Goal: Task Accomplishment & Management: Manage account settings

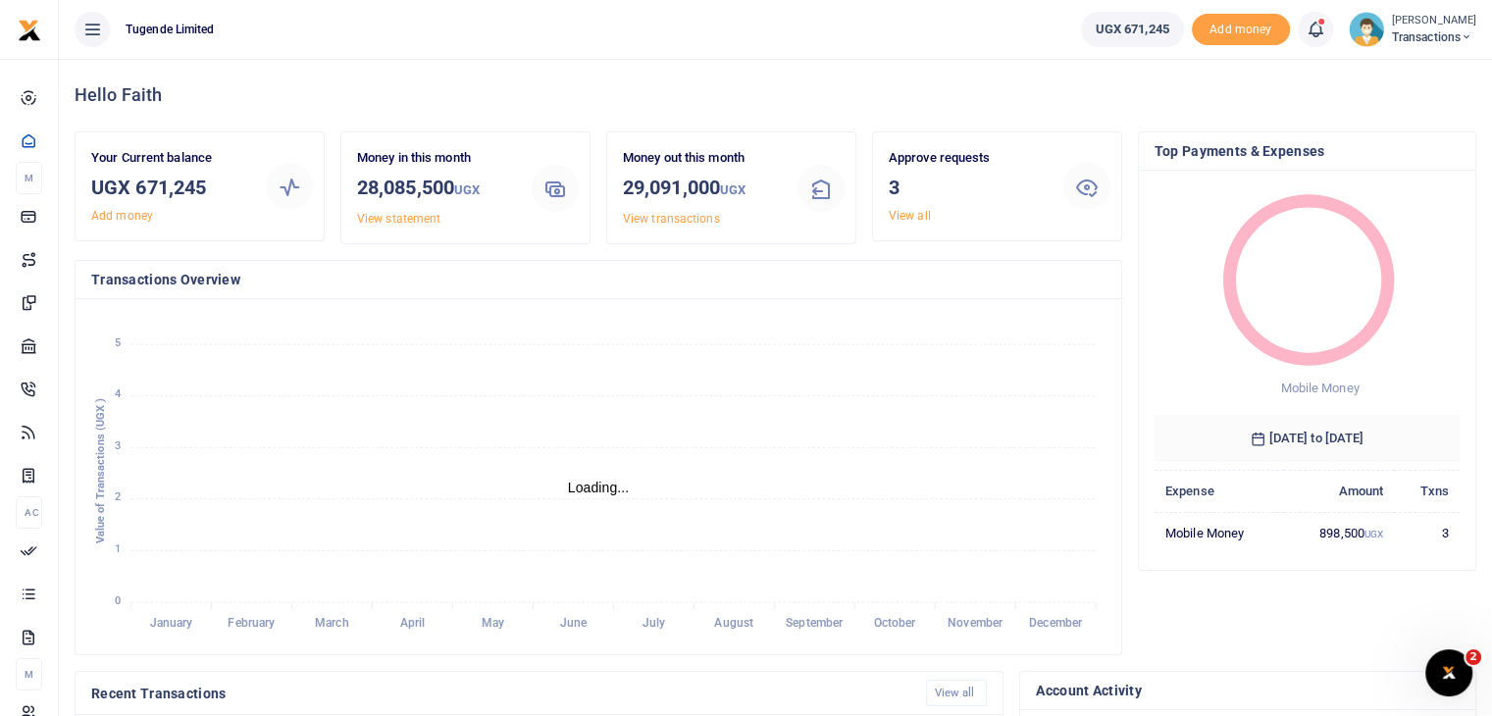
scroll to position [16, 16]
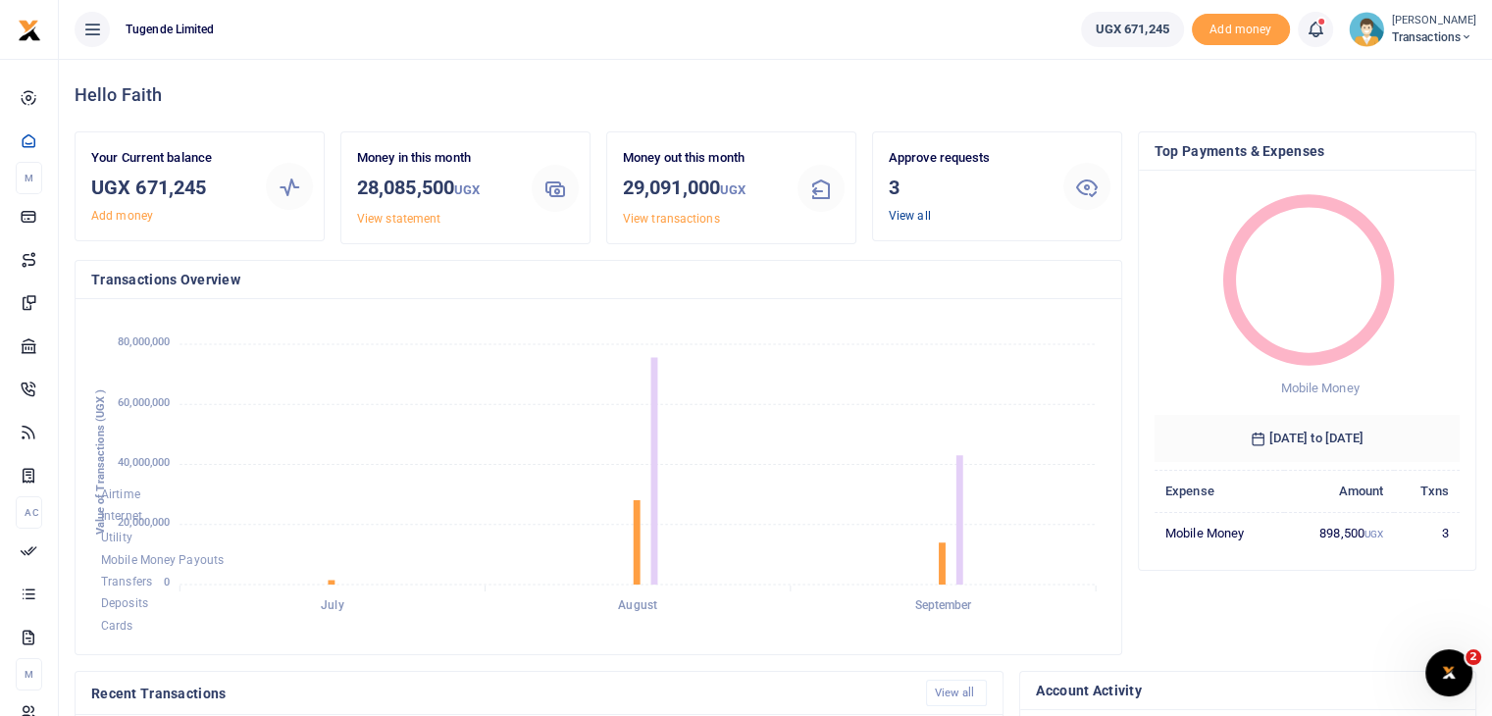
click at [902, 215] on link "View all" at bounding box center [910, 216] width 42 height 14
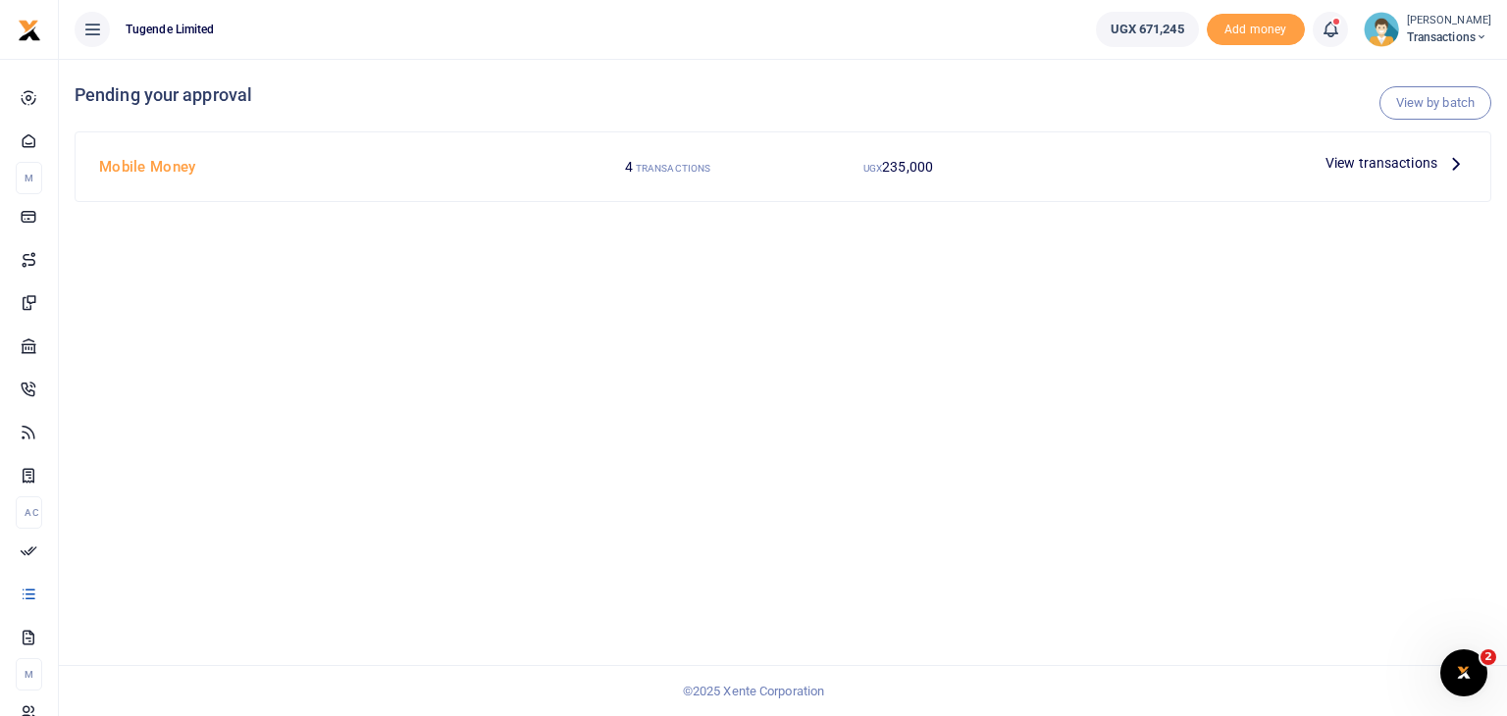
click at [1357, 160] on span "View transactions" at bounding box center [1381, 163] width 112 height 22
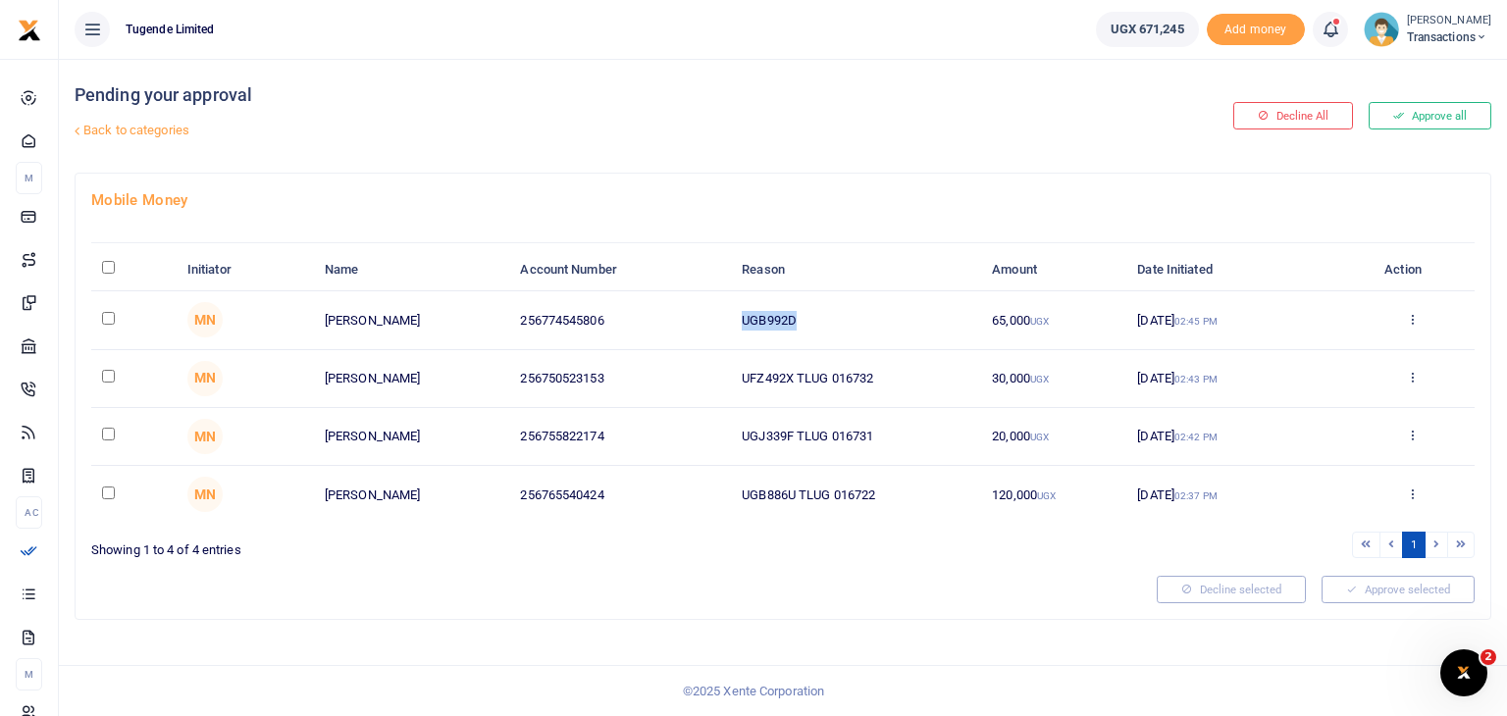
drag, startPoint x: 742, startPoint y: 318, endPoint x: 859, endPoint y: 310, distance: 118.0
click at [859, 310] on td "UGB992D" at bounding box center [856, 320] width 250 height 58
copy td "UGB992D"
click at [106, 315] on input "checkbox" at bounding box center [108, 318] width 13 height 13
checkbox input "true"
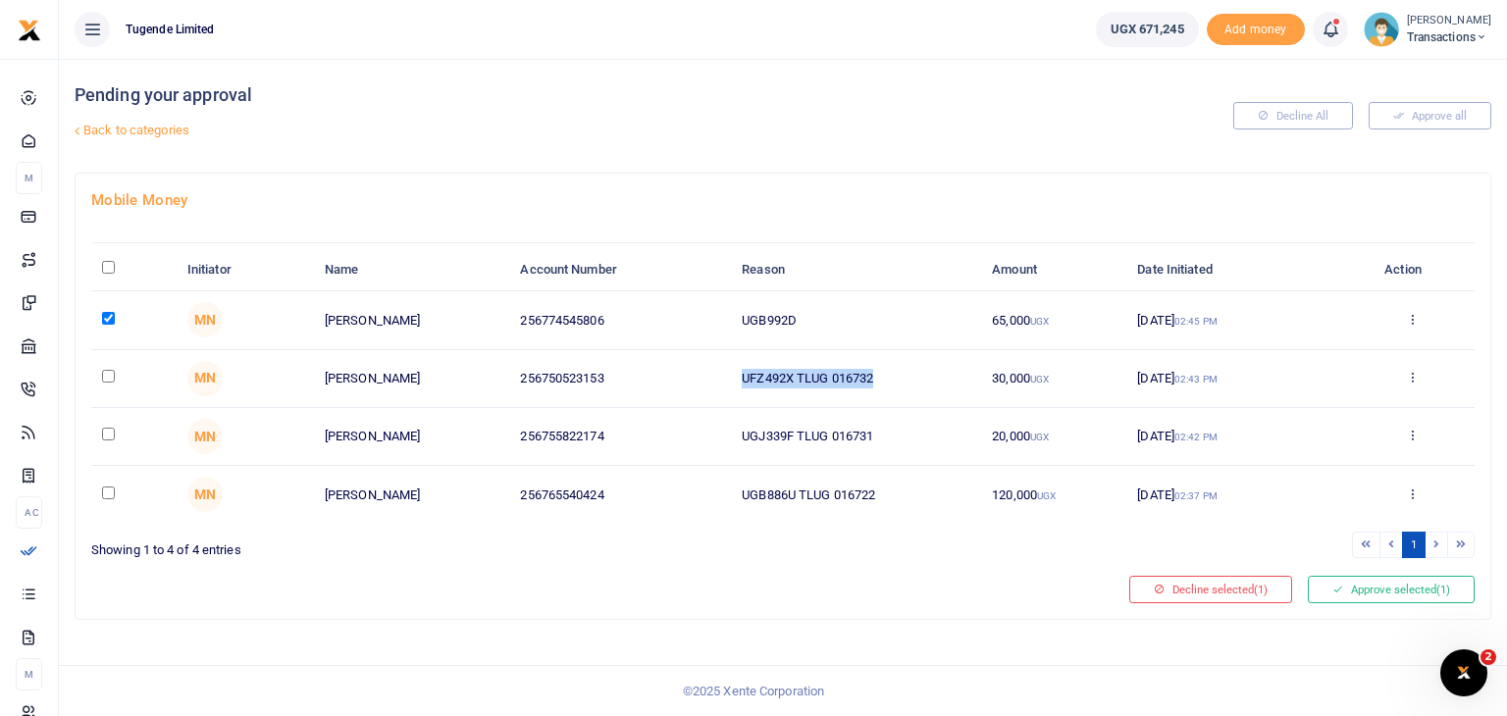
drag, startPoint x: 743, startPoint y: 380, endPoint x: 954, endPoint y: 382, distance: 210.9
click at [954, 382] on td "UFZ492X TLUG 016732" at bounding box center [856, 379] width 250 height 58
copy td "UFZ492X TLUG 016732"
click at [106, 372] on input "checkbox" at bounding box center [108, 376] width 13 height 13
checkbox input "true"
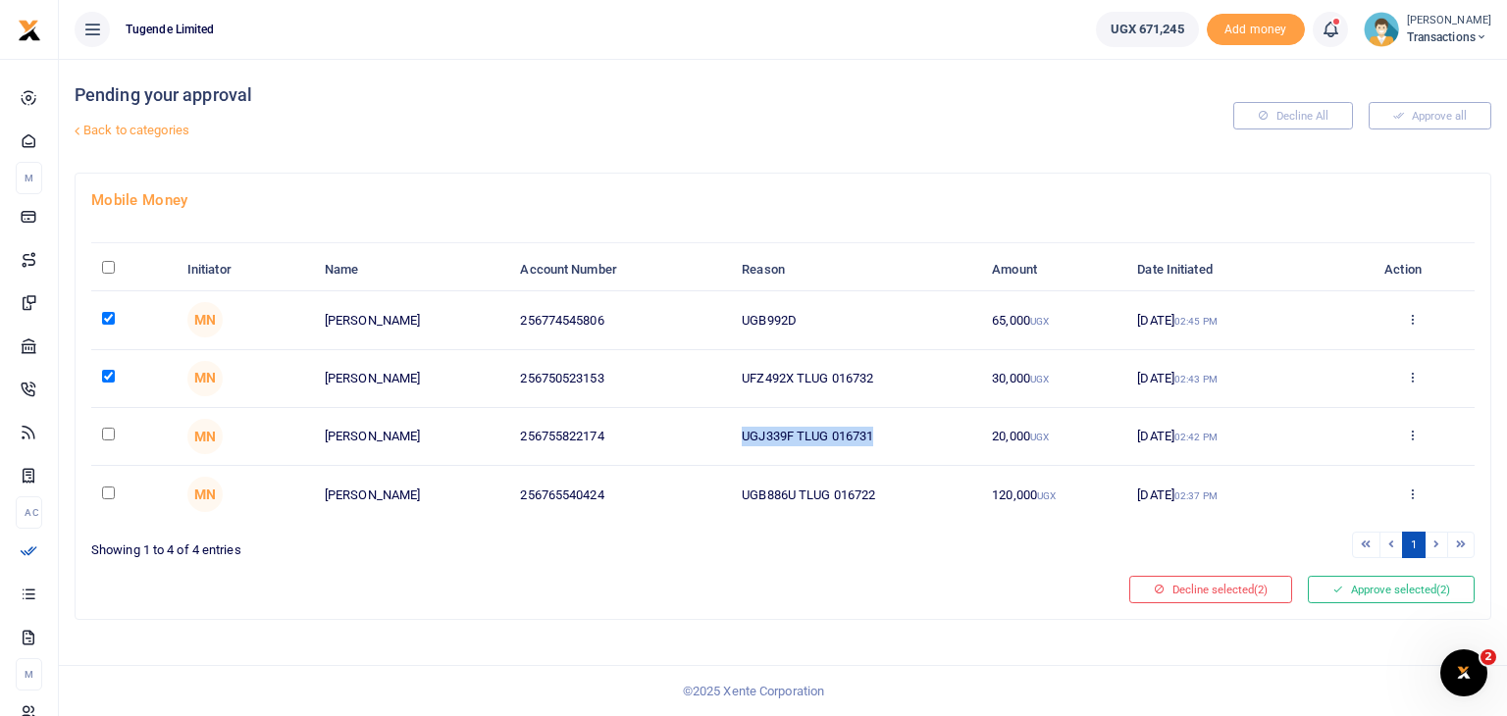
drag, startPoint x: 741, startPoint y: 437, endPoint x: 914, endPoint y: 433, distance: 173.7
click at [914, 433] on td "UGJ339F TLUG 016731" at bounding box center [856, 437] width 250 height 58
copy td "UGJ339F TLUG 016731"
click at [102, 434] on input "checkbox" at bounding box center [108, 434] width 13 height 13
checkbox input "true"
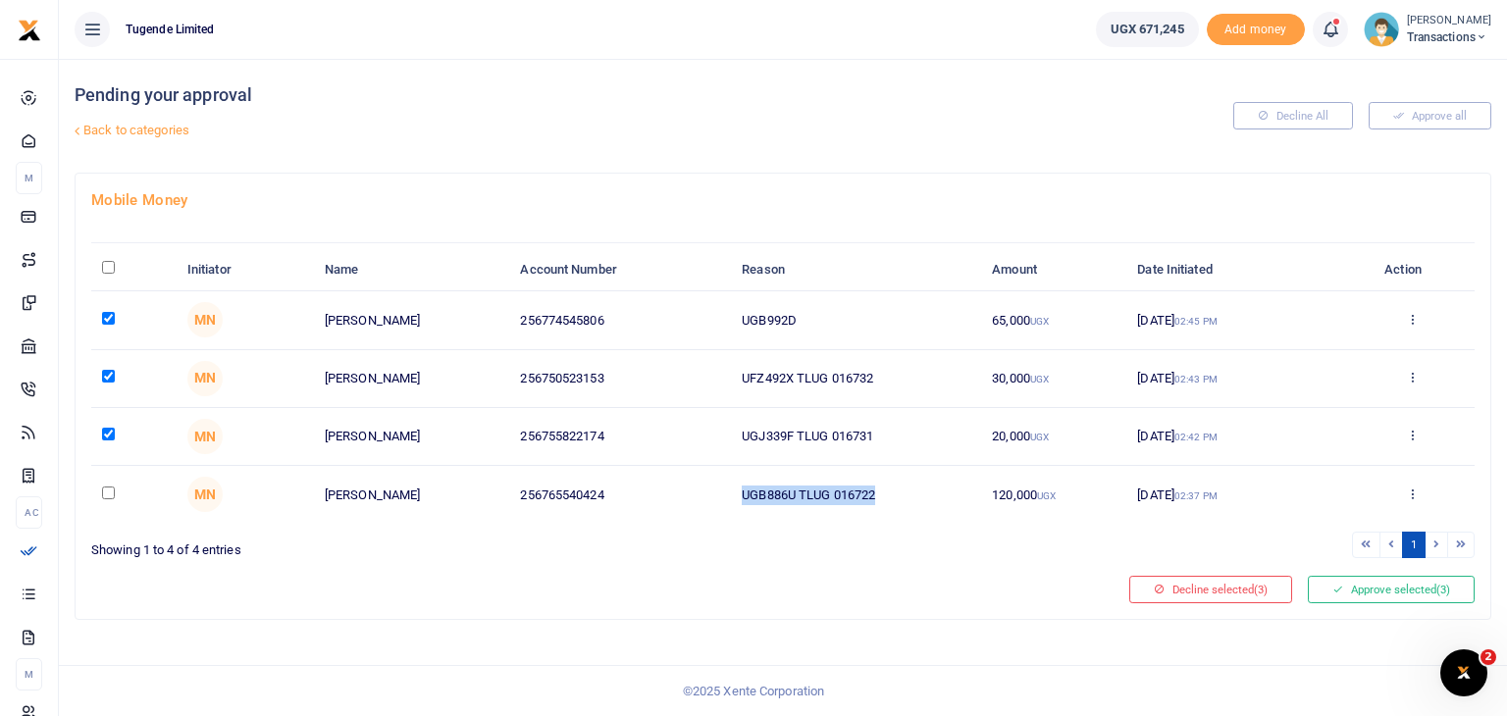
drag, startPoint x: 745, startPoint y: 493, endPoint x: 922, endPoint y: 480, distance: 178.1
click at [922, 480] on td "UGB886U TLUG 016722" at bounding box center [856, 494] width 250 height 57
copy td "UGB886U TLUG 016722"
click at [108, 491] on input "checkbox" at bounding box center [108, 493] width 13 height 13
checkbox input "true"
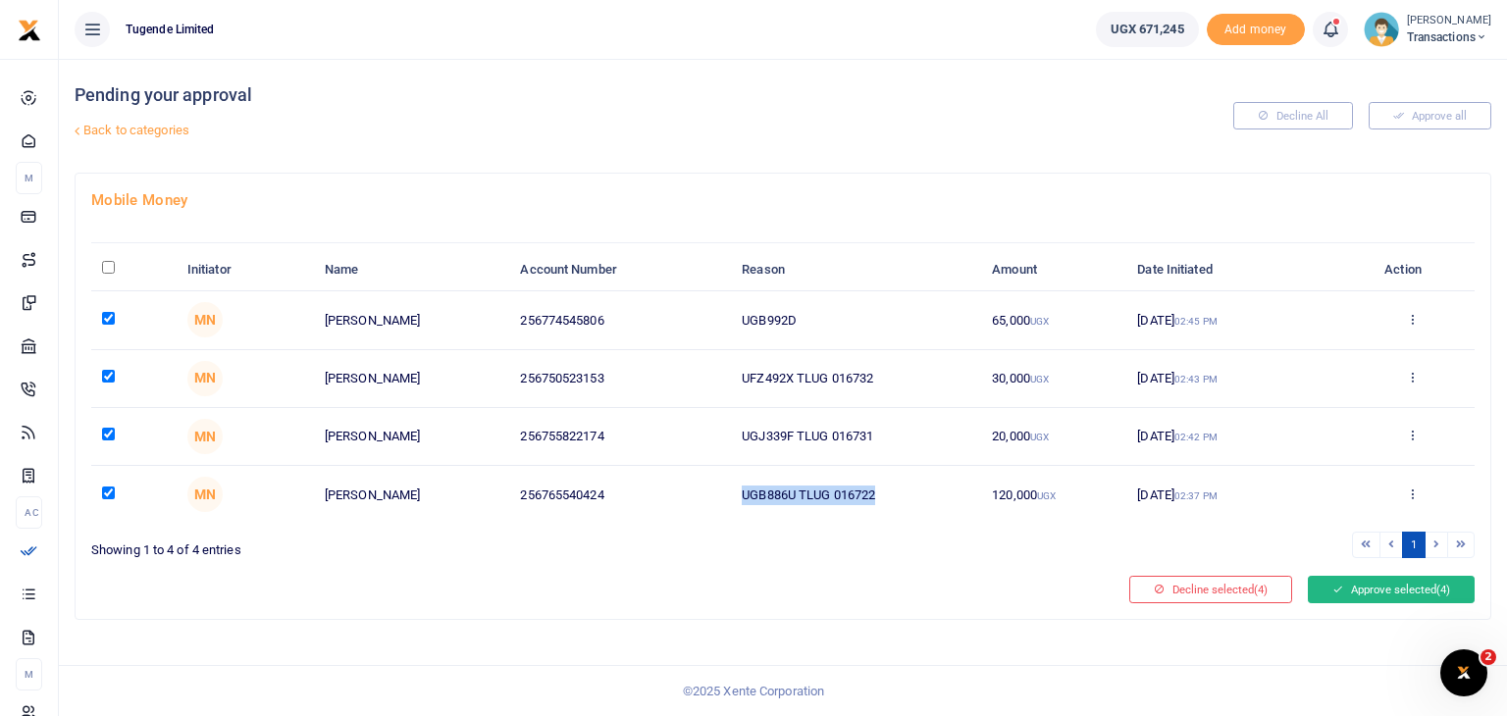
click at [1389, 591] on button "Approve selected (4)" at bounding box center [1391, 589] width 167 height 27
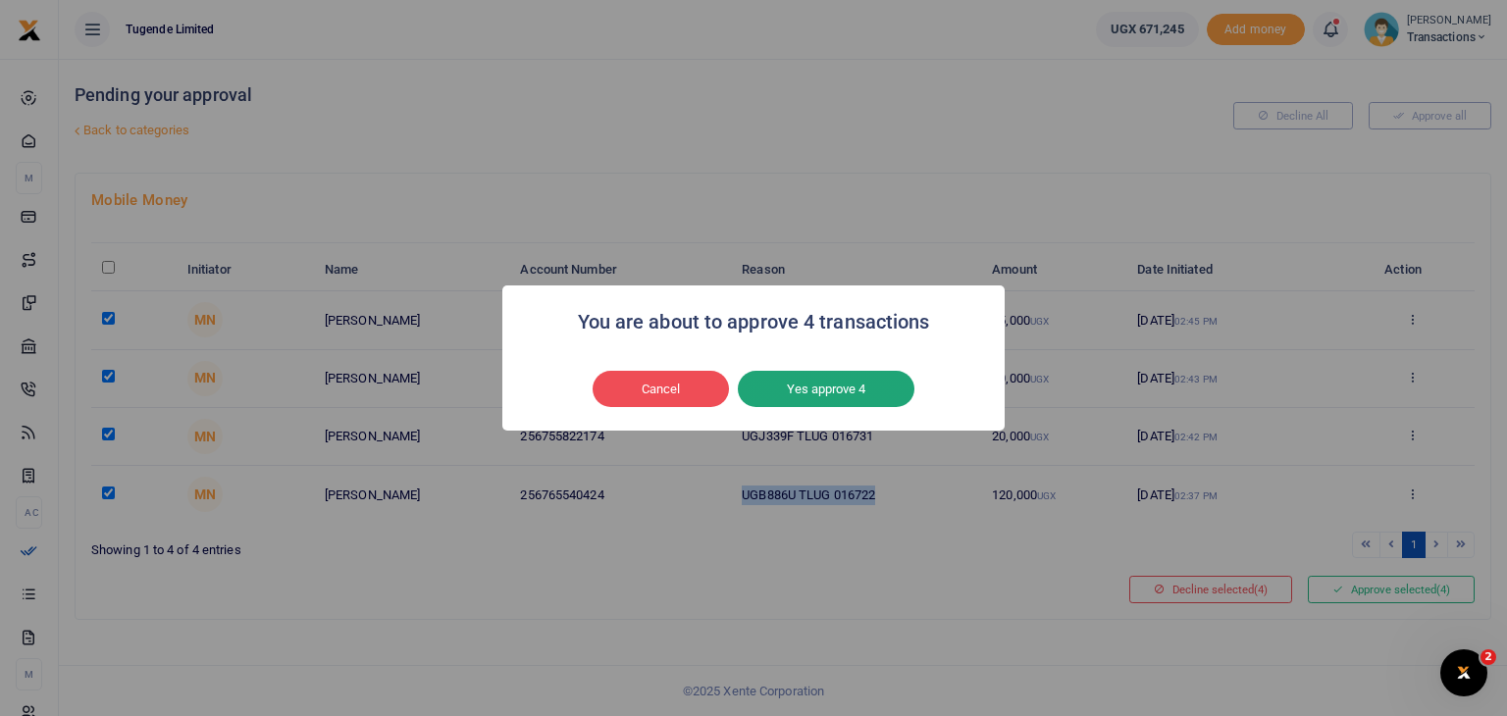
click at [841, 374] on button "Yes approve 4" at bounding box center [826, 389] width 177 height 37
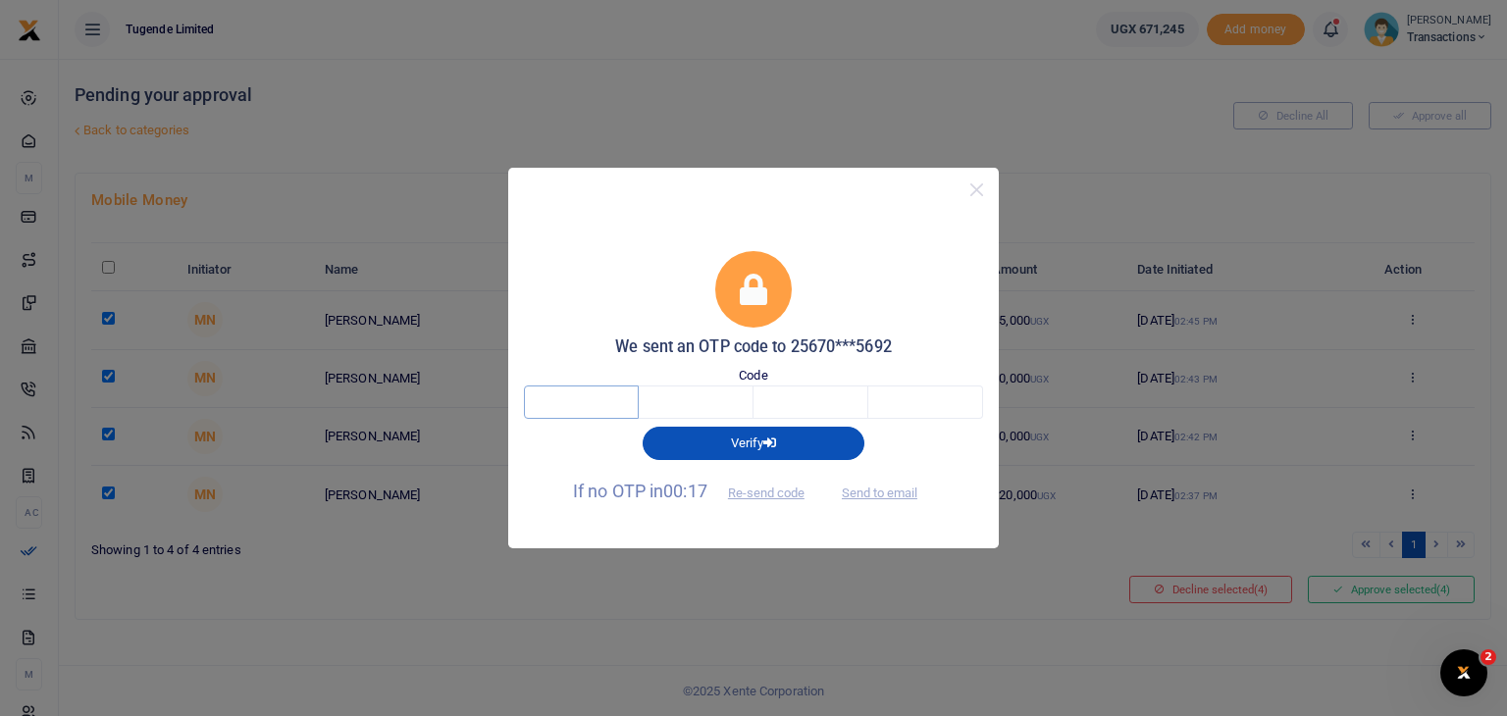
click at [592, 397] on input "text" at bounding box center [581, 402] width 115 height 33
type input "9"
type input "3"
type input "6"
type input "2"
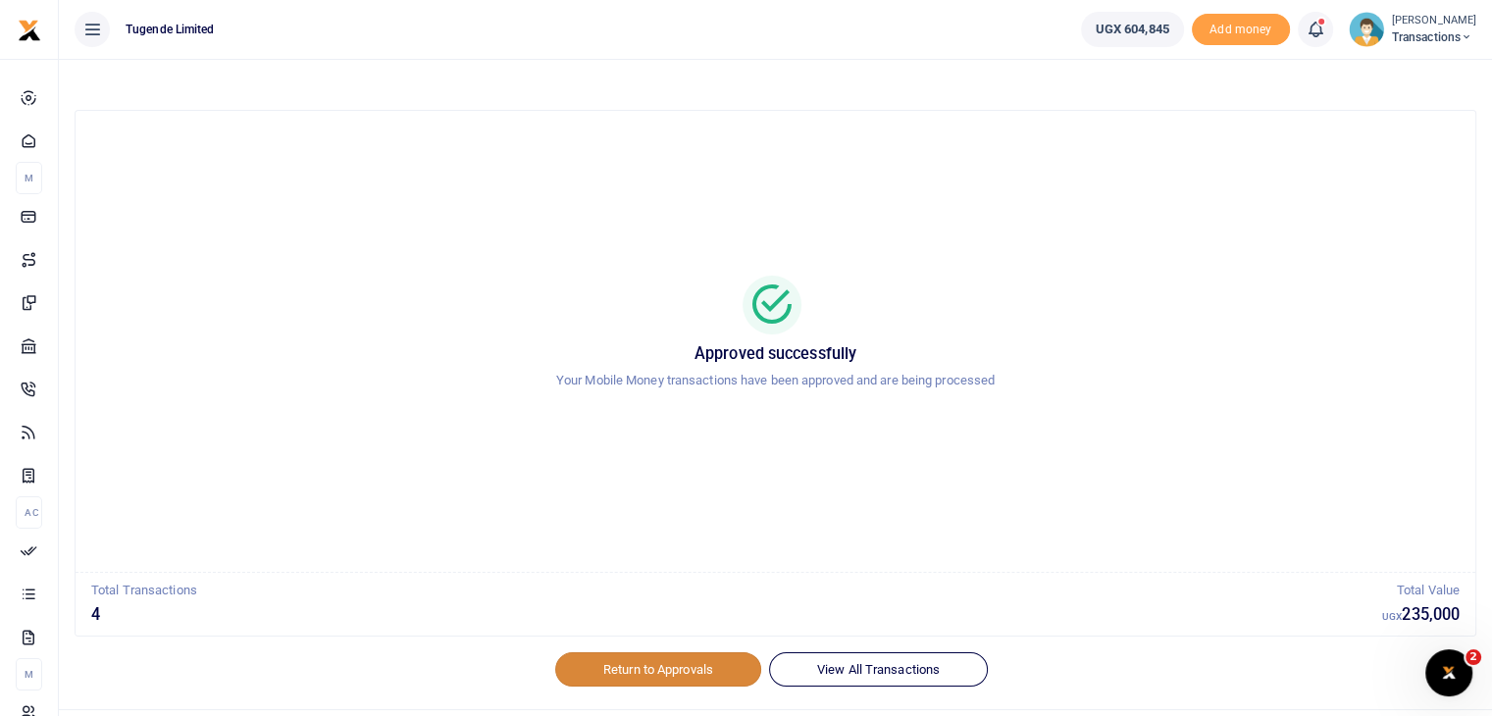
click at [624, 668] on link "Return to Approvals" at bounding box center [658, 668] width 206 height 33
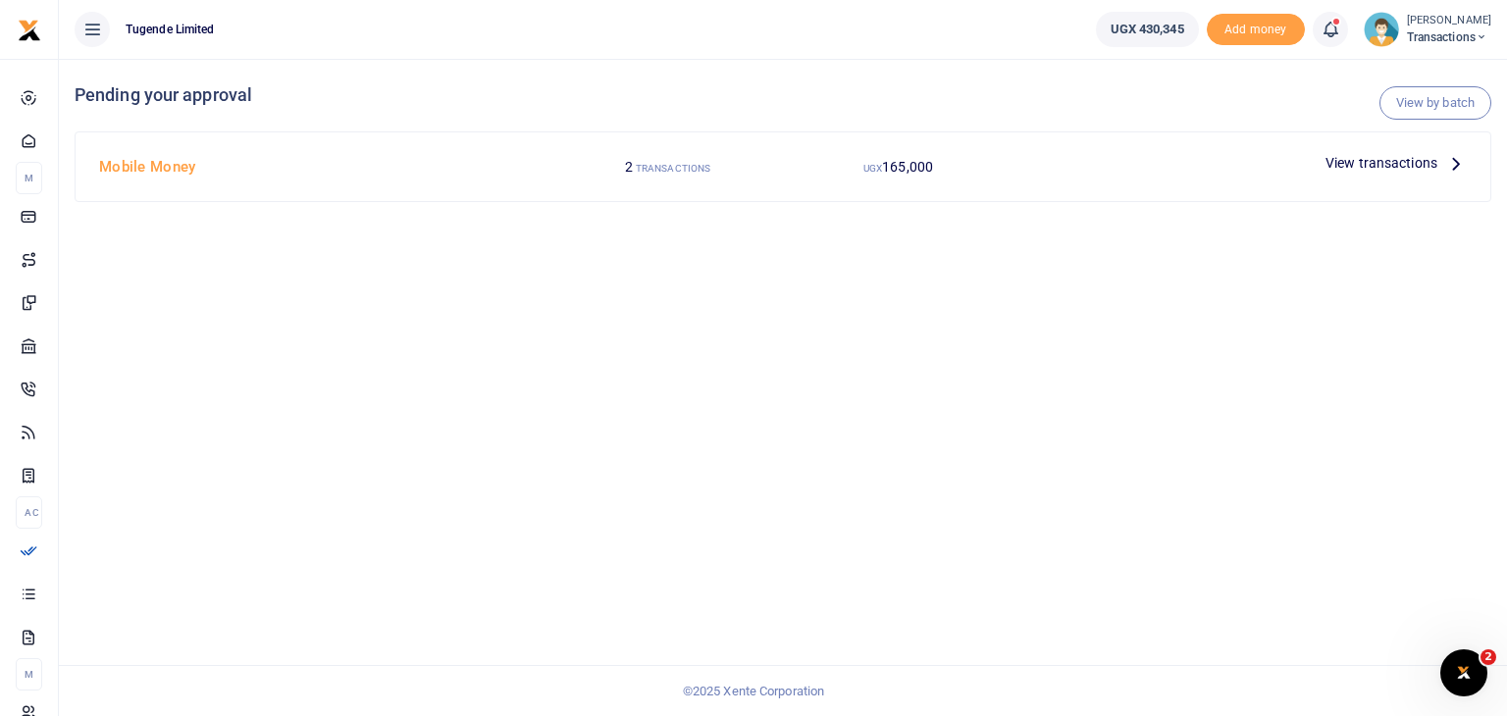
click at [1343, 163] on span "View transactions" at bounding box center [1381, 163] width 112 height 22
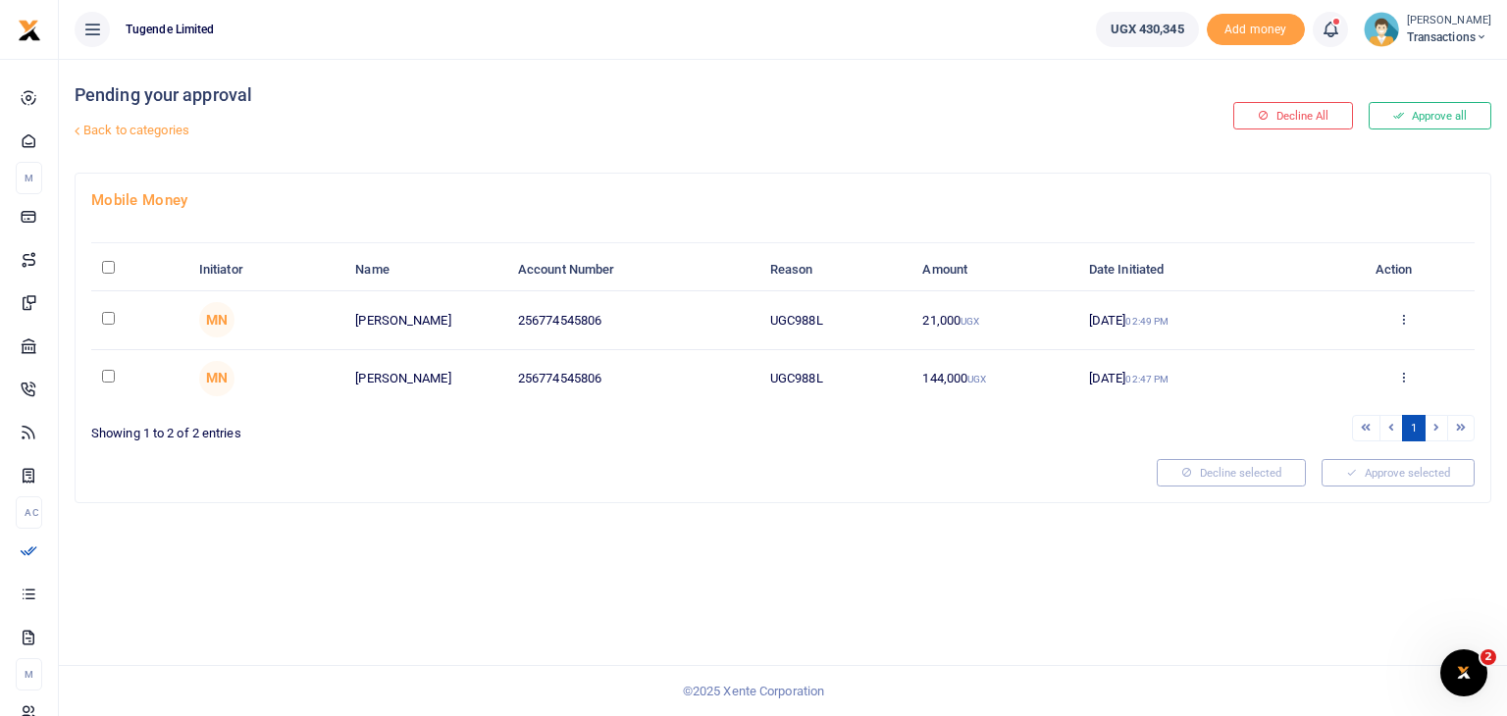
click at [102, 375] on input "checkbox" at bounding box center [108, 376] width 13 height 13
checkbox input "true"
click at [1401, 383] on link at bounding box center [1403, 378] width 13 height 15
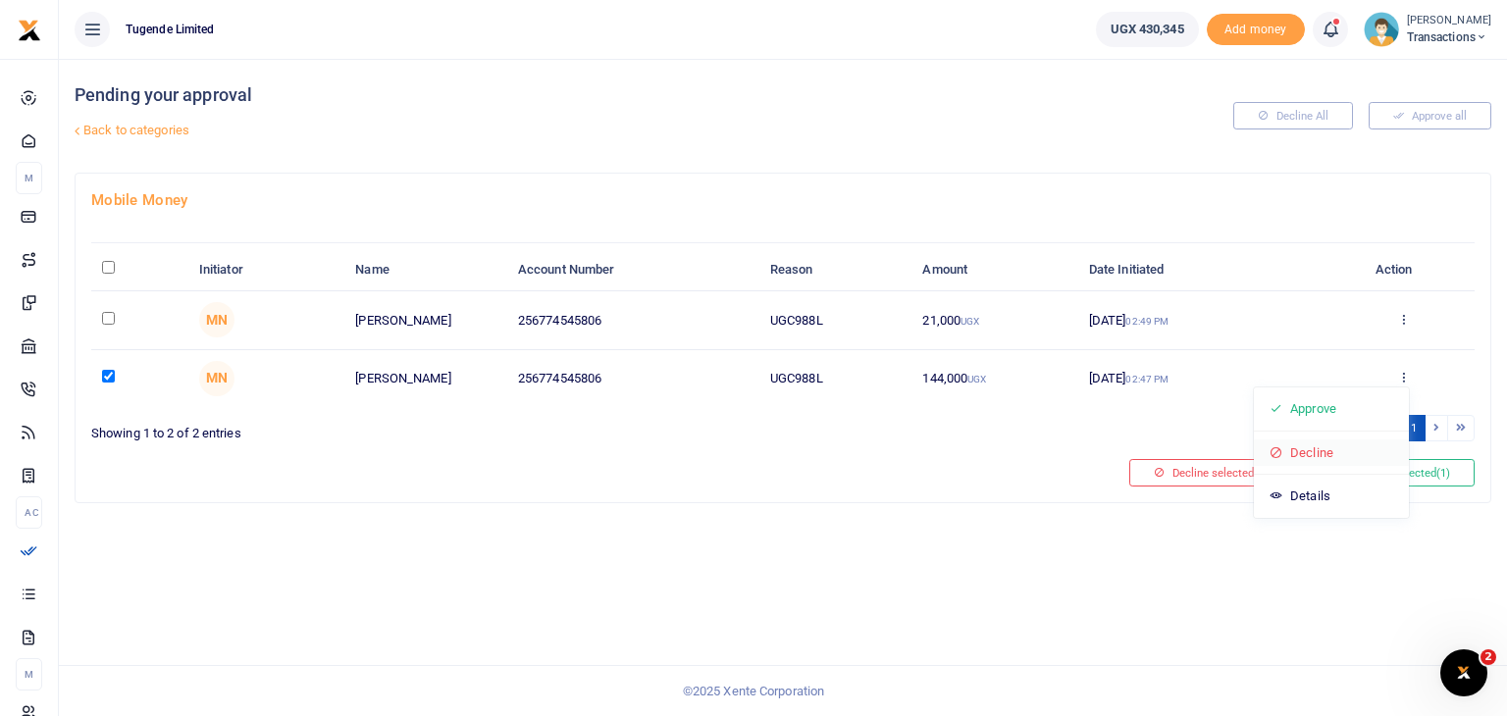
click at [1301, 447] on link "Decline" at bounding box center [1331, 453] width 155 height 27
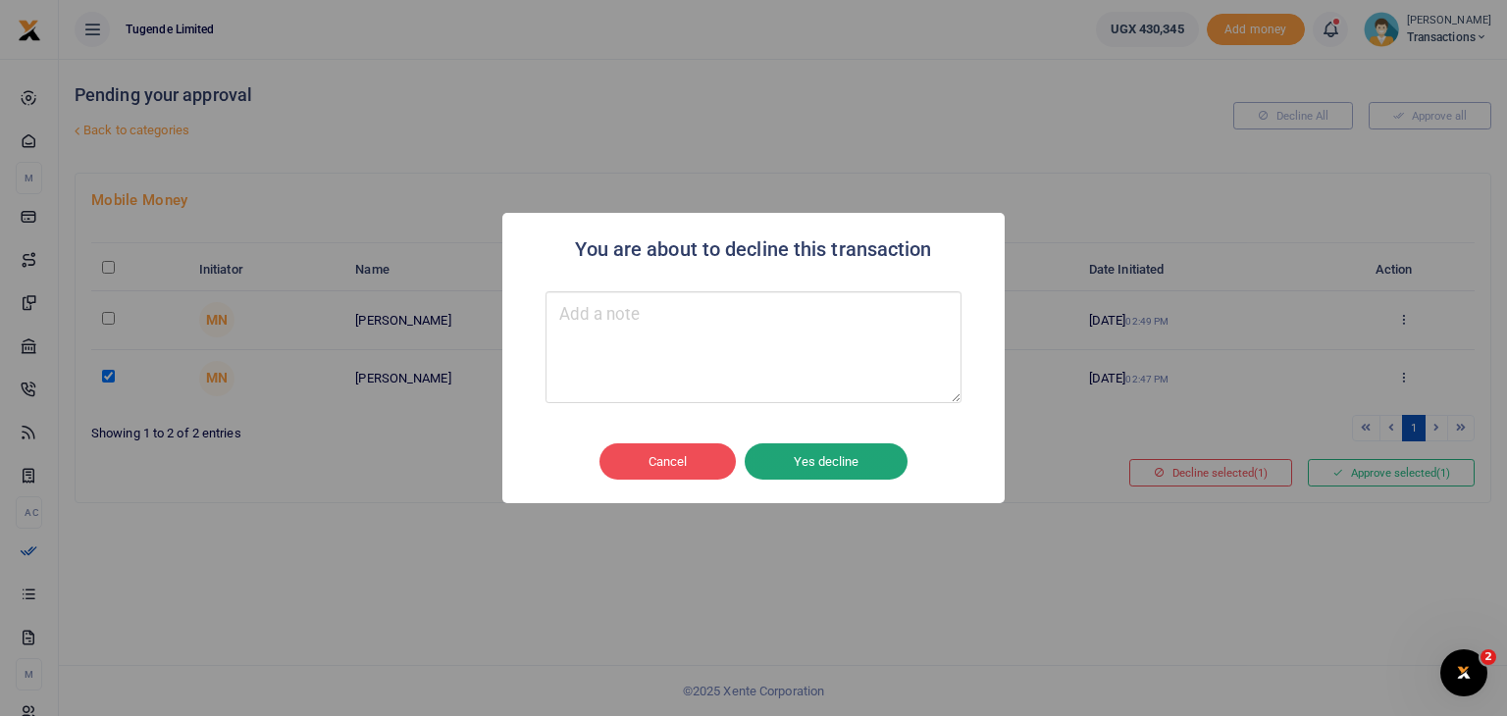
click at [826, 452] on button "Yes decline" at bounding box center [826, 461] width 163 height 37
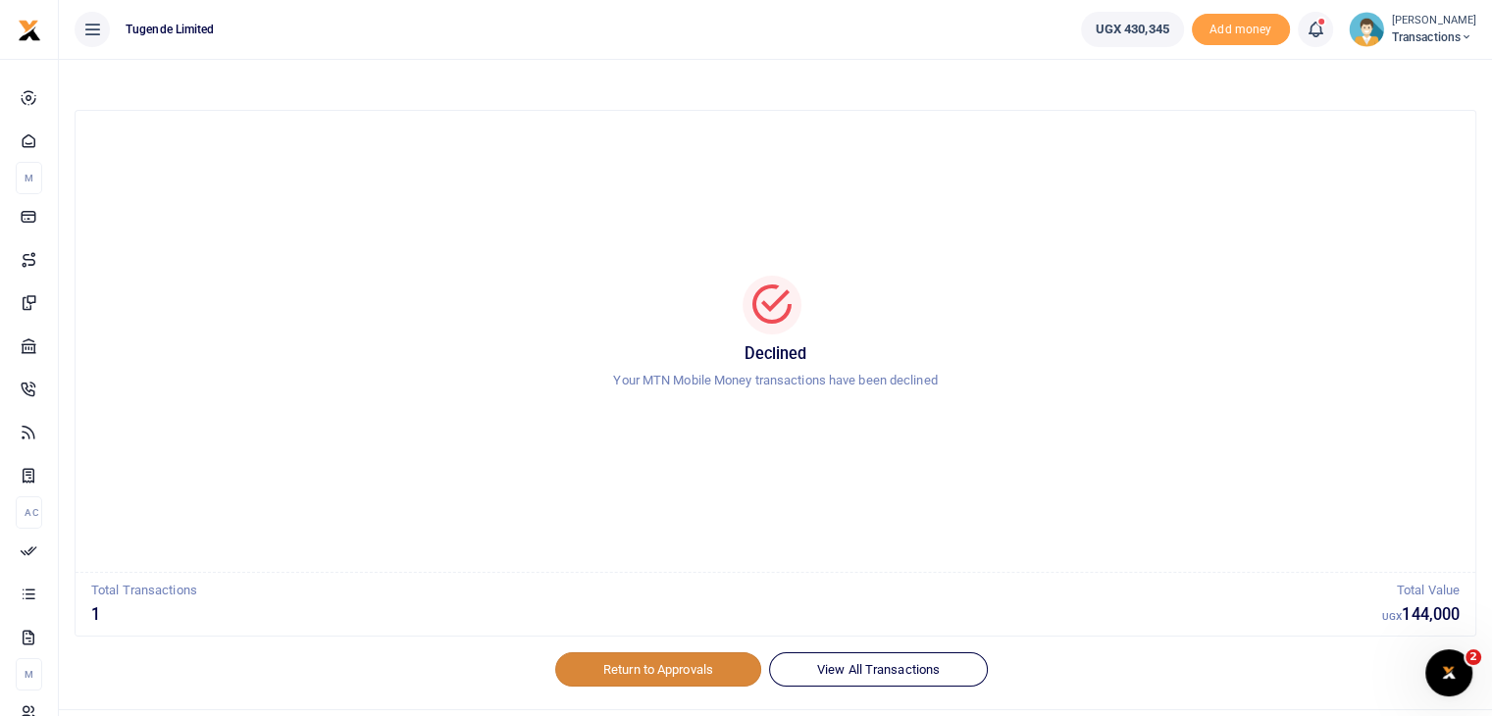
click at [664, 677] on link "Return to Approvals" at bounding box center [658, 668] width 206 height 33
click at [626, 659] on link "Return to Approvals" at bounding box center [658, 668] width 206 height 33
click at [674, 663] on link "Return to Approvals" at bounding box center [658, 668] width 206 height 33
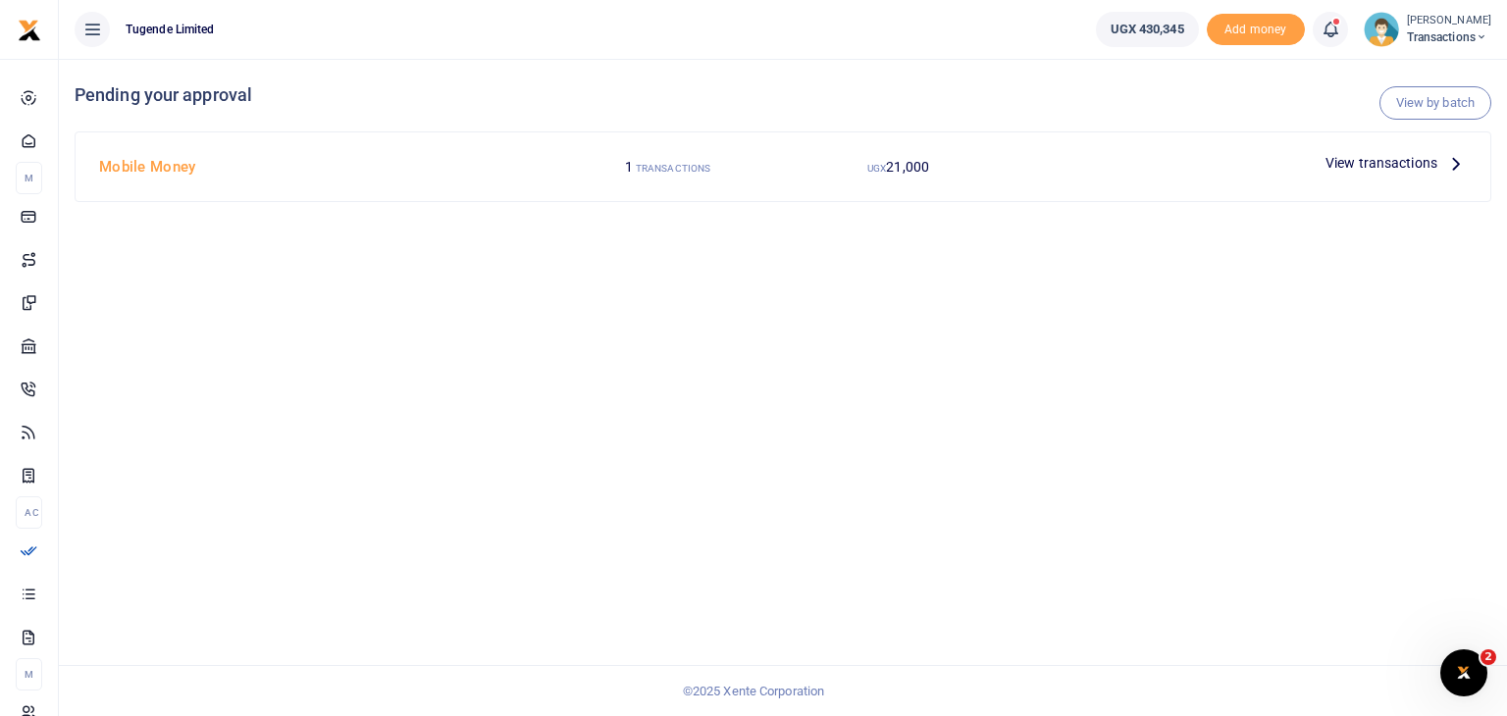
click at [1369, 163] on span "View transactions" at bounding box center [1381, 163] width 112 height 22
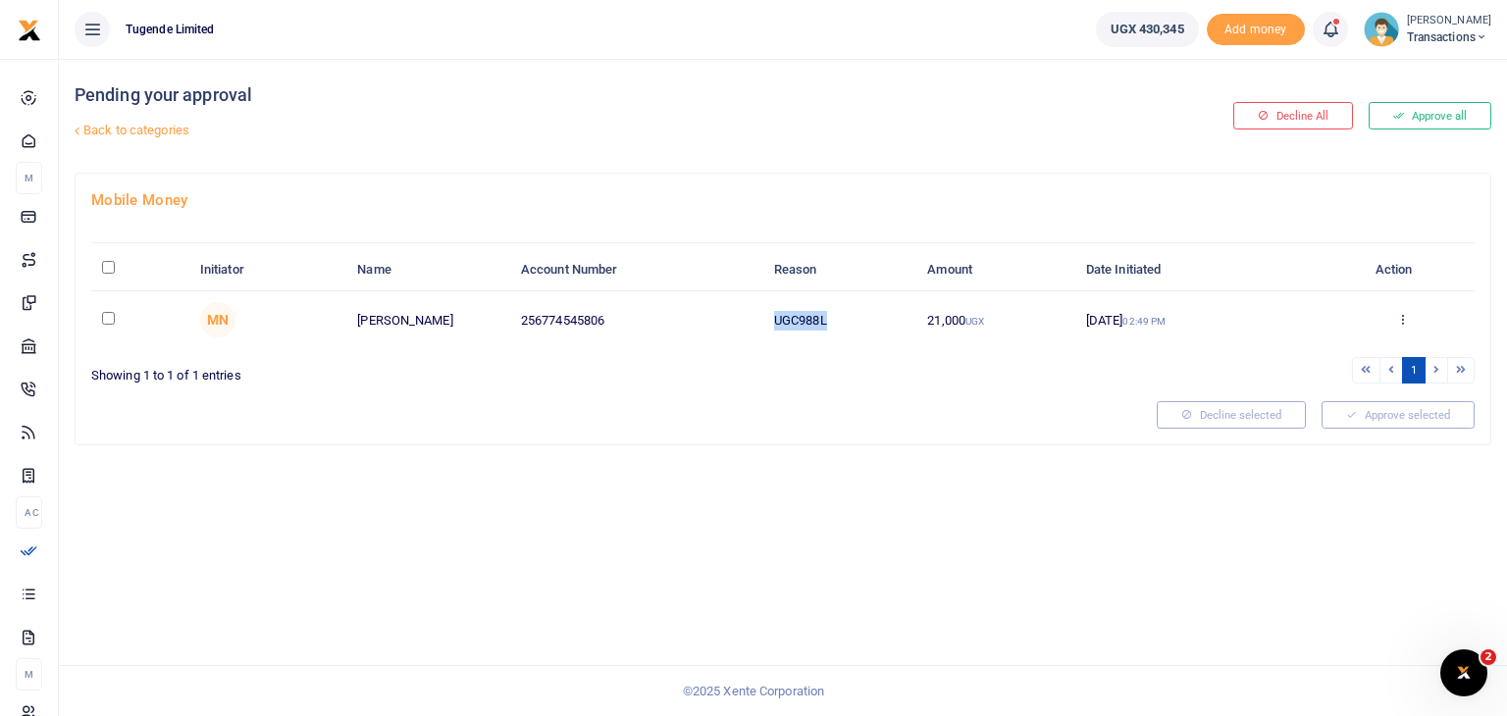
drag, startPoint x: 773, startPoint y: 316, endPoint x: 848, endPoint y: 309, distance: 74.9
click at [848, 309] on td "UGC988L" at bounding box center [839, 319] width 153 height 57
copy td "UGC988L"
click at [106, 318] on input "checkbox" at bounding box center [108, 318] width 13 height 13
checkbox input "true"
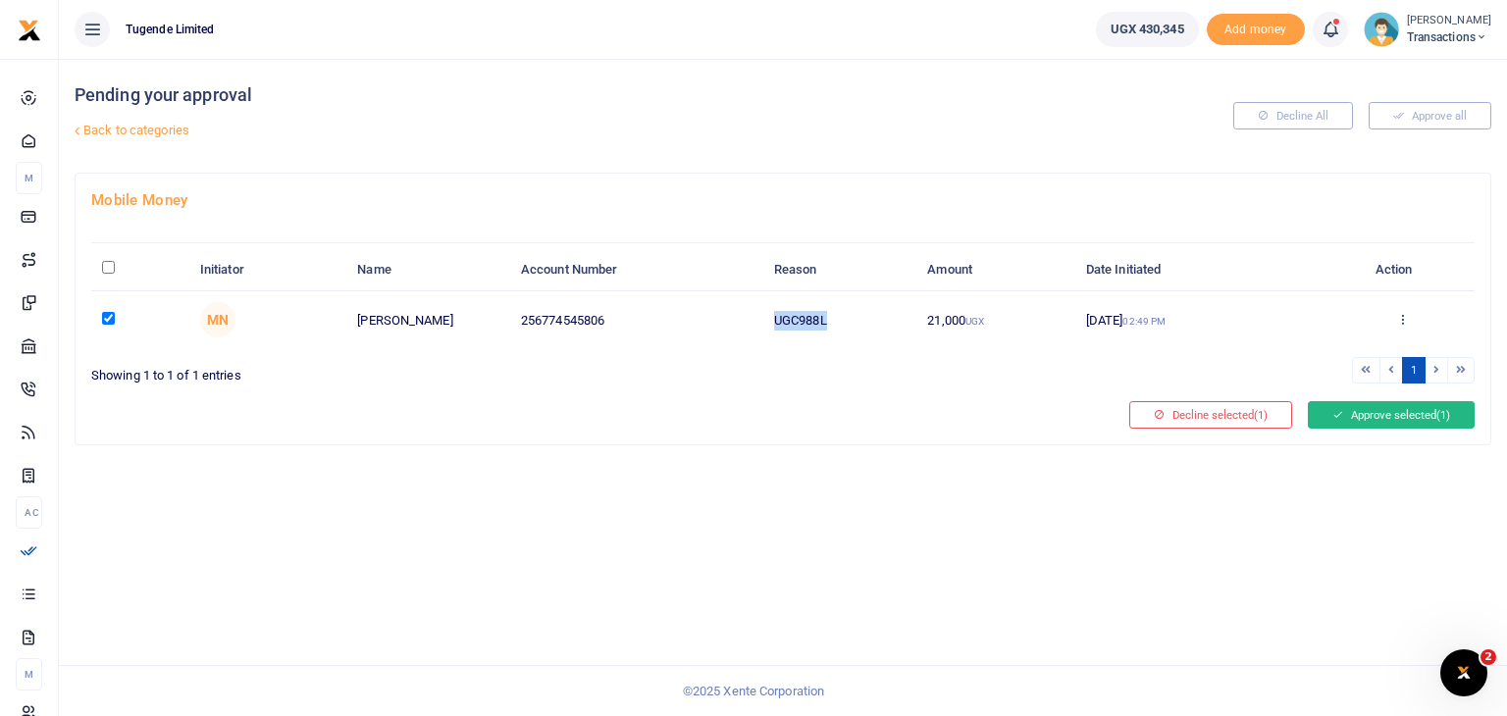
click at [1344, 404] on button "Approve selected (1)" at bounding box center [1391, 414] width 167 height 27
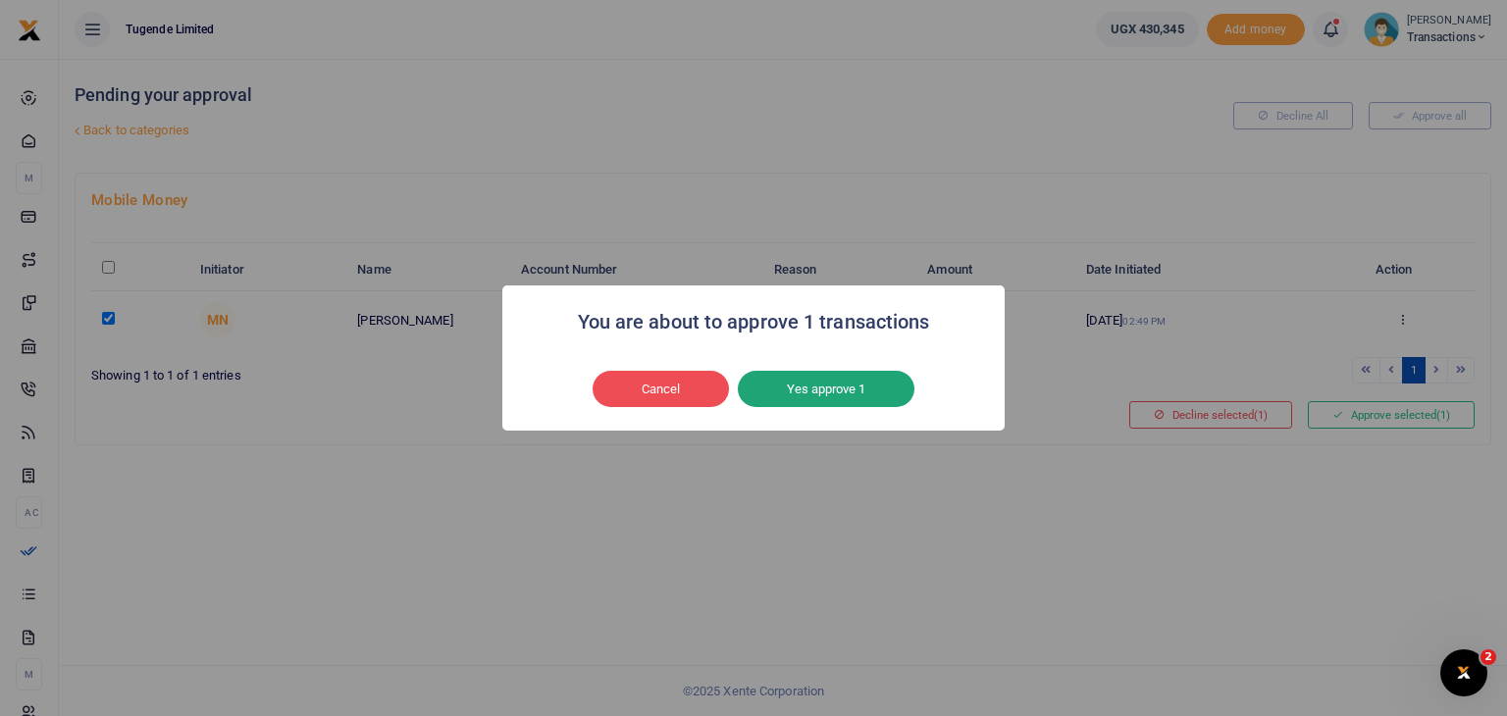
click at [844, 375] on button "Yes approve 1" at bounding box center [826, 389] width 177 height 37
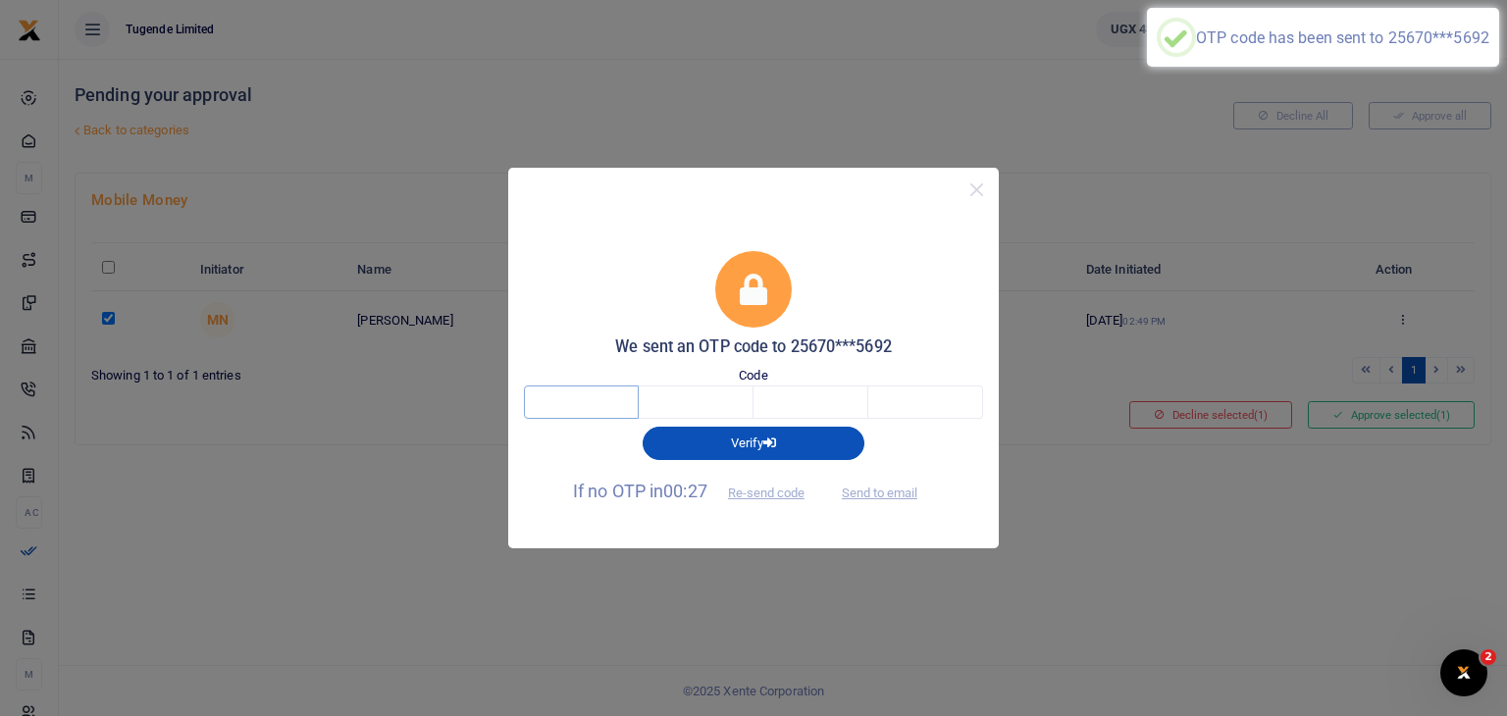
click at [588, 401] on input "text" at bounding box center [581, 402] width 115 height 33
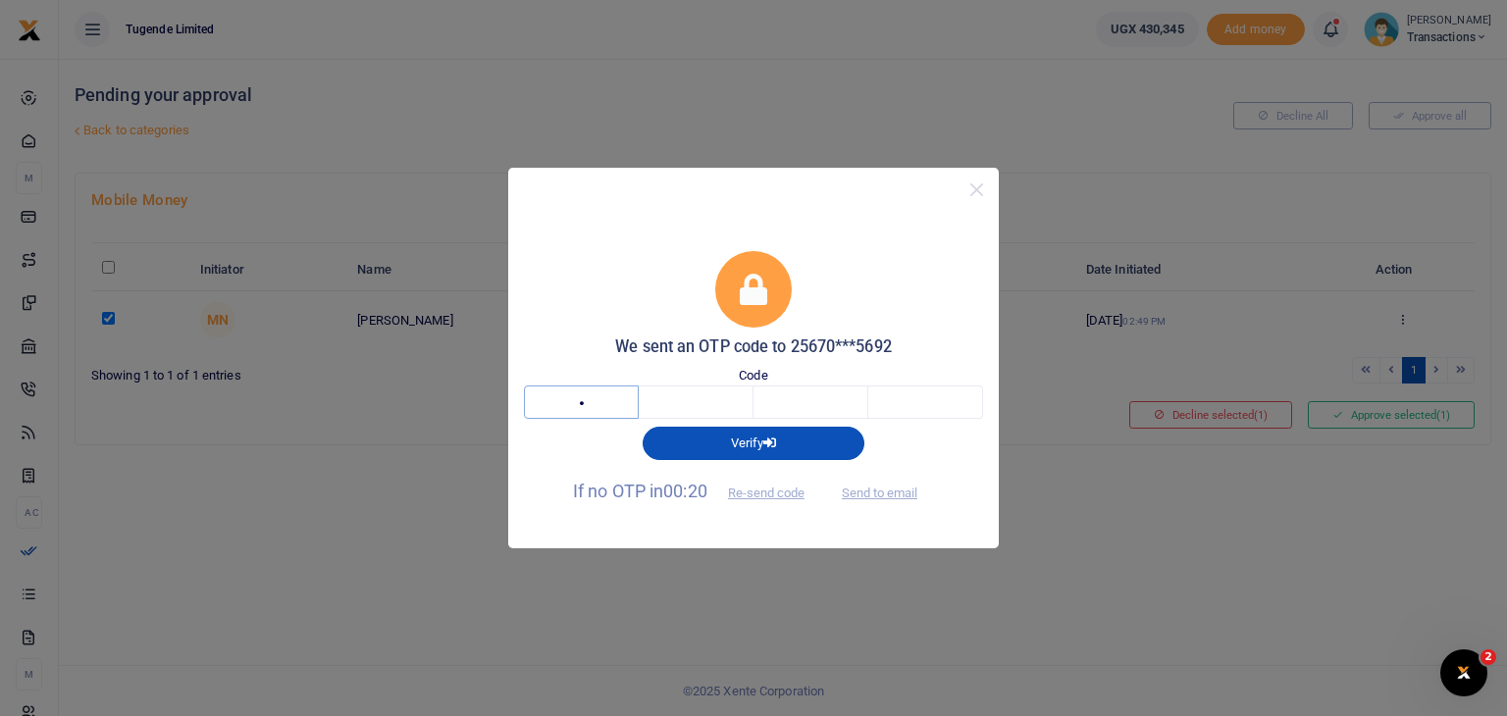
type input "2"
type input "5"
type input "1"
type input "8"
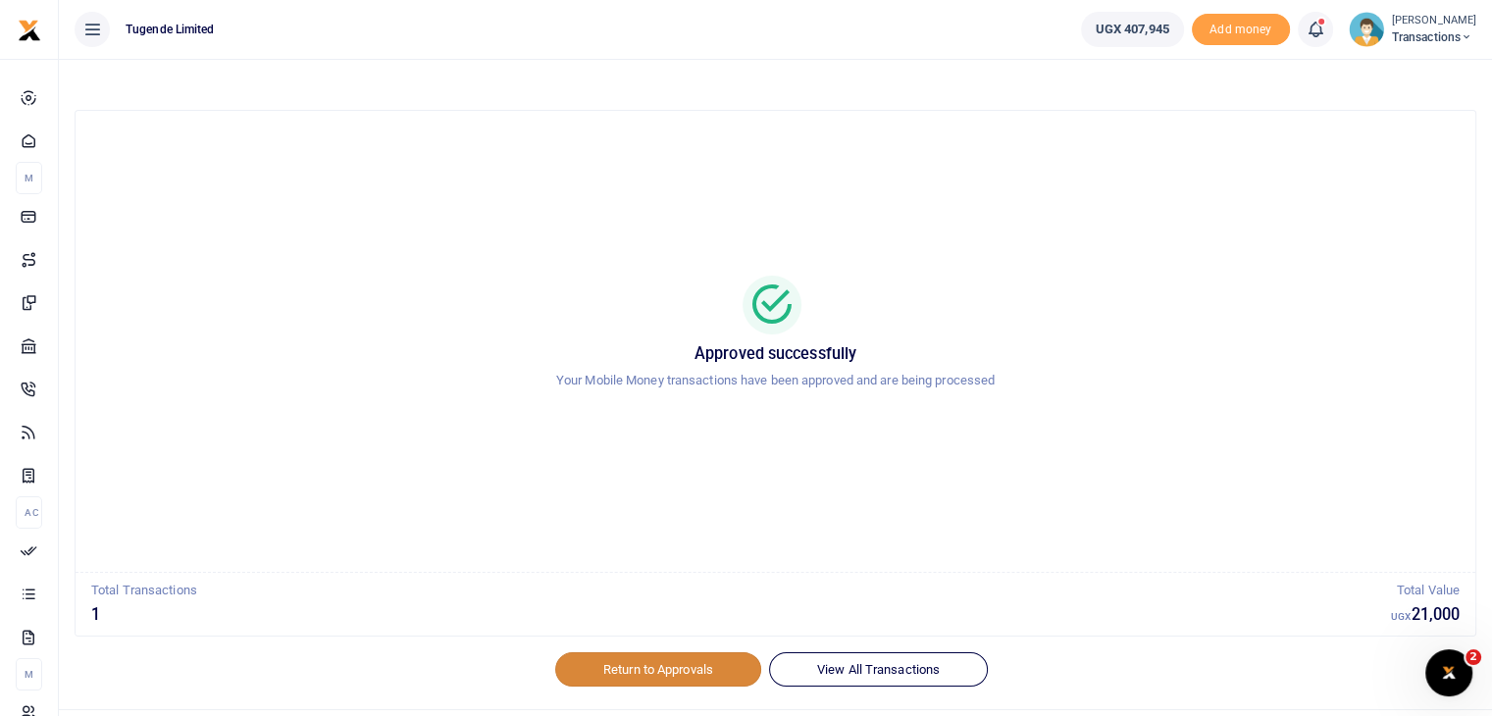
click at [648, 668] on link "Return to Approvals" at bounding box center [658, 668] width 206 height 33
click at [660, 665] on link "Return to Approvals" at bounding box center [658, 668] width 206 height 33
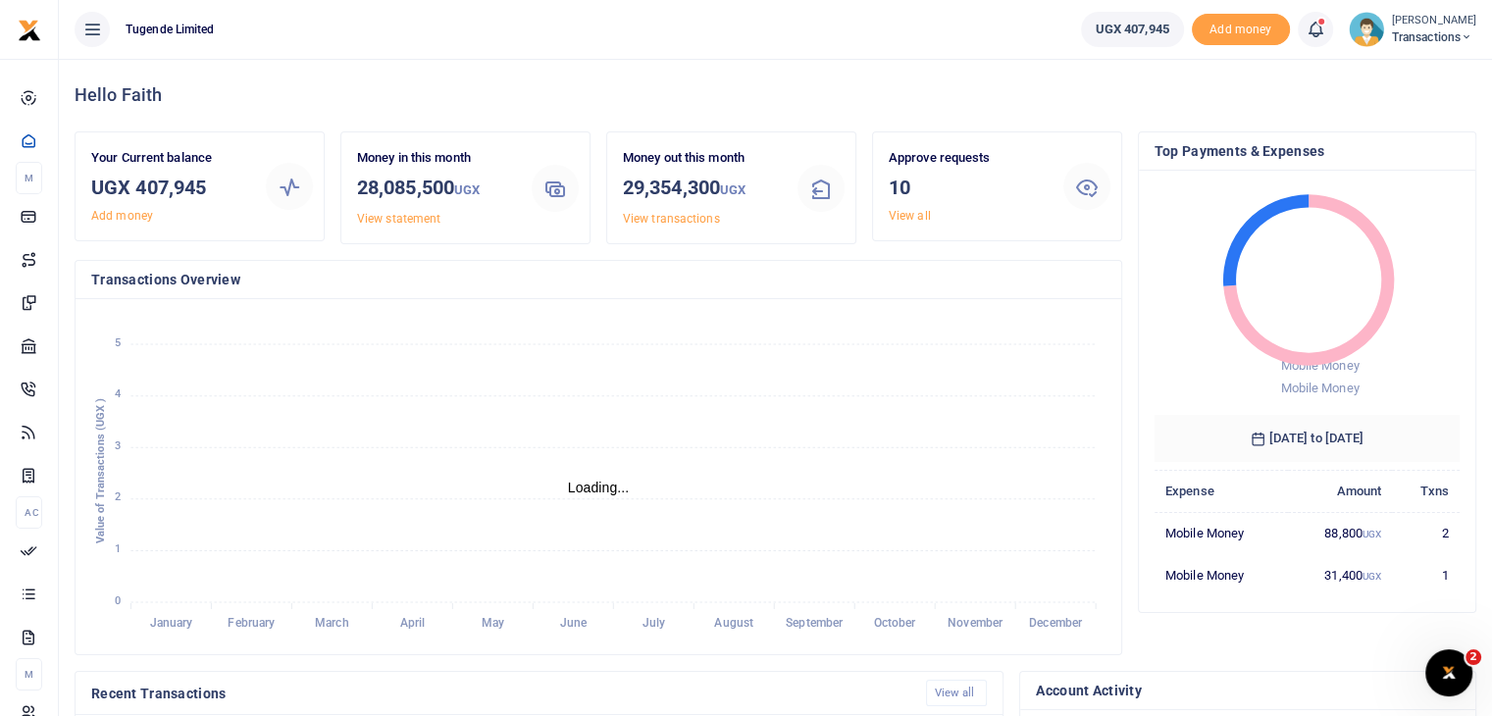
scroll to position [16, 16]
click at [907, 215] on link "View all" at bounding box center [910, 216] width 42 height 14
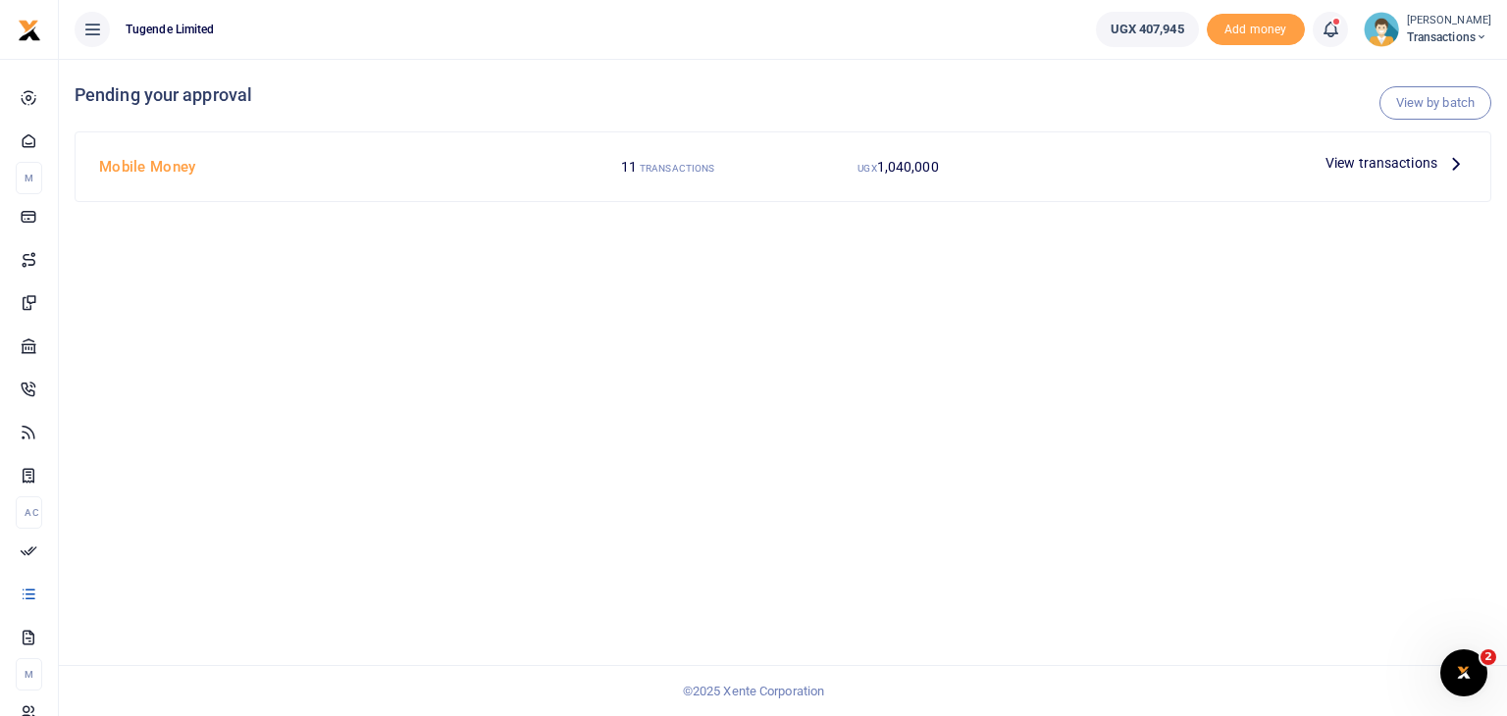
click at [1389, 162] on span "View transactions" at bounding box center [1381, 163] width 112 height 22
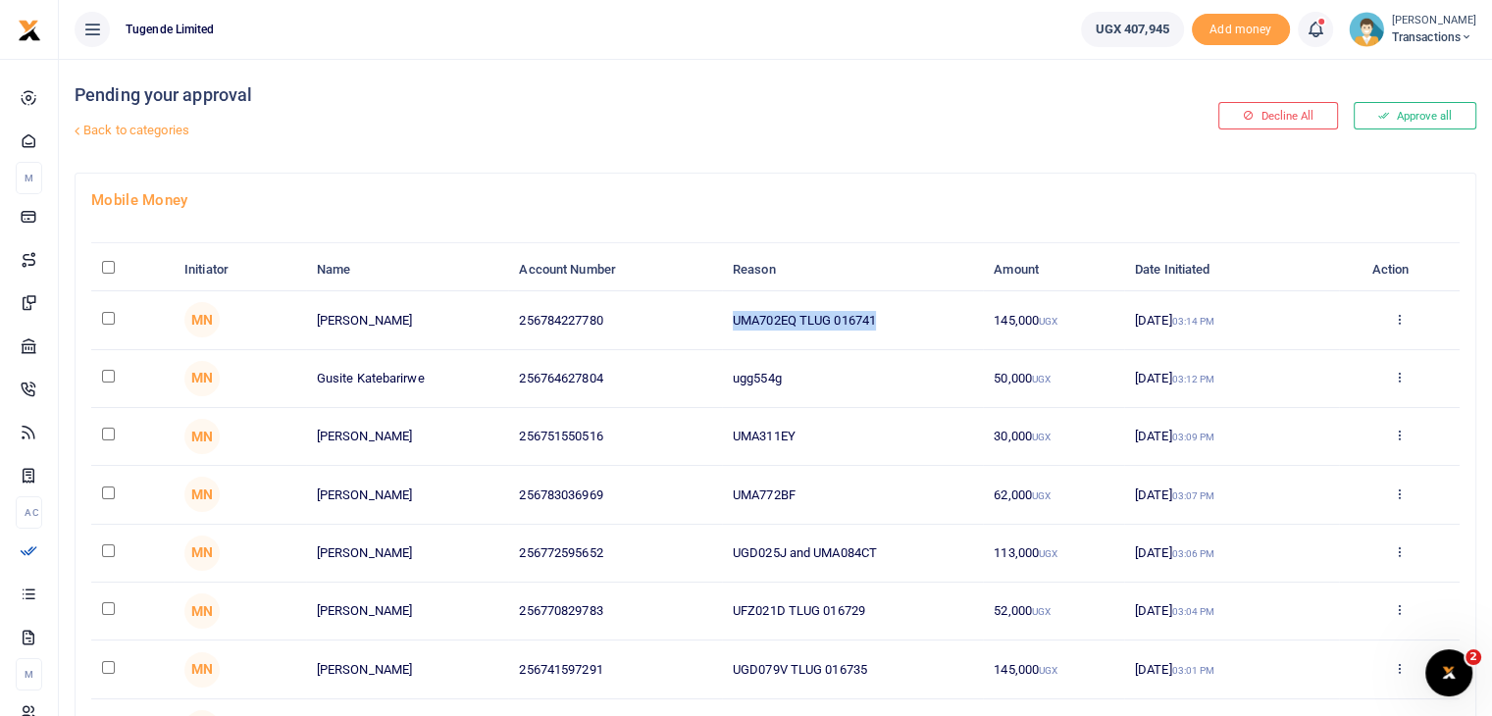
drag, startPoint x: 734, startPoint y: 317, endPoint x: 889, endPoint y: 325, distance: 155.2
click at [889, 325] on td "UMA702EQ TLUG 016741" at bounding box center [852, 320] width 261 height 58
copy td "UMA702EQ TLUG 016741"
click at [107, 315] on input "checkbox" at bounding box center [108, 318] width 13 height 13
checkbox input "true"
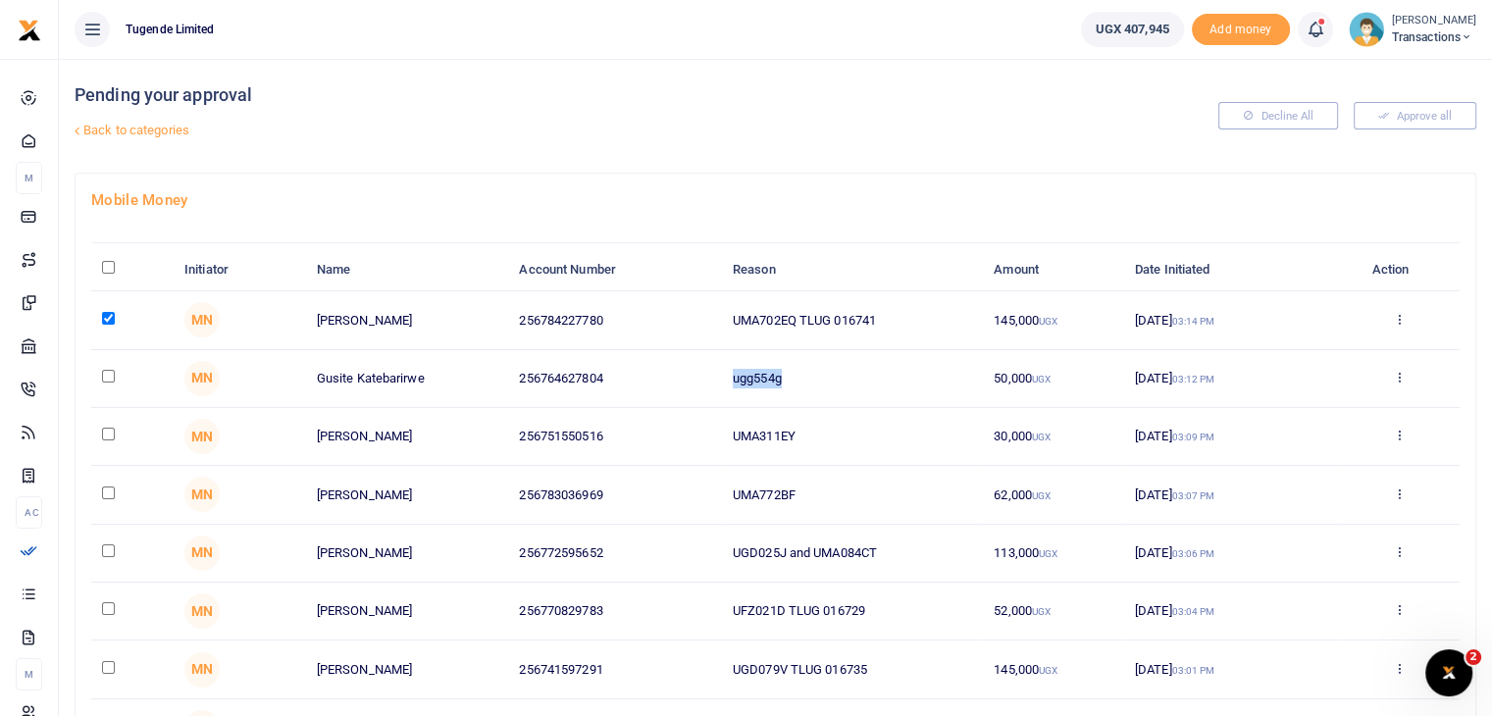
drag, startPoint x: 733, startPoint y: 380, endPoint x: 830, endPoint y: 378, distance: 97.1
click at [830, 378] on td "ugg554g" at bounding box center [852, 379] width 261 height 58
copy td "ugg554g"
click at [109, 376] on input "checkbox" at bounding box center [108, 376] width 13 height 13
checkbox input "true"
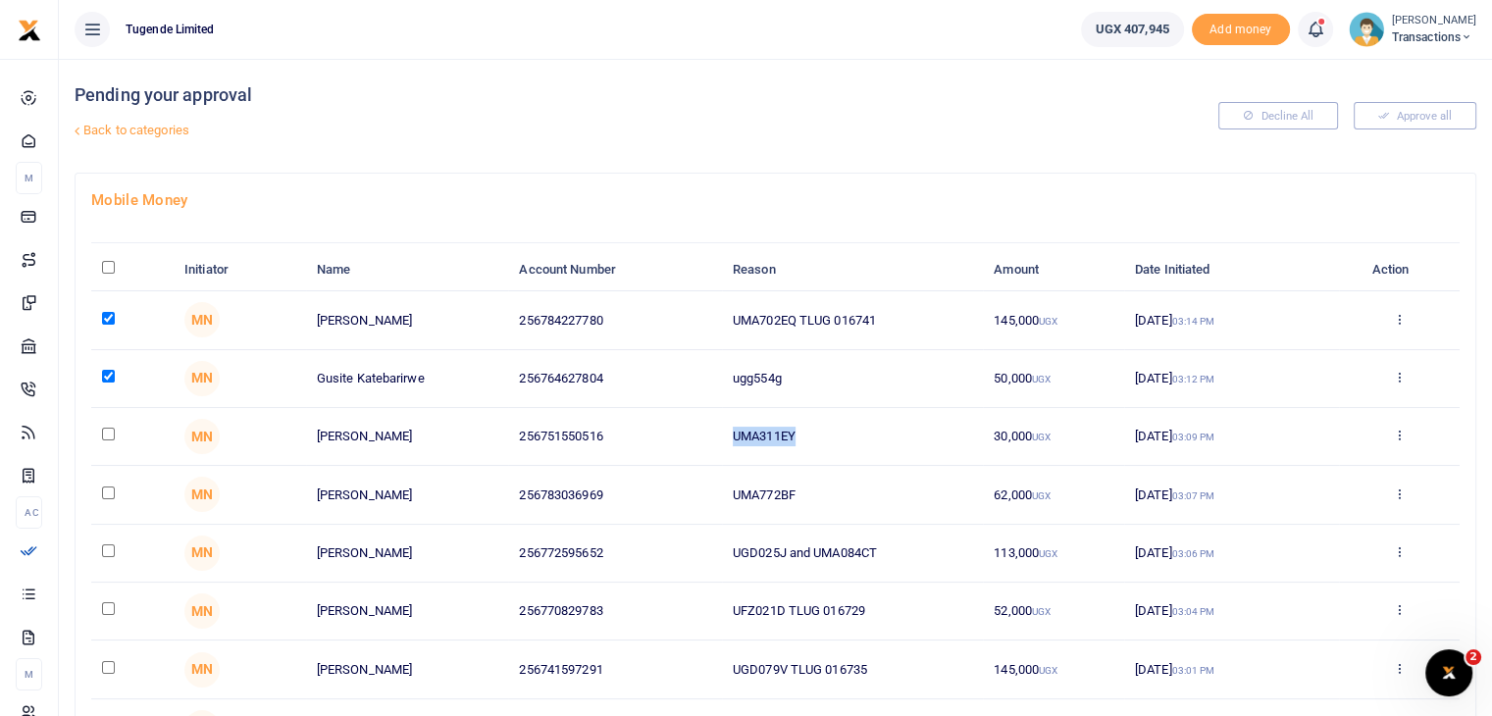
drag, startPoint x: 733, startPoint y: 434, endPoint x: 815, endPoint y: 432, distance: 82.4
click at [815, 432] on td "UMA311EY" at bounding box center [852, 437] width 261 height 58
copy td "UMA311EY"
click at [102, 428] on input "checkbox" at bounding box center [108, 434] width 13 height 13
checkbox input "true"
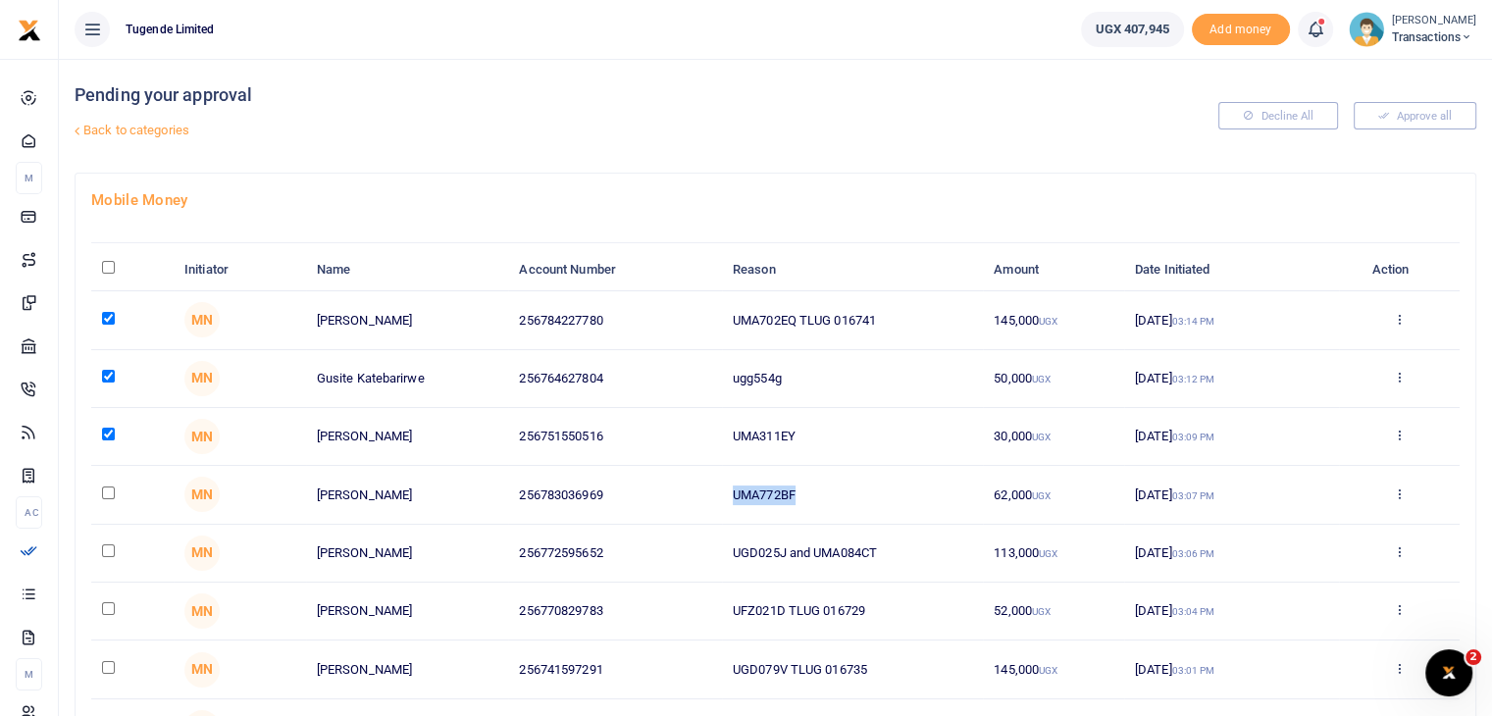
drag, startPoint x: 733, startPoint y: 493, endPoint x: 860, endPoint y: 486, distance: 127.8
click at [860, 486] on td "UMA772BF" at bounding box center [852, 495] width 261 height 58
copy td "UMA772BF"
click at [110, 491] on input "checkbox" at bounding box center [108, 493] width 13 height 13
checkbox input "true"
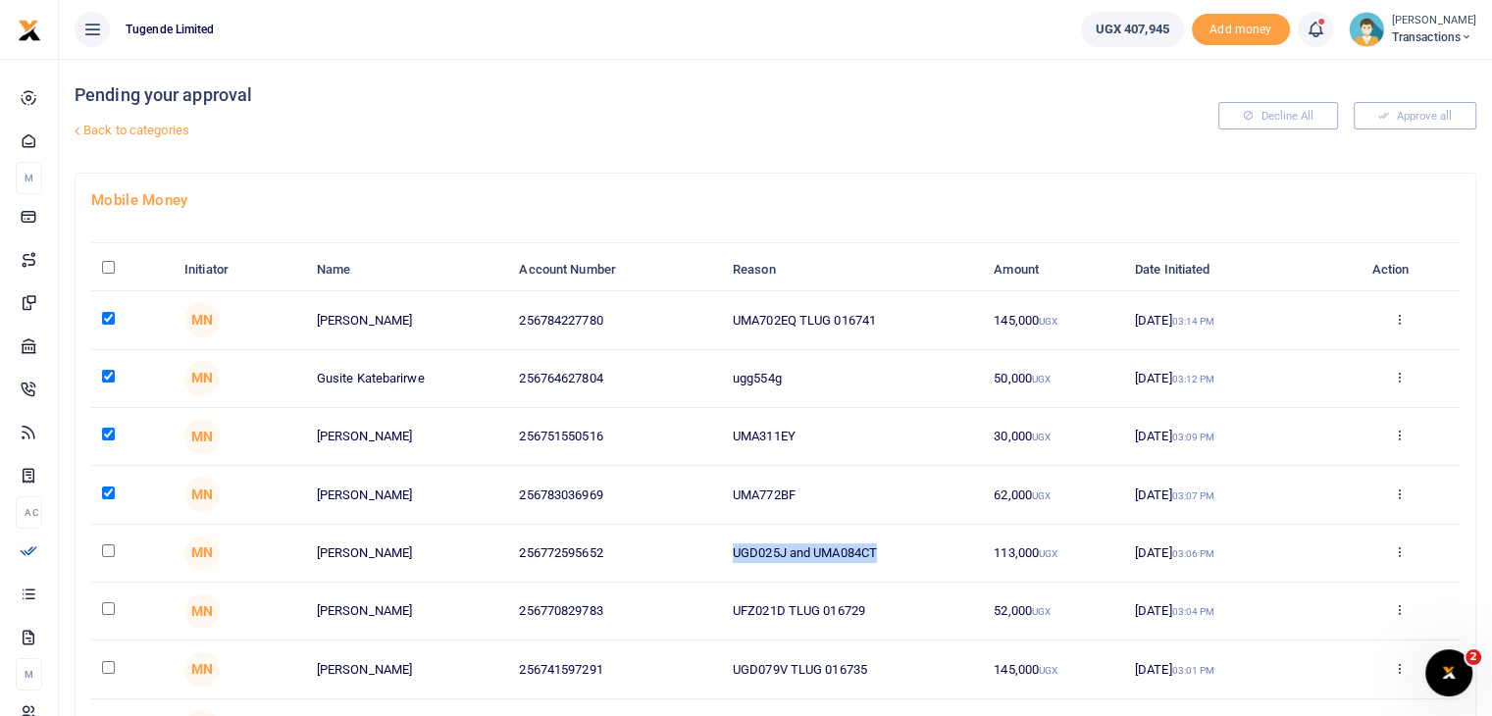
drag, startPoint x: 729, startPoint y: 550, endPoint x: 924, endPoint y: 551, distance: 195.2
click at [924, 551] on td "UGD025J and UMA084CT" at bounding box center [852, 554] width 261 height 58
copy td "UGD025J and UMA084CT"
click at [109, 550] on input "checkbox" at bounding box center [108, 550] width 13 height 13
checkbox input "true"
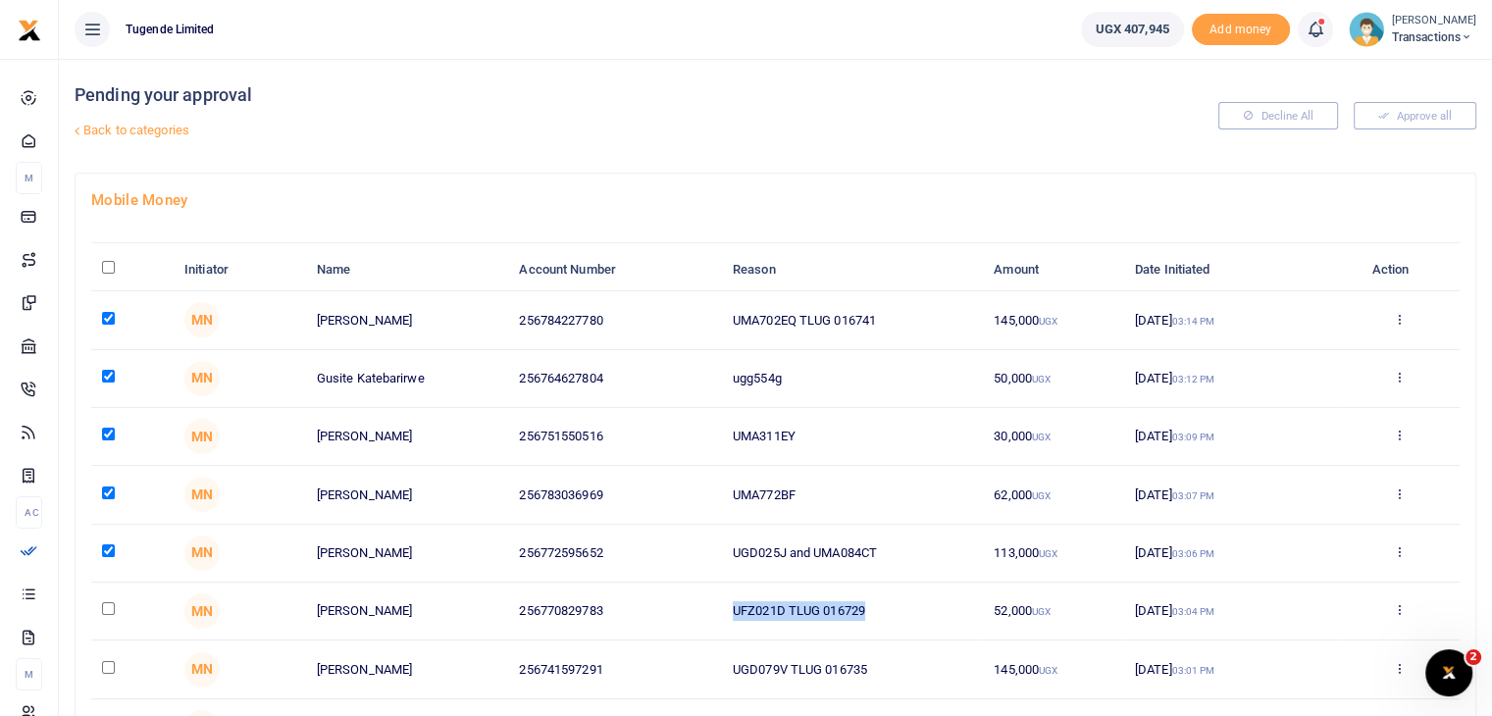
drag, startPoint x: 730, startPoint y: 612, endPoint x: 892, endPoint y: 611, distance: 161.9
click at [892, 611] on td "UFZ021D TLUG 016729" at bounding box center [852, 612] width 261 height 58
copy td "UFZ021D TLUG 016729"
click at [105, 607] on input "checkbox" at bounding box center [108, 608] width 13 height 13
checkbox input "true"
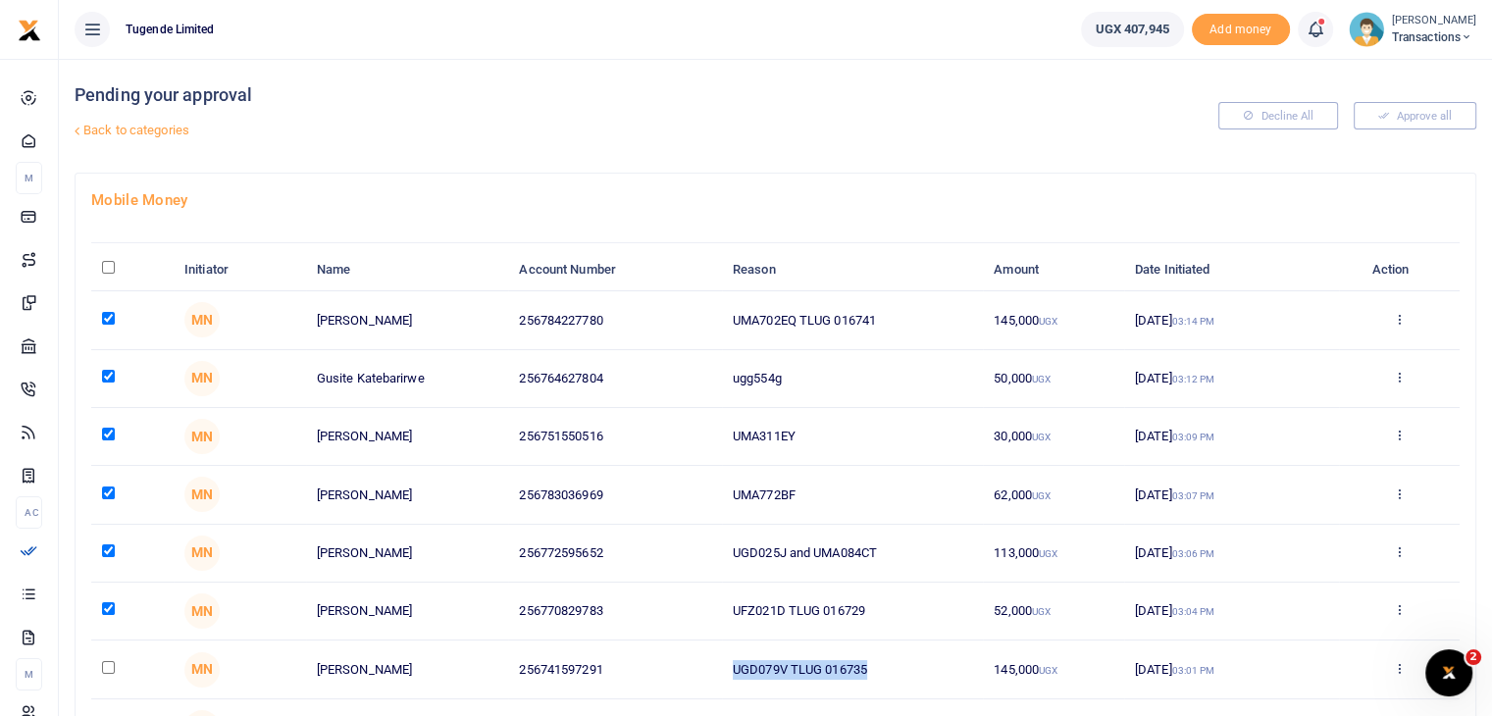
drag, startPoint x: 735, startPoint y: 667, endPoint x: 912, endPoint y: 668, distance: 177.6
click at [912, 668] on td "UGD079V TLUG 016735" at bounding box center [852, 670] width 261 height 58
copy td "UGD079V TLUG 016735"
click at [110, 662] on input "checkbox" at bounding box center [108, 667] width 13 height 13
checkbox input "true"
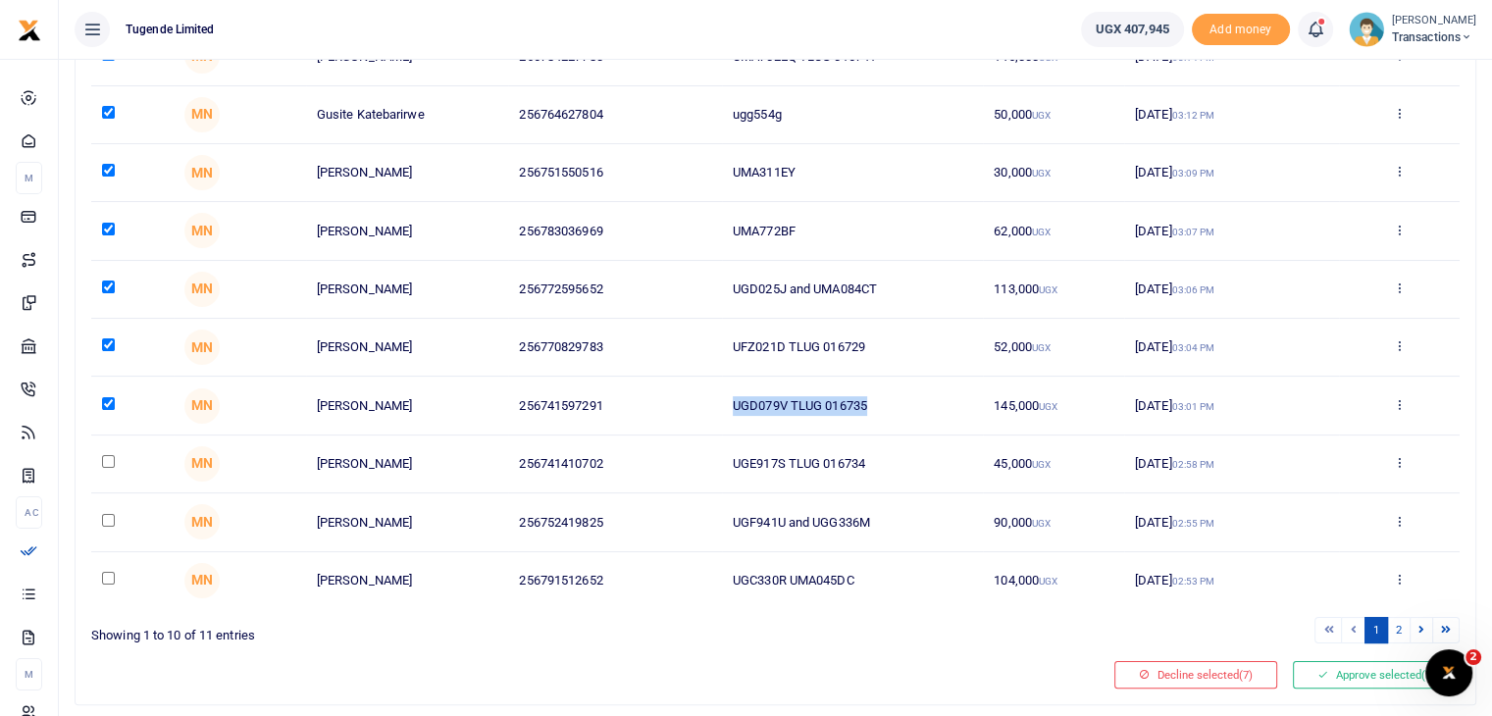
scroll to position [316, 0]
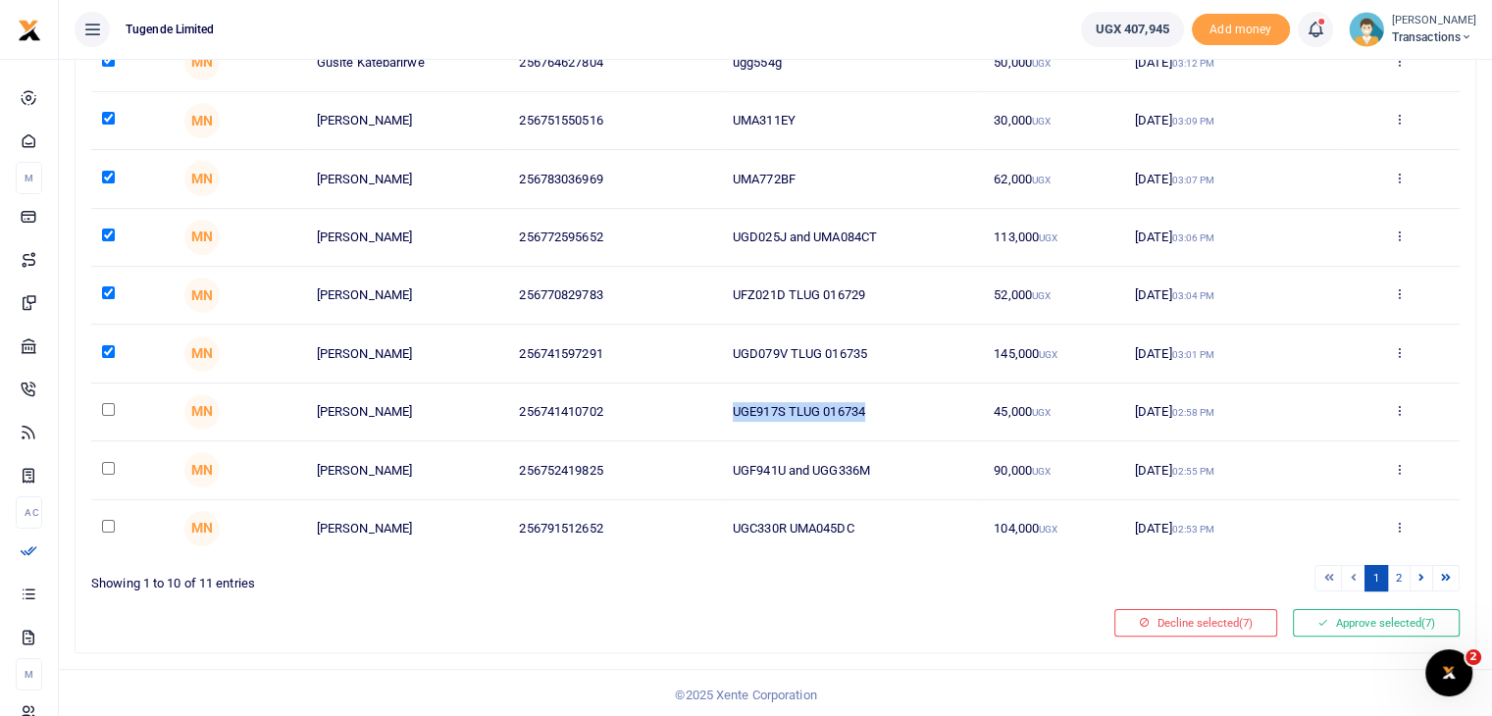
drag, startPoint x: 734, startPoint y: 408, endPoint x: 891, endPoint y: 399, distance: 157.2
click at [891, 399] on td "UGE917S TLUG 016734" at bounding box center [852, 413] width 261 height 58
copy td "UGE917S TLUG 016734"
click at [104, 408] on input "checkbox" at bounding box center [108, 409] width 13 height 13
checkbox input "true"
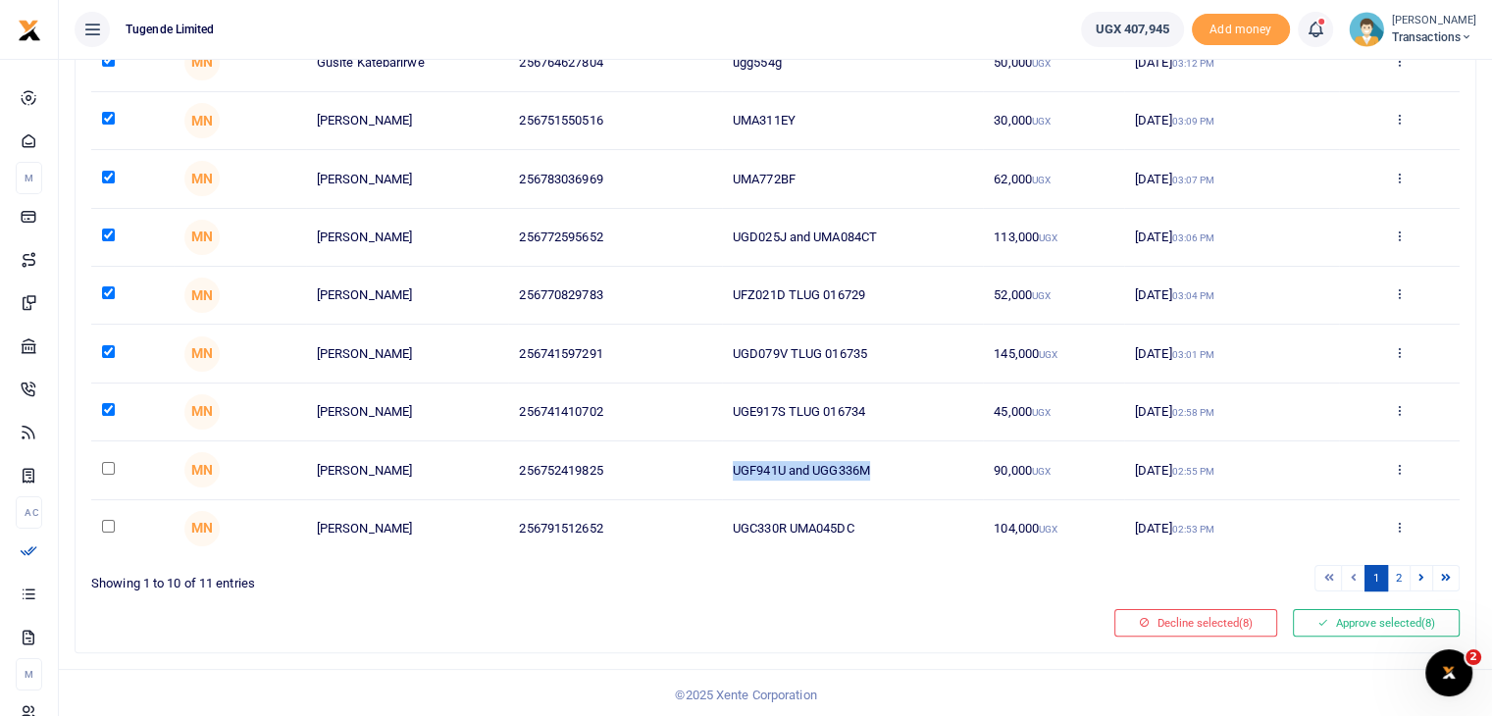
drag, startPoint x: 733, startPoint y: 469, endPoint x: 889, endPoint y: 468, distance: 156.0
click at [889, 468] on td "UGF941U and UGG336M" at bounding box center [852, 470] width 261 height 58
copy td "UGF941U and UGG336M"
click at [106, 466] on input "checkbox" at bounding box center [108, 468] width 13 height 13
checkbox input "true"
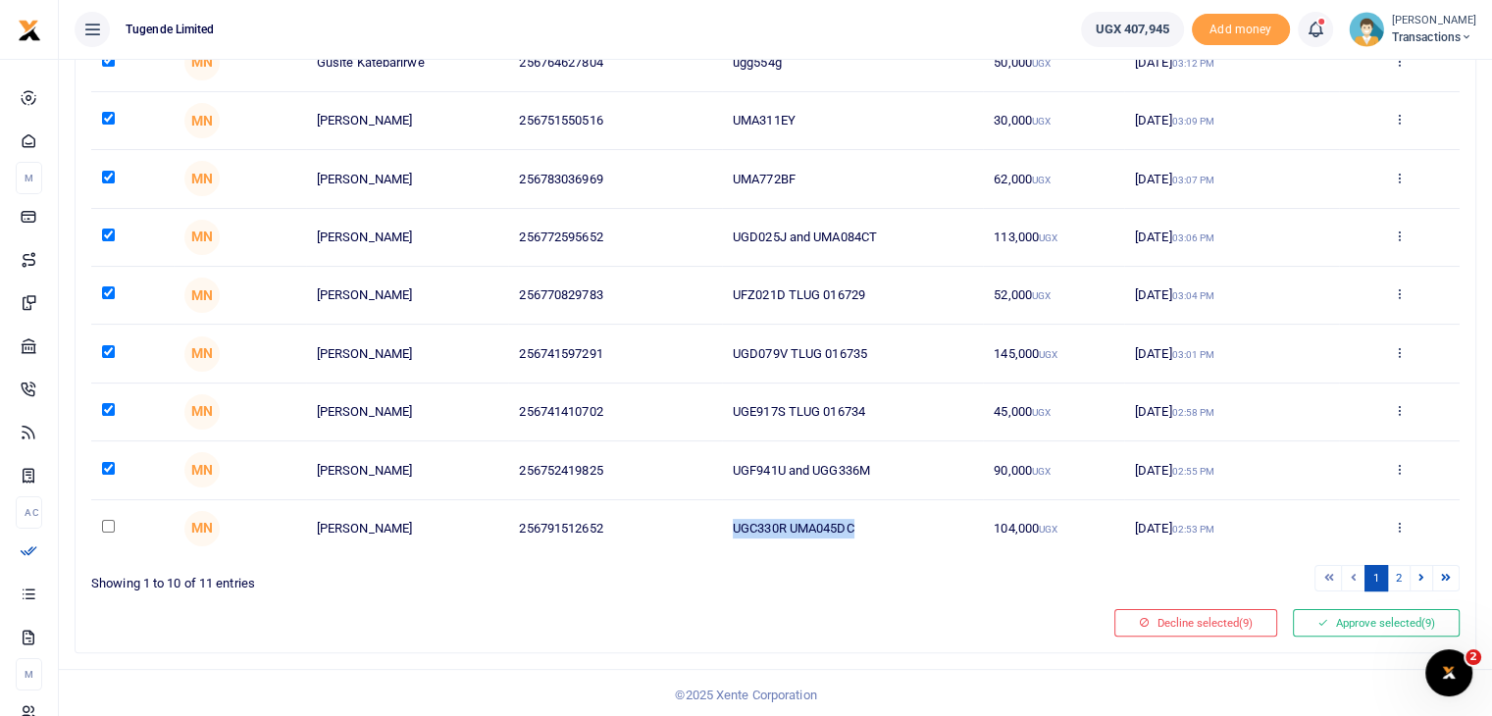
drag, startPoint x: 731, startPoint y: 523, endPoint x: 859, endPoint y: 535, distance: 129.1
click at [859, 535] on td "UGC330R UMA045DC" at bounding box center [852, 528] width 261 height 57
copy td "UGC330R UMA045DC"
click at [1397, 572] on link "2" at bounding box center [1399, 578] width 24 height 26
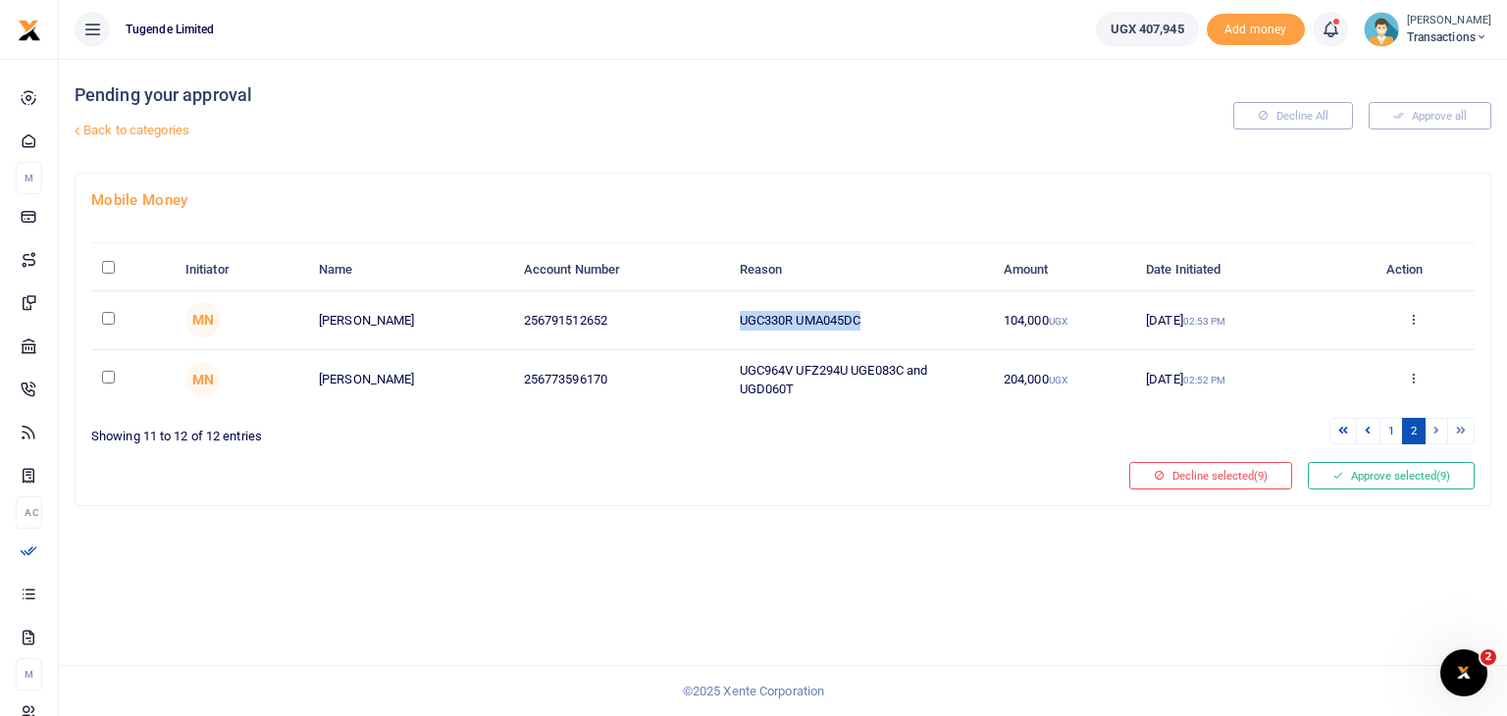
drag, startPoint x: 734, startPoint y: 320, endPoint x: 897, endPoint y: 313, distance: 163.0
click at [897, 313] on td "UGC330R UMA045DC" at bounding box center [860, 320] width 264 height 58
click at [107, 318] on input "checkbox" at bounding box center [108, 318] width 13 height 13
checkbox input "true"
click at [828, 437] on ul "1 2" at bounding box center [1133, 431] width 684 height 26
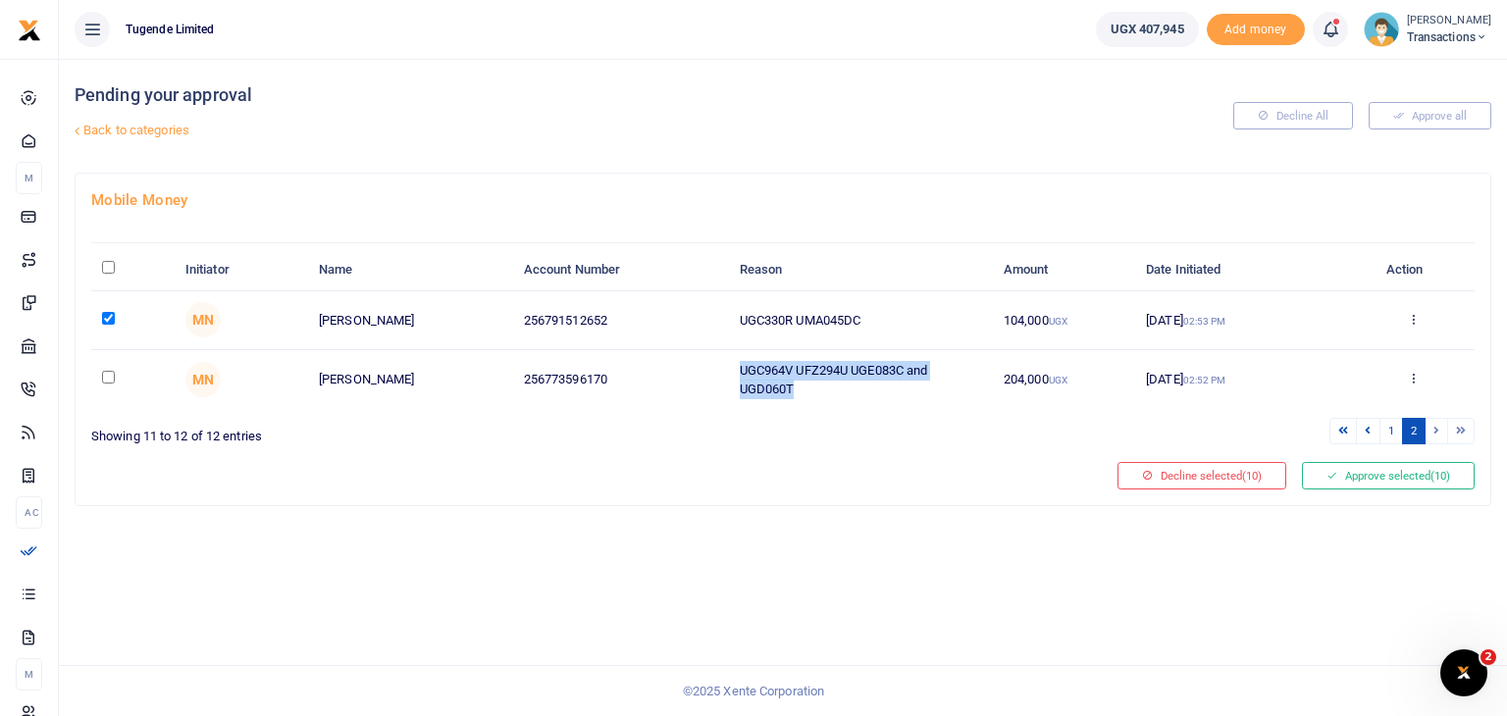
drag, startPoint x: 735, startPoint y: 369, endPoint x: 831, endPoint y: 399, distance: 100.8
click at [831, 399] on td "UGC964V UFZ294U UGE083C and UGD060T" at bounding box center [860, 380] width 264 height 60
click at [106, 376] on input "checkbox" at bounding box center [108, 377] width 13 height 13
checkbox input "true"
click at [1374, 429] on link at bounding box center [1368, 431] width 24 height 26
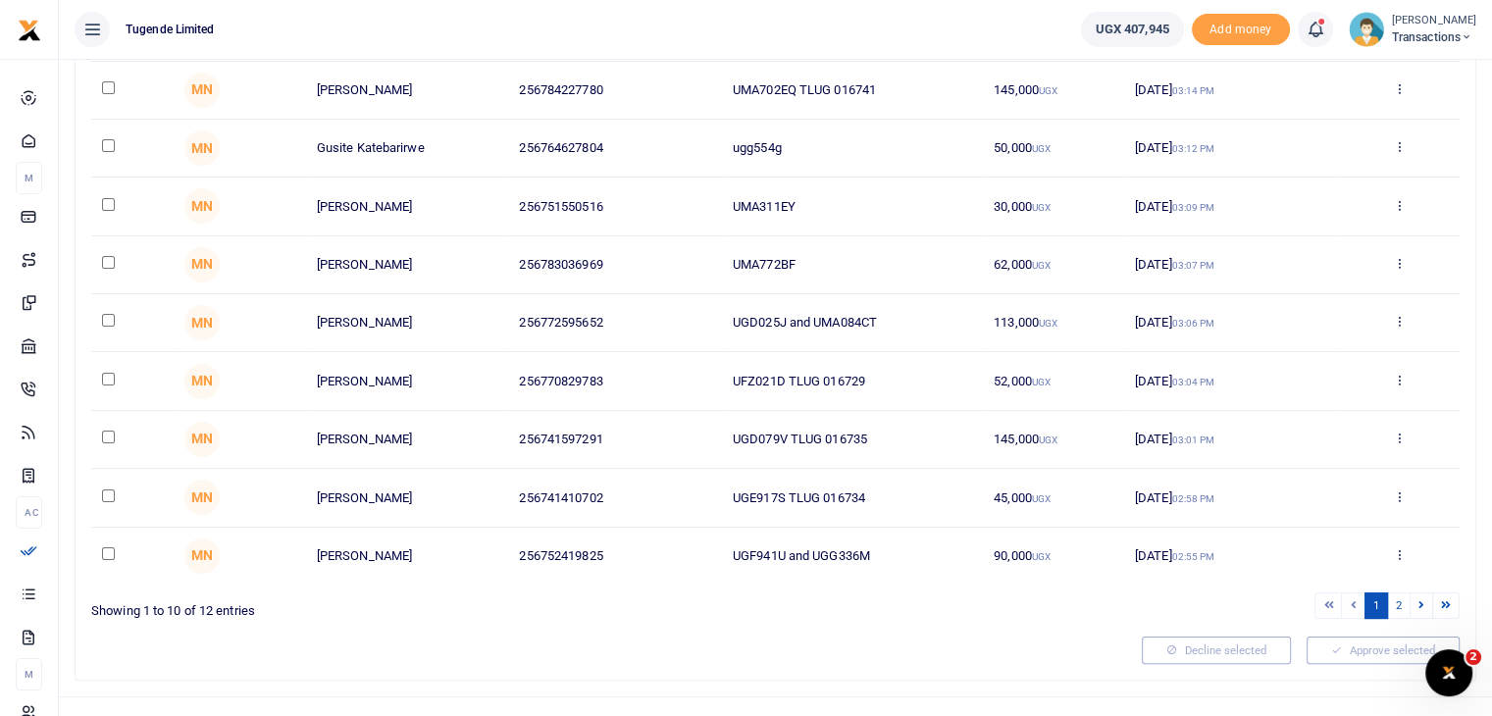
scroll to position [316, 0]
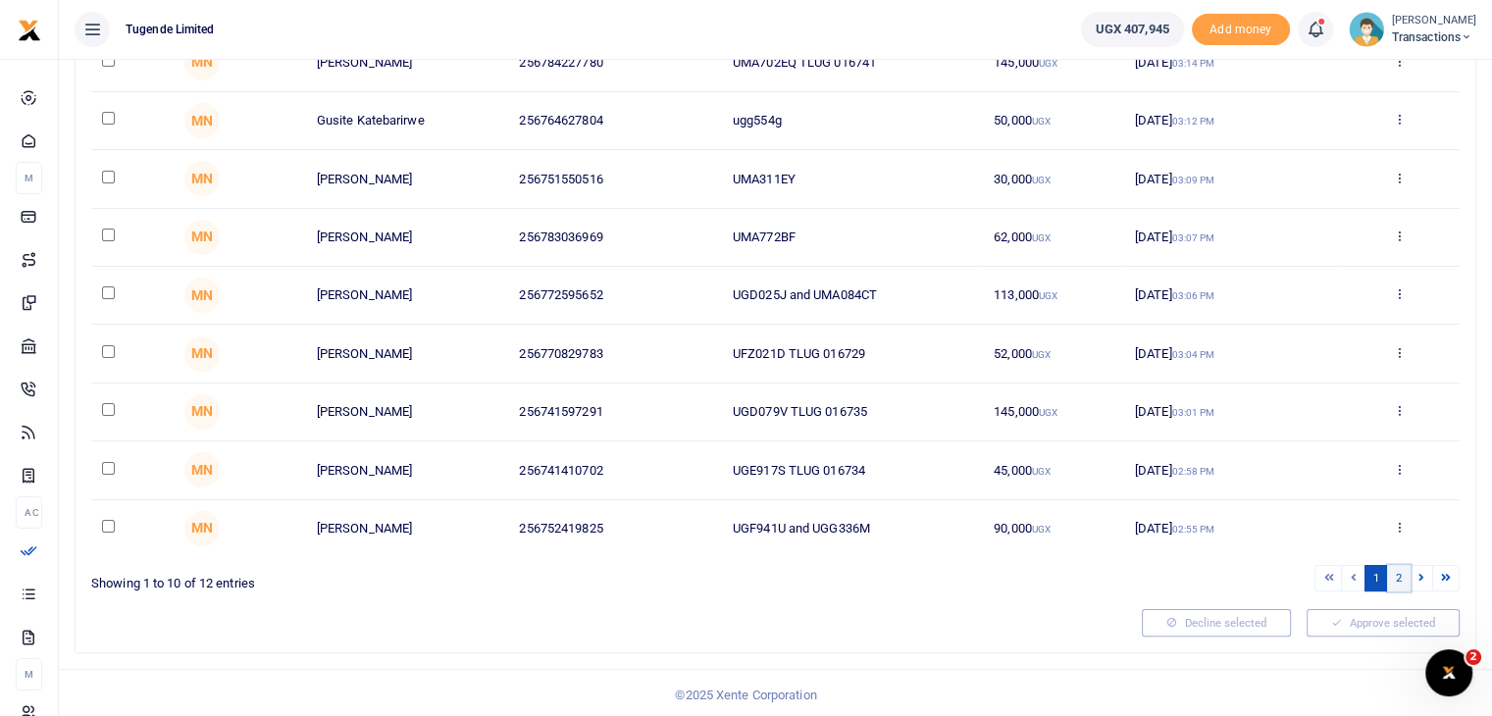
click at [1400, 569] on link "2" at bounding box center [1399, 578] width 24 height 26
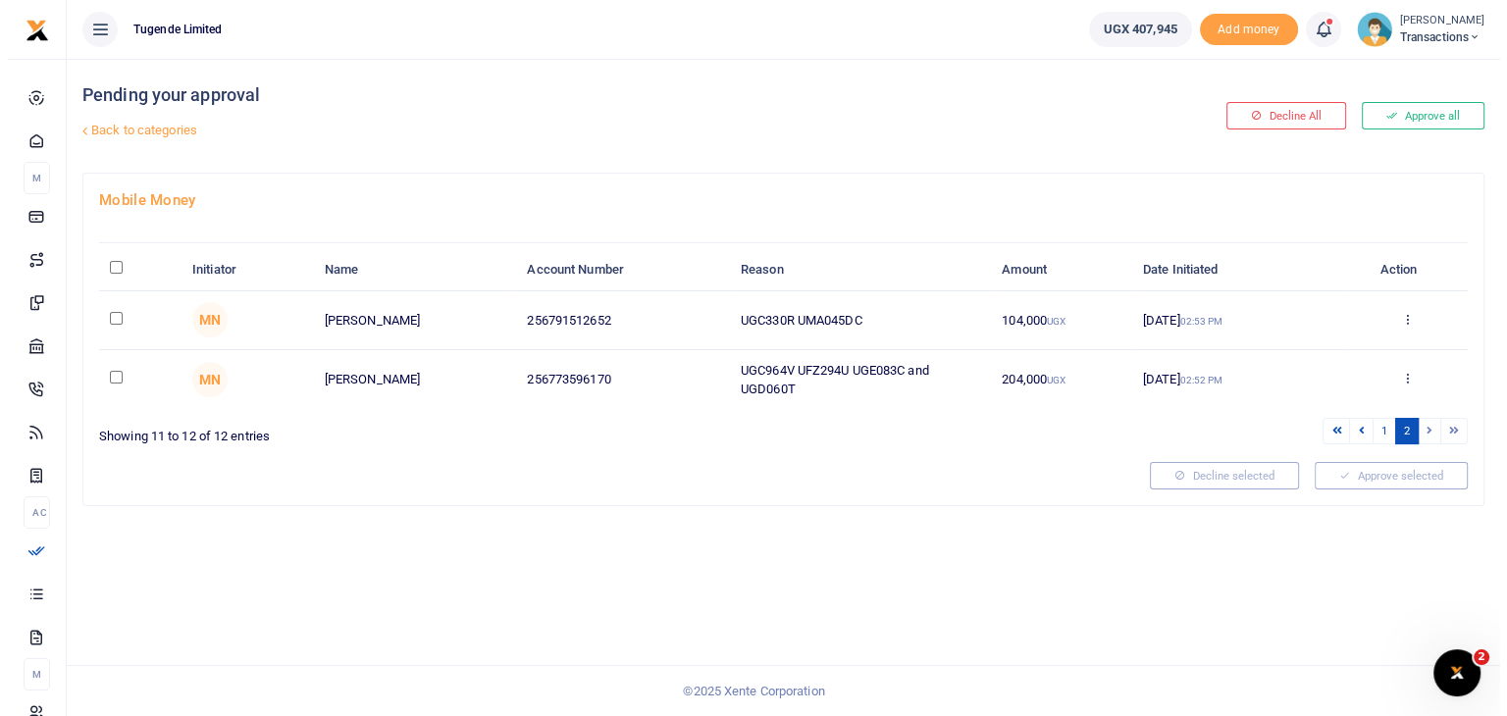
scroll to position [0, 0]
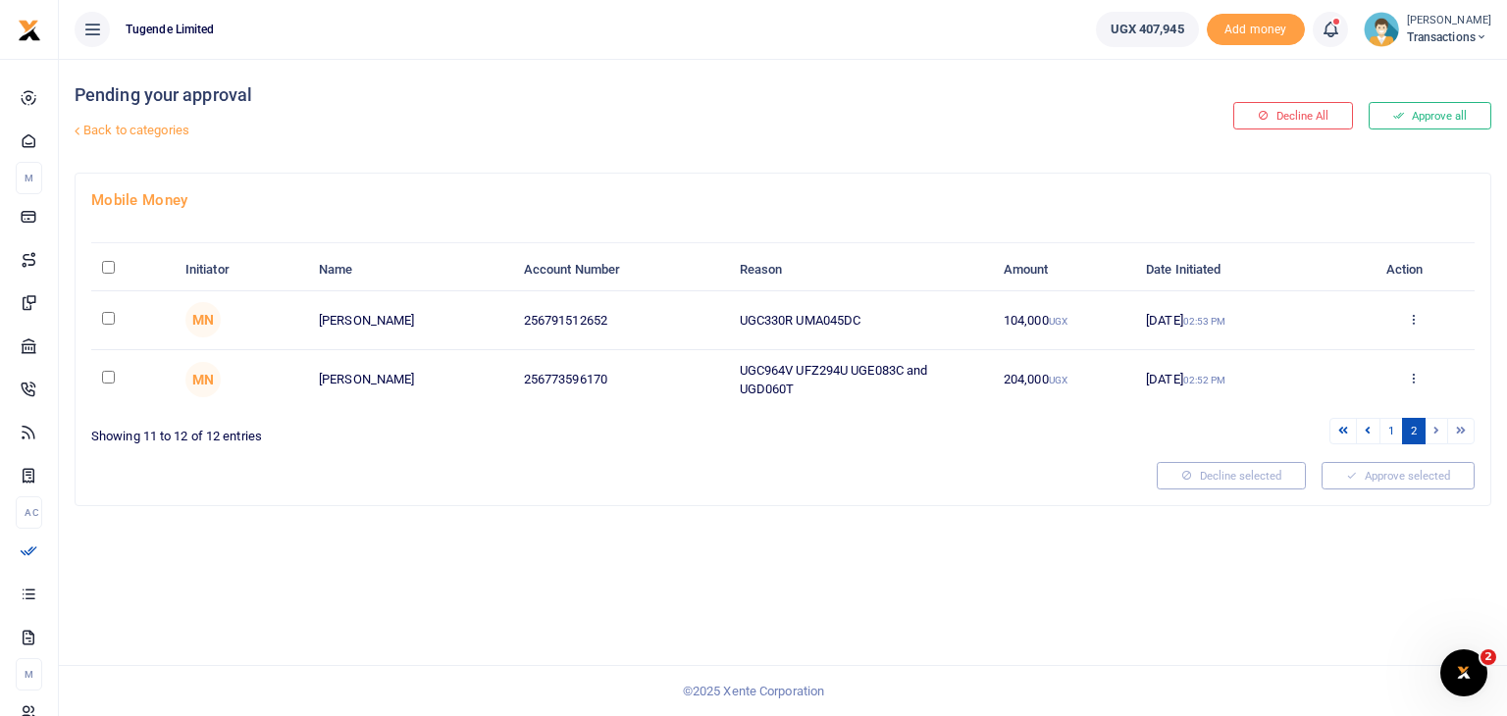
click at [1375, 41] on img at bounding box center [1381, 29] width 35 height 35
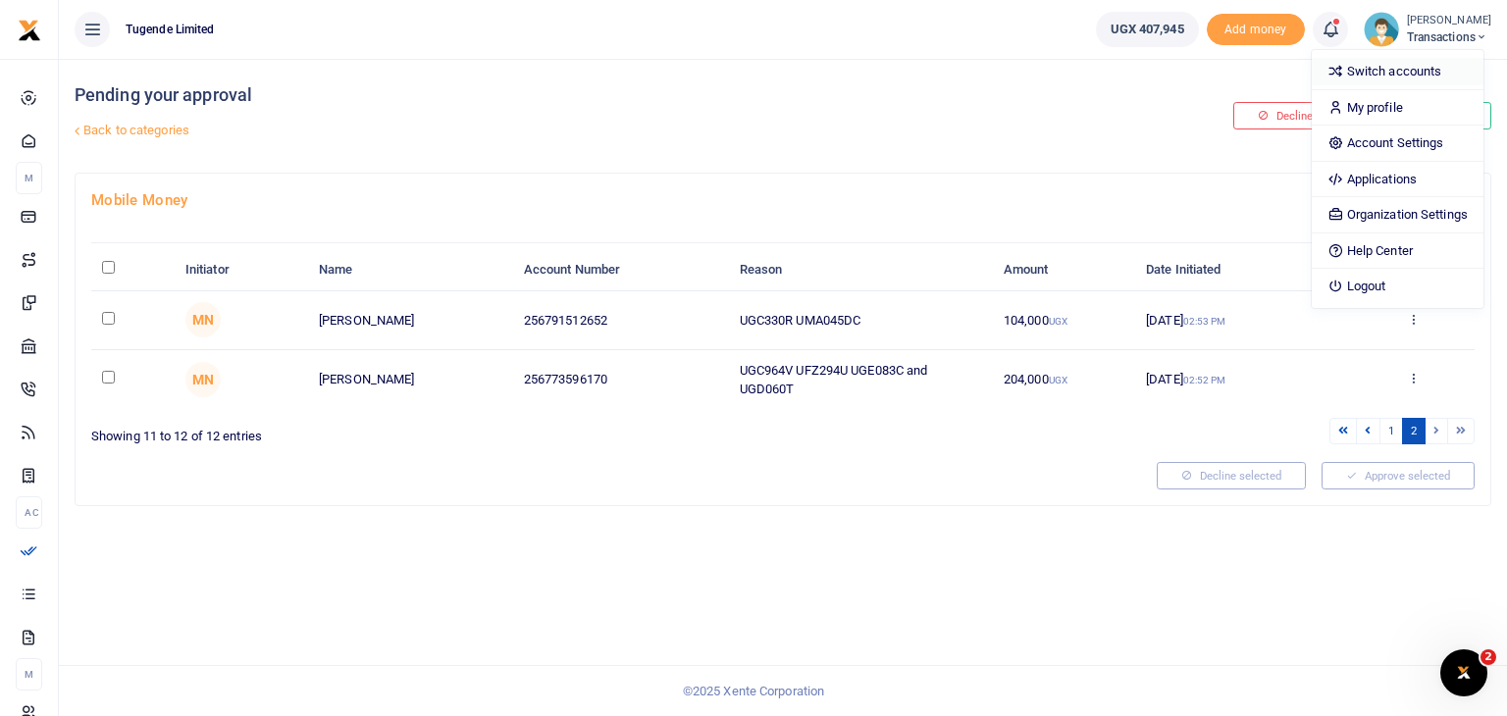
click at [1373, 72] on link "Switch accounts" at bounding box center [1398, 71] width 172 height 27
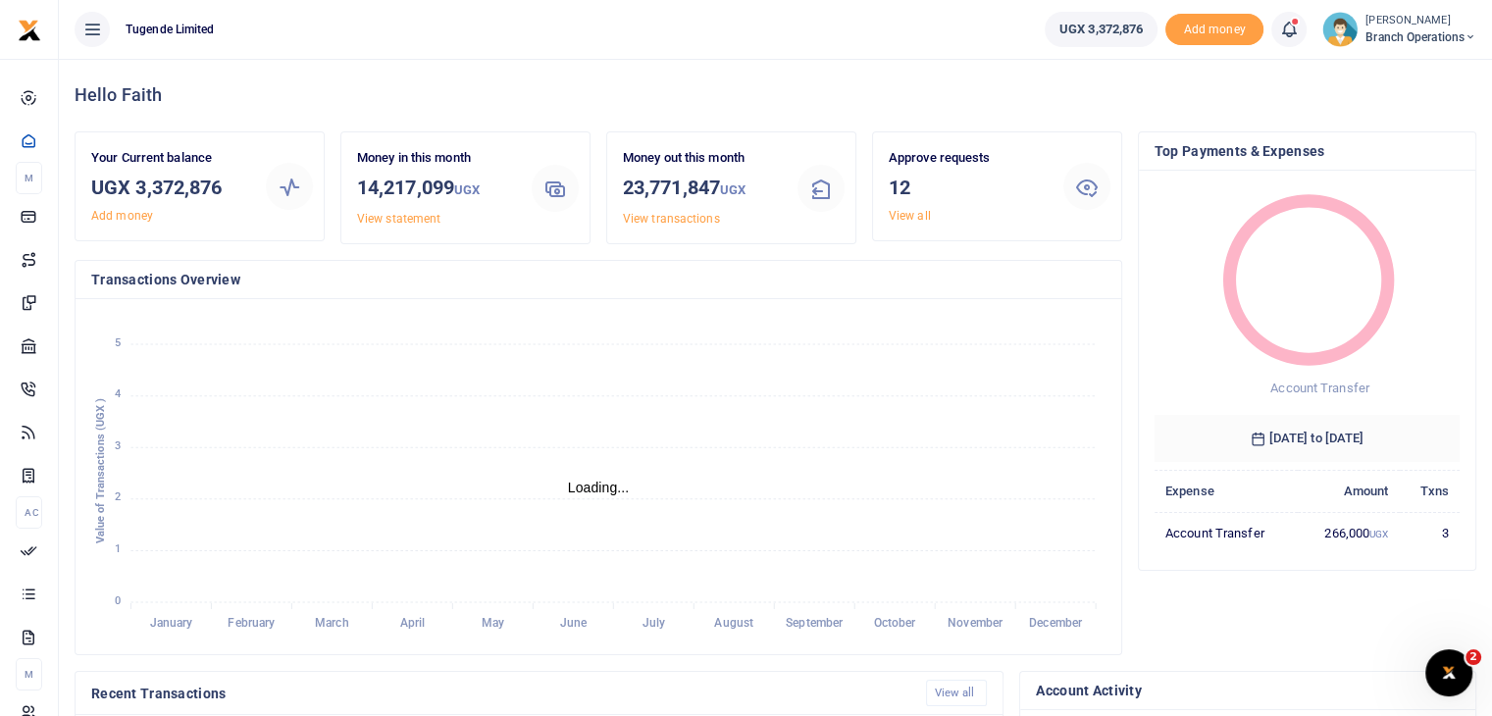
scroll to position [16, 16]
click at [1349, 21] on img at bounding box center [1339, 29] width 35 height 35
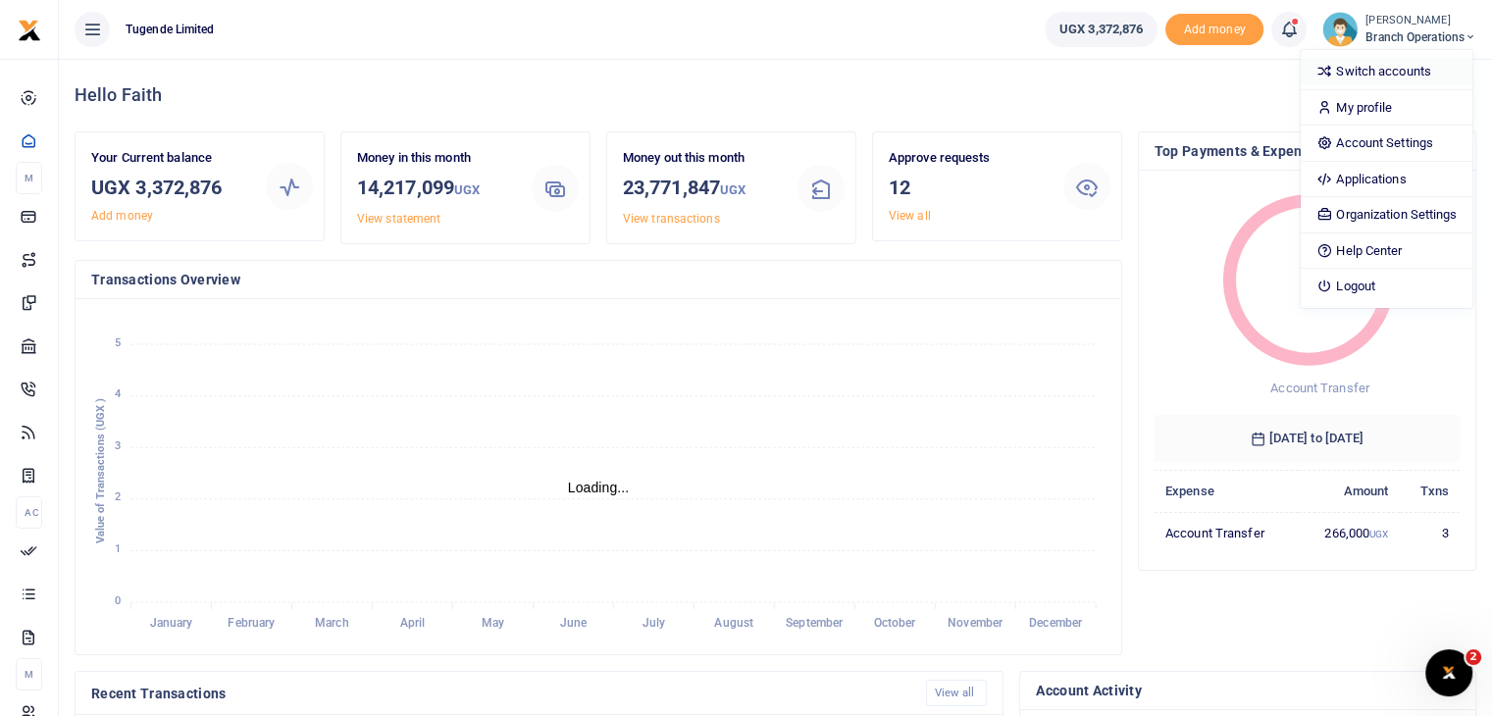
click at [1366, 66] on link "Switch accounts" at bounding box center [1387, 71] width 172 height 27
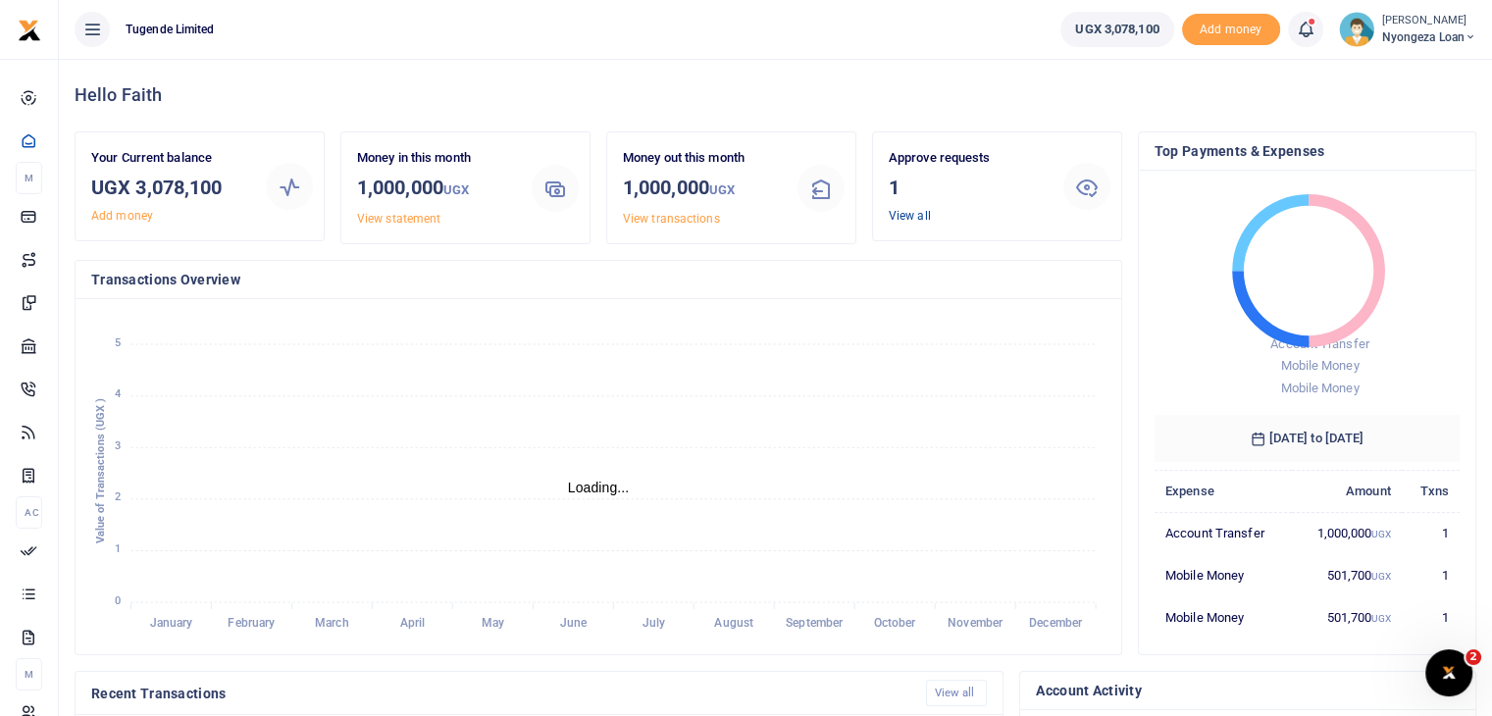
scroll to position [16, 16]
click at [910, 217] on link "View all" at bounding box center [910, 216] width 42 height 14
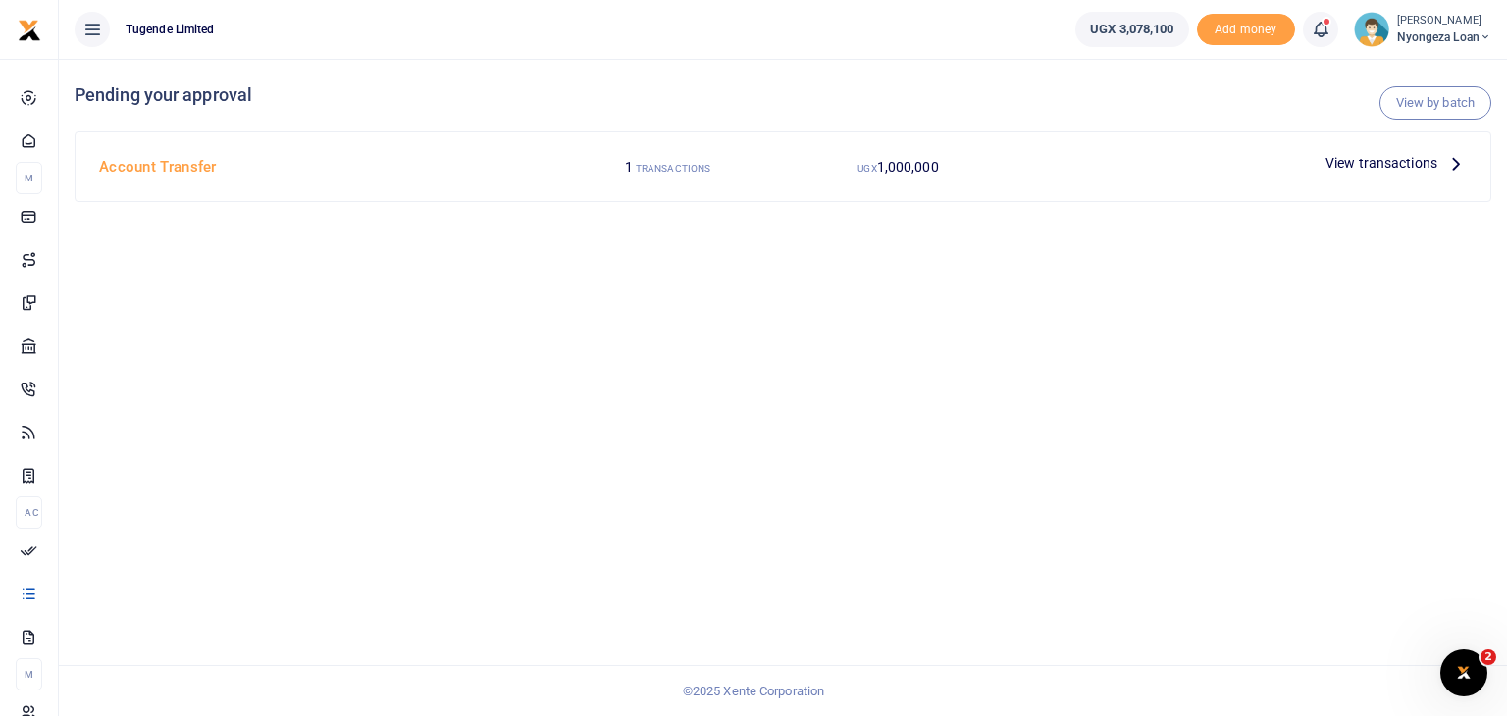
click at [1363, 159] on span "View transactions" at bounding box center [1381, 163] width 112 height 22
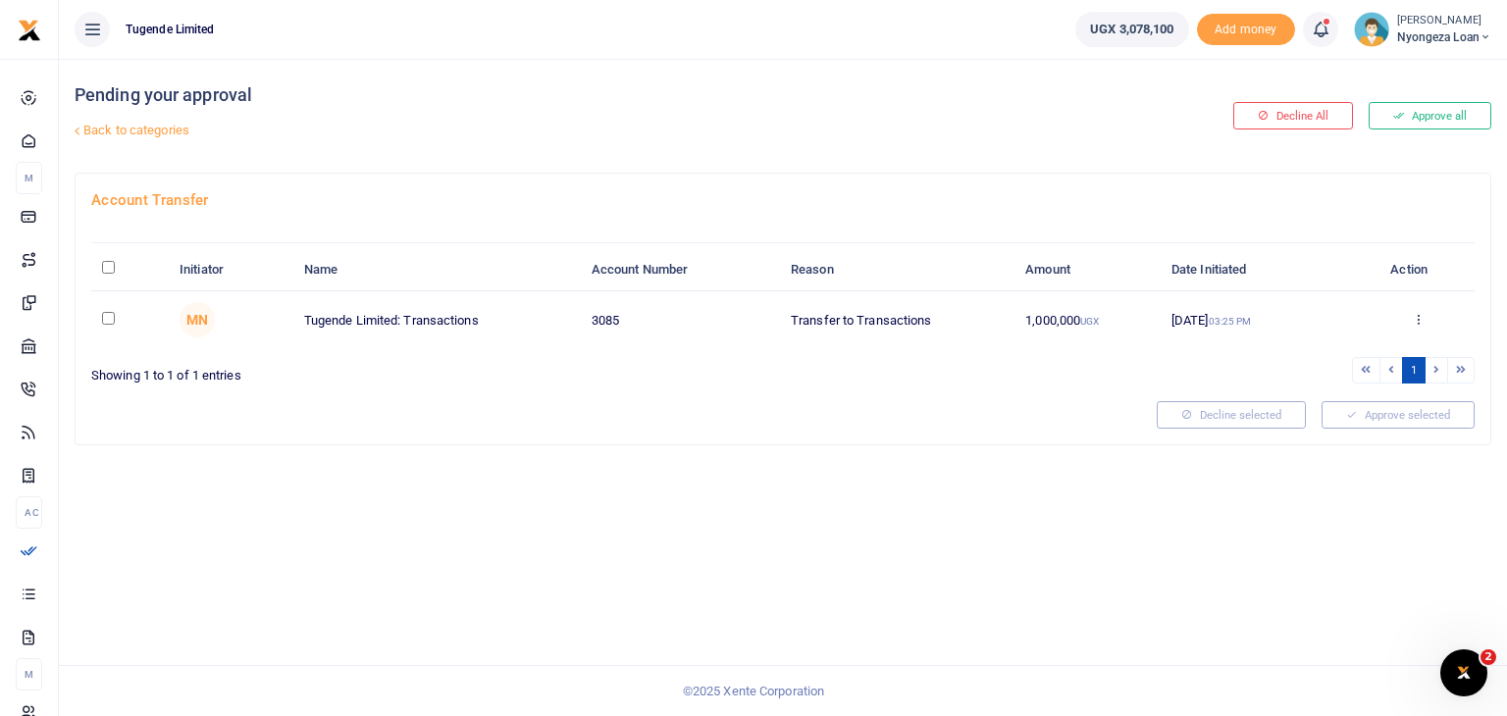
click at [108, 316] on input "checkbox" at bounding box center [108, 318] width 13 height 13
checkbox input "true"
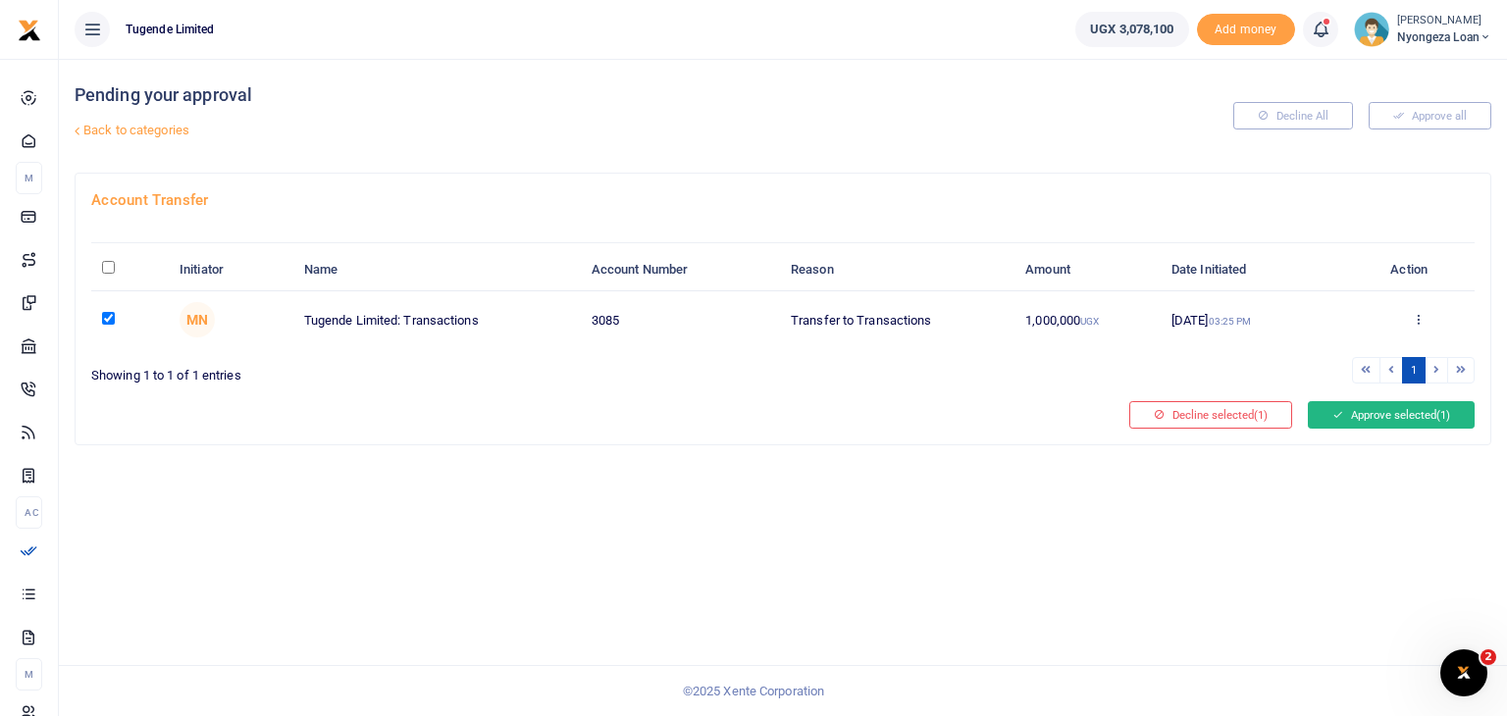
click at [1378, 414] on button "Approve selected (1)" at bounding box center [1391, 414] width 167 height 27
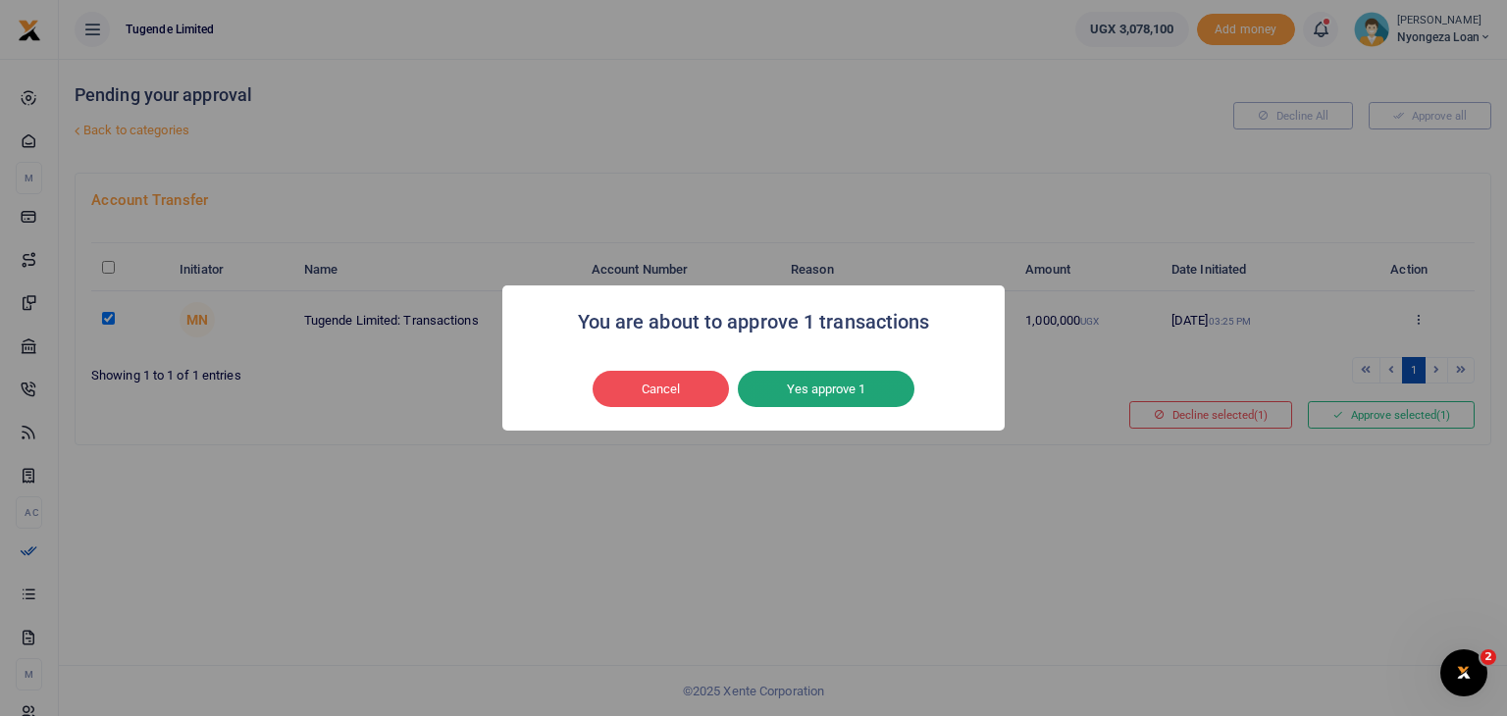
click at [842, 382] on button "Yes approve 1" at bounding box center [826, 389] width 177 height 37
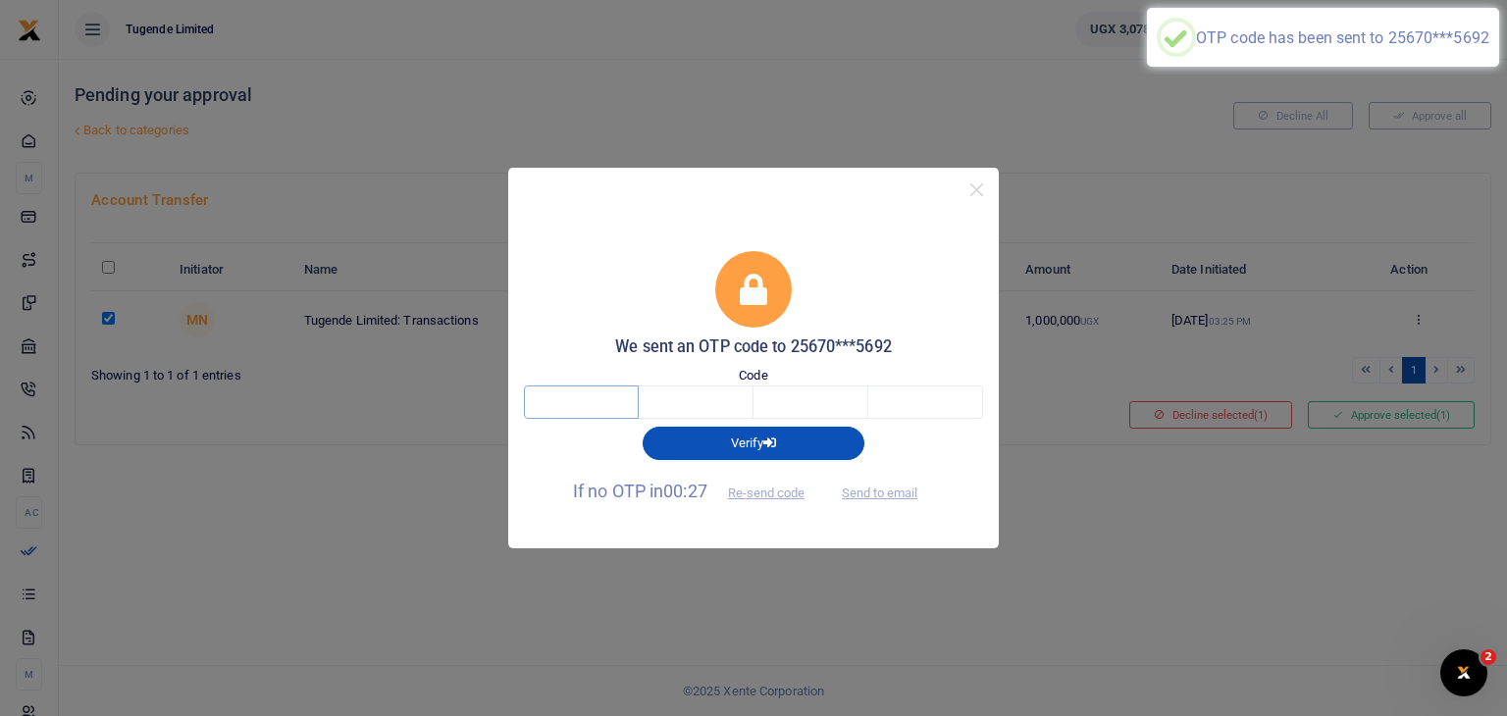
click at [581, 408] on input "text" at bounding box center [581, 402] width 115 height 33
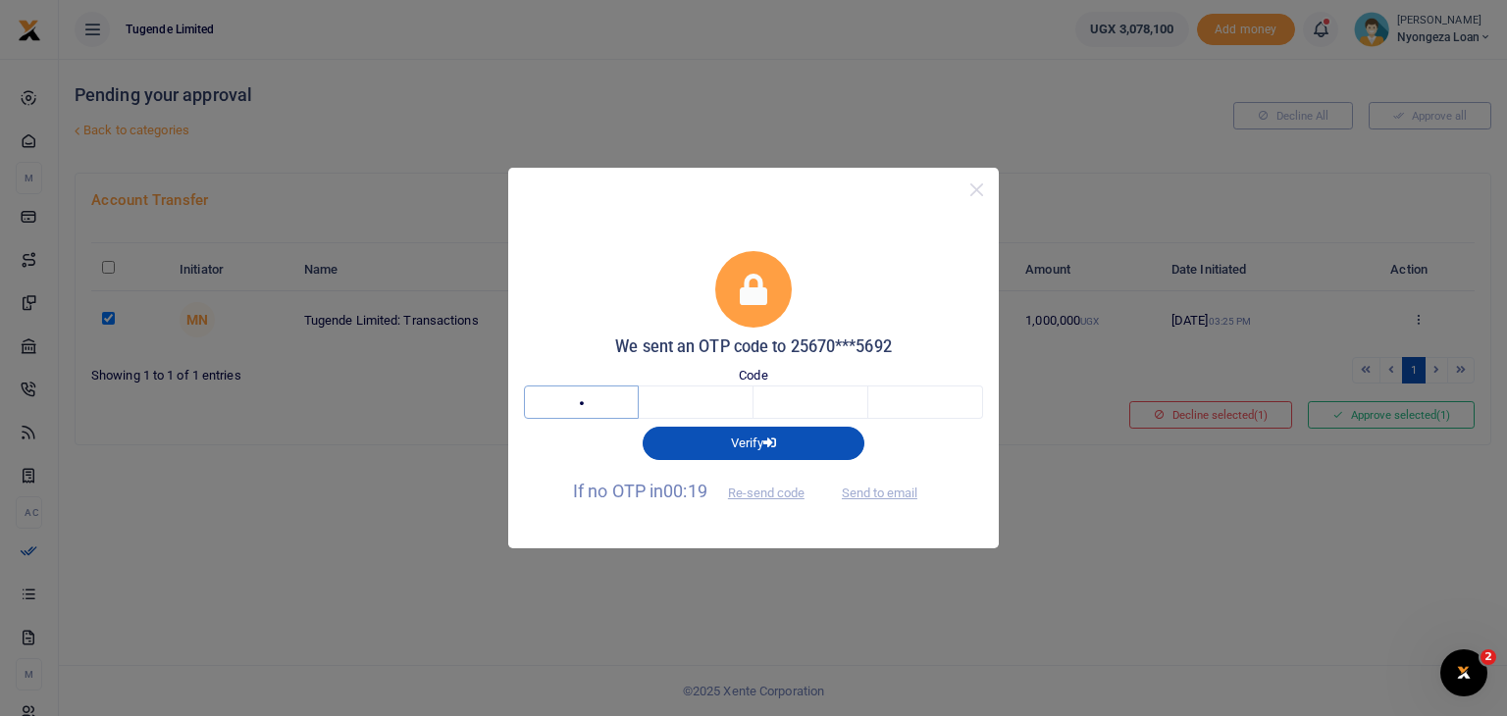
type input "1"
type input "0"
type input "1"
type input "3"
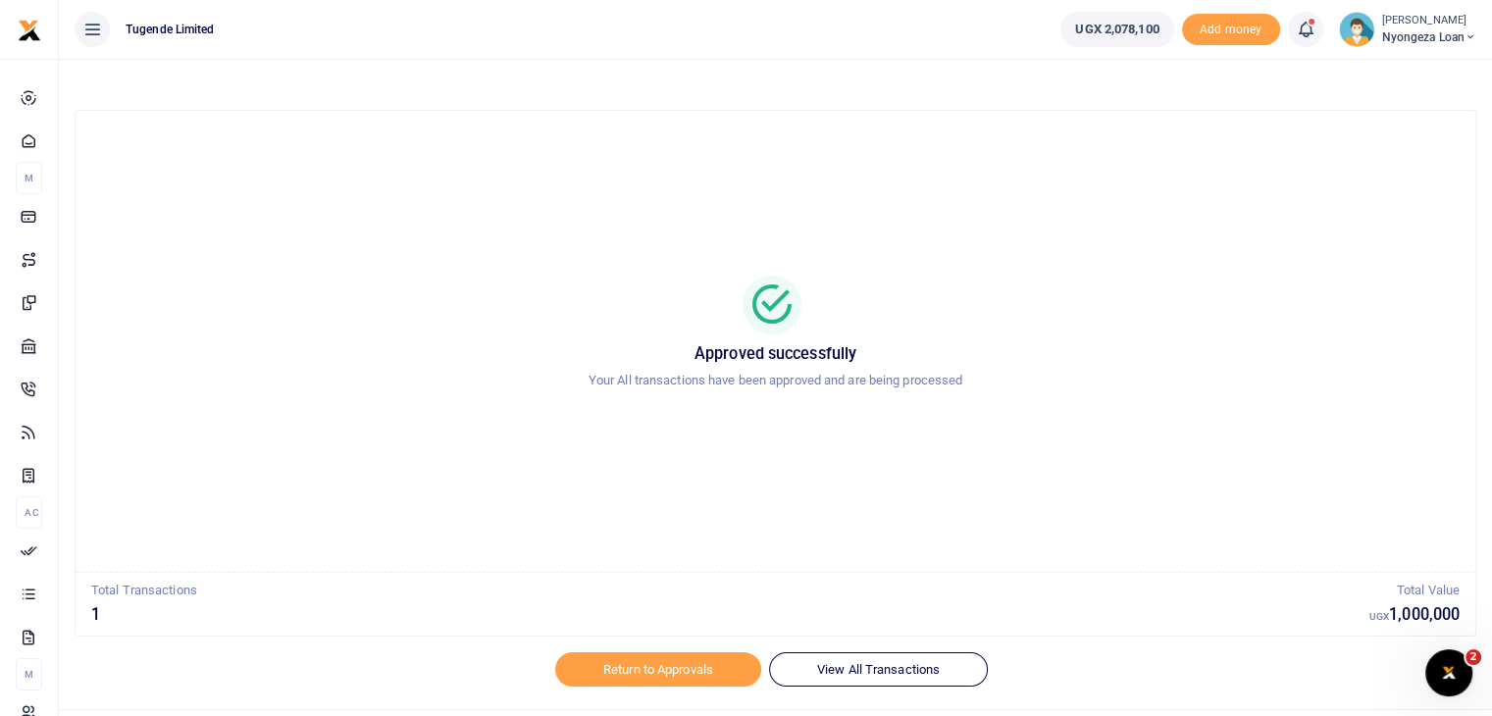
click at [1350, 30] on img at bounding box center [1356, 29] width 35 height 35
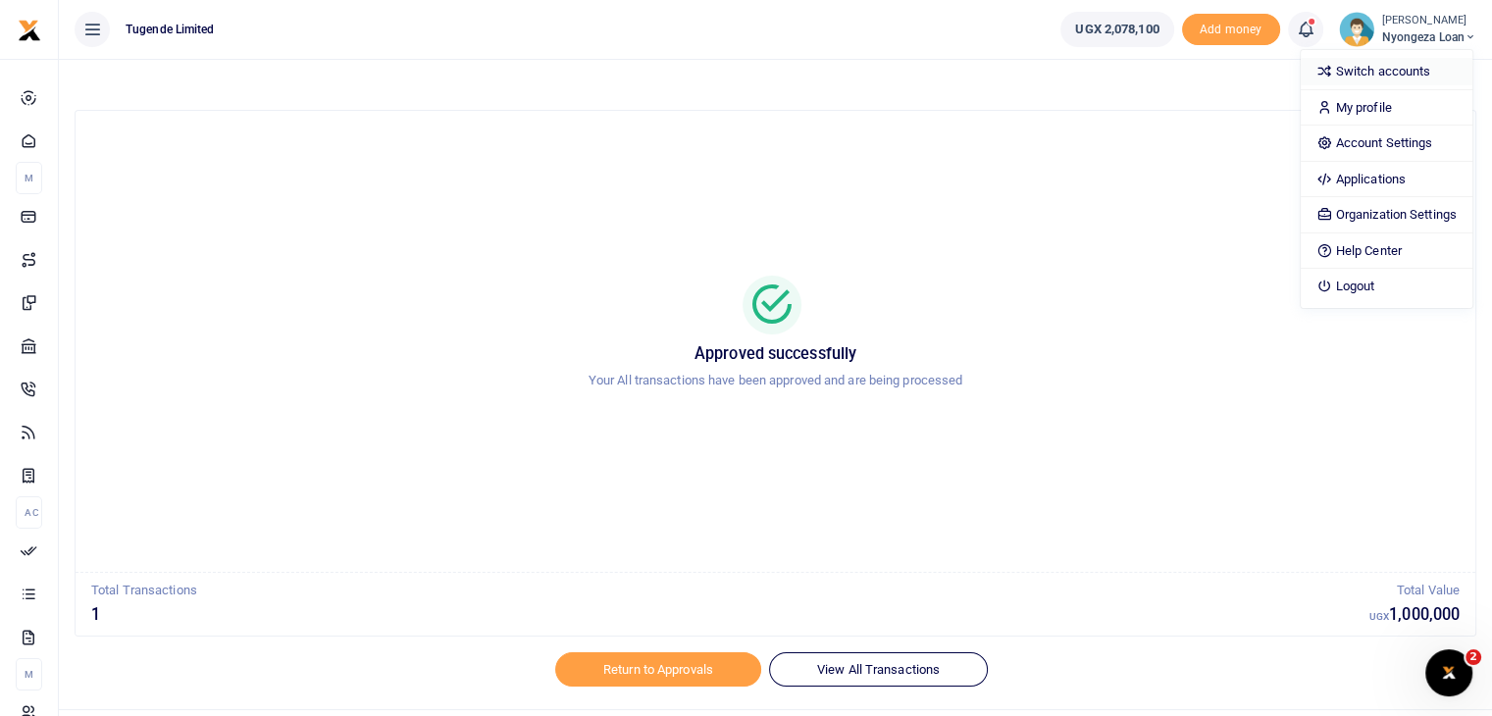
click at [1373, 70] on link "Switch accounts" at bounding box center [1387, 71] width 172 height 27
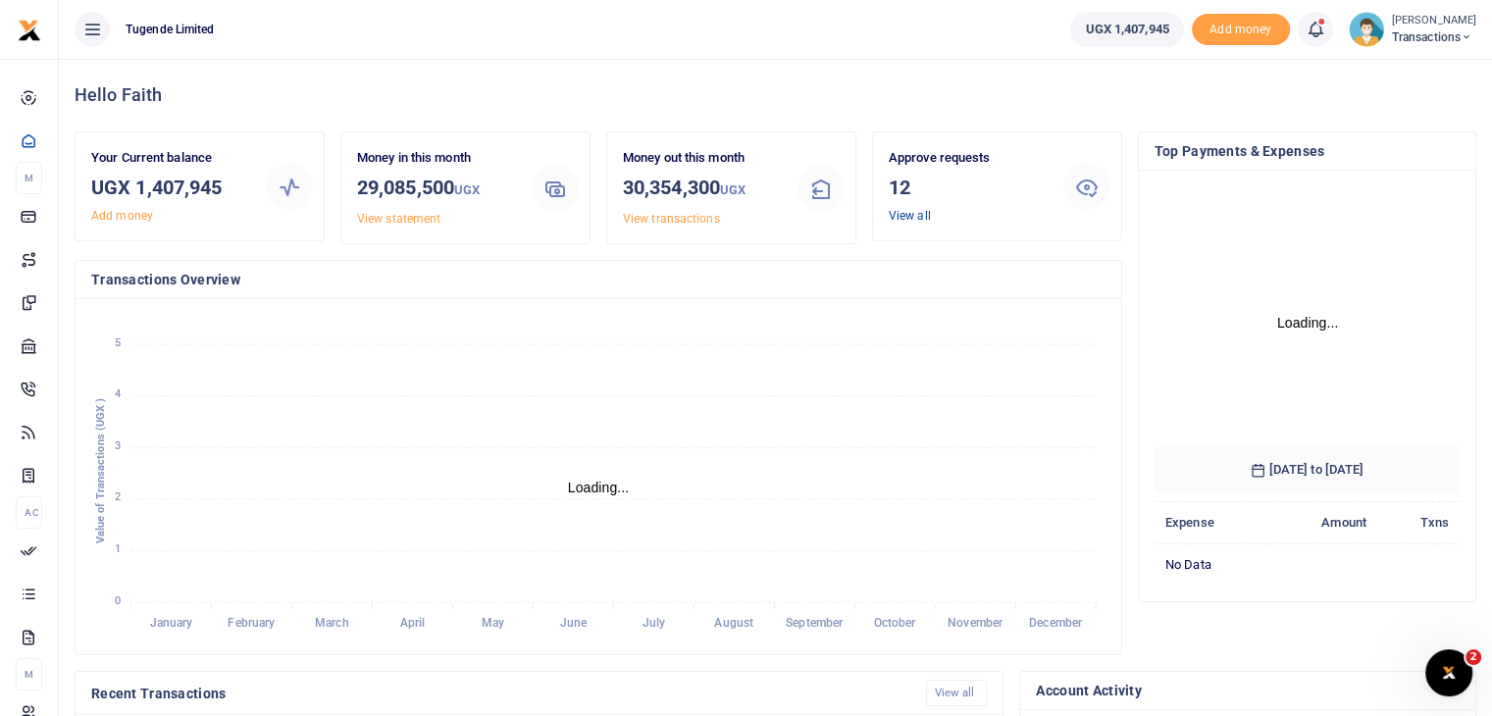
click at [904, 213] on link "View all" at bounding box center [910, 216] width 42 height 14
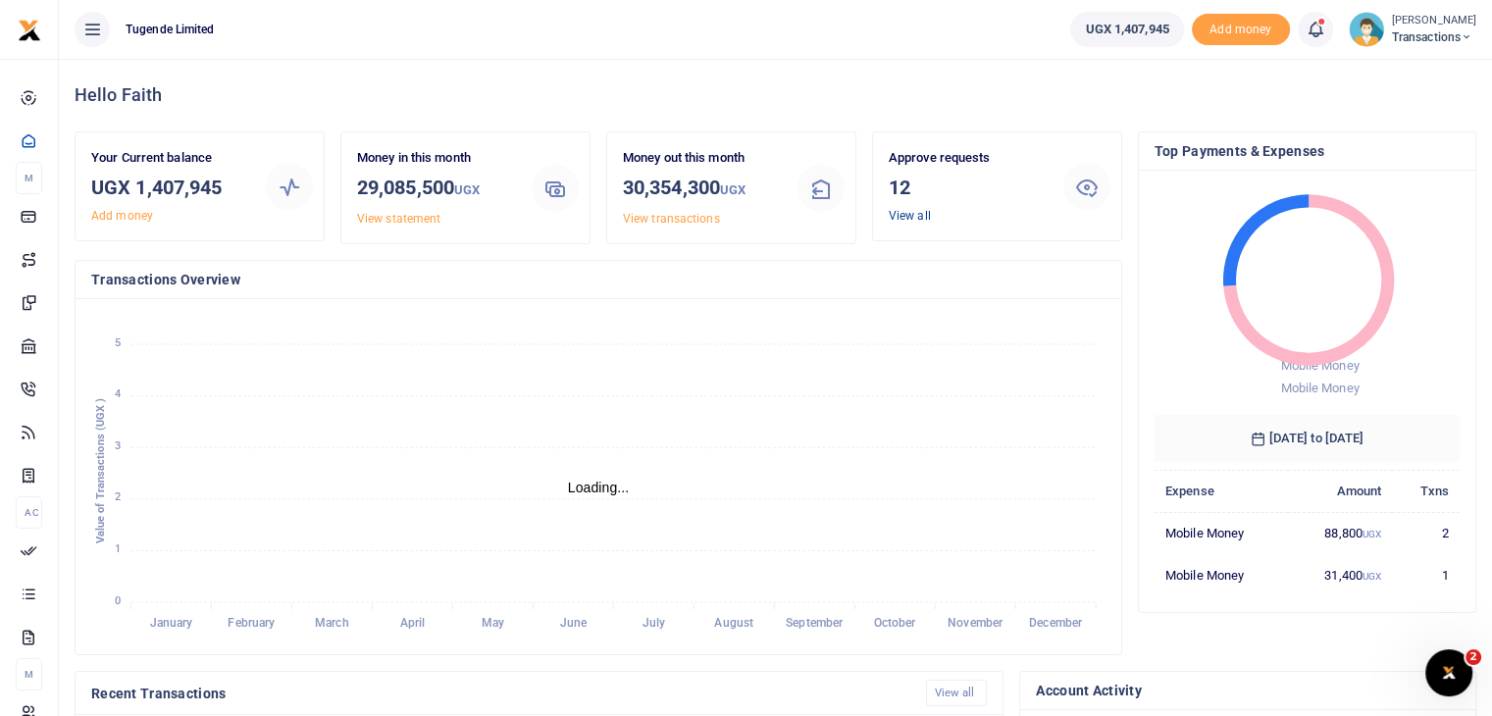
scroll to position [16, 16]
click at [904, 213] on link "View all" at bounding box center [910, 216] width 42 height 14
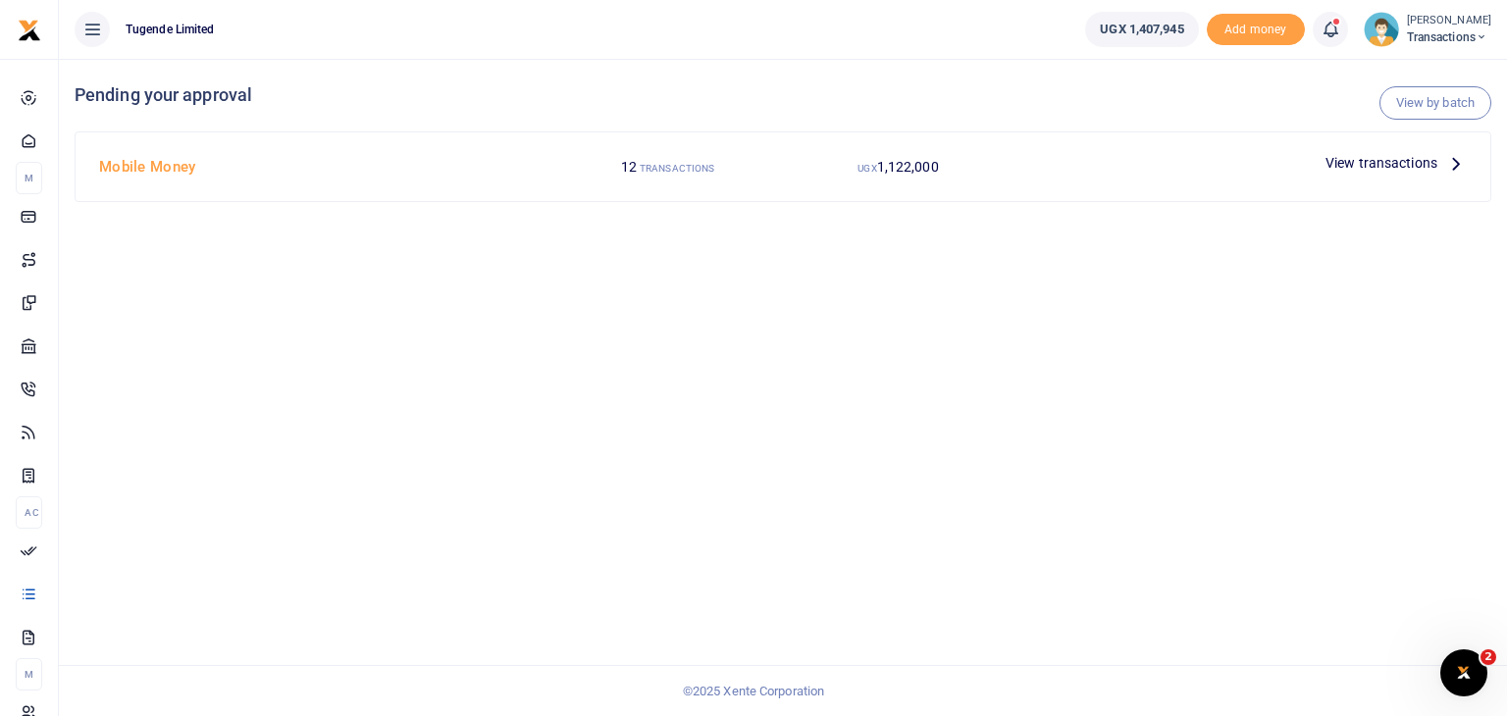
click at [1364, 163] on span "View transactions" at bounding box center [1381, 163] width 112 height 22
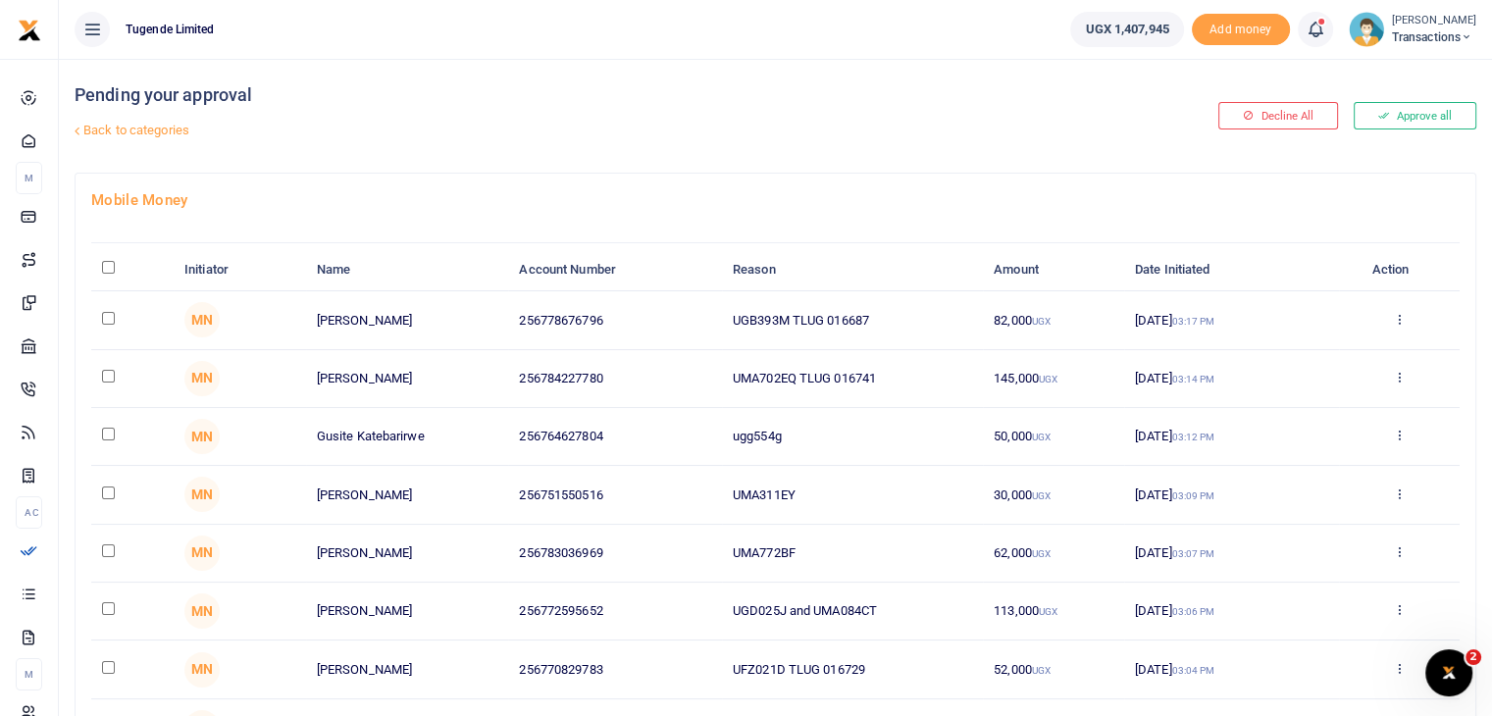
click at [108, 266] on input "\a \a : activate to sort column descending" at bounding box center [108, 267] width 13 height 13
checkbox input "true"
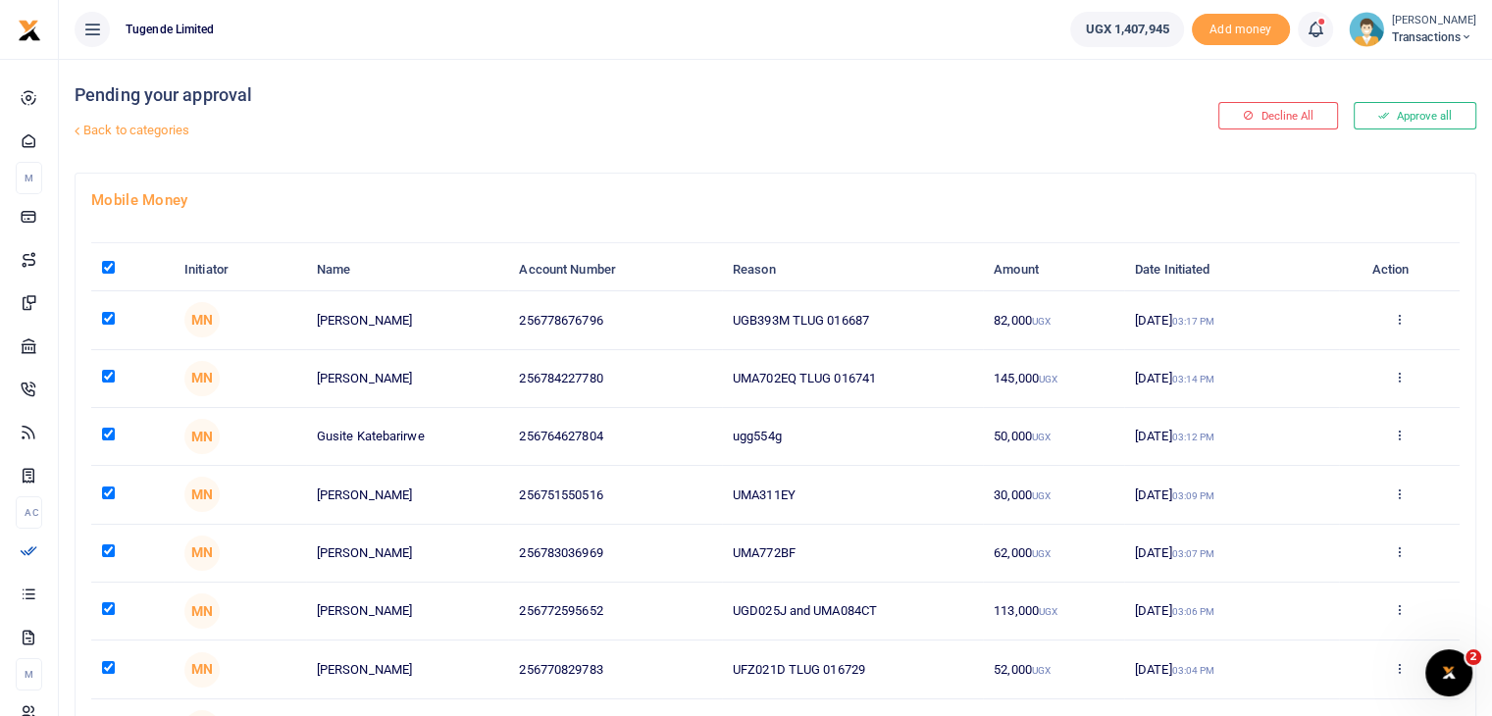
checkbox input "true"
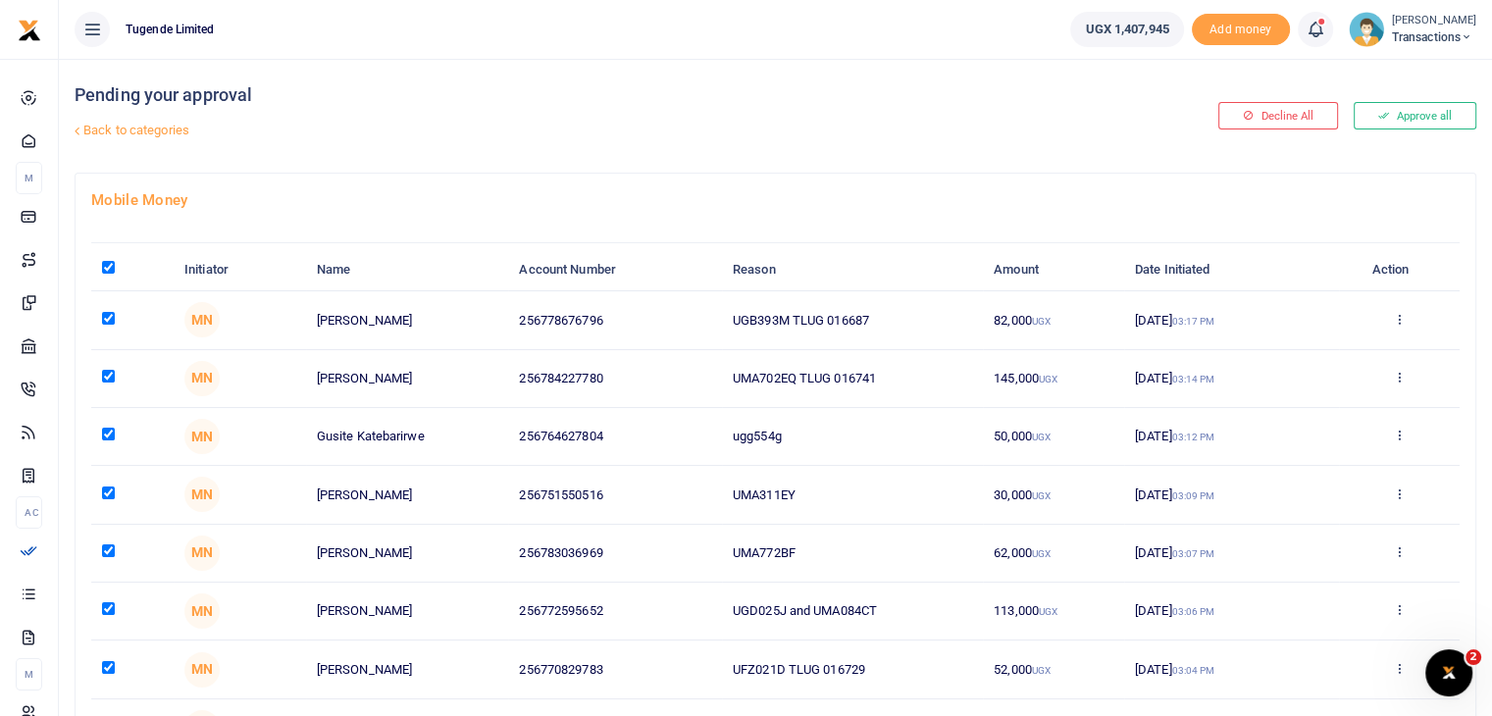
checkbox input "true"
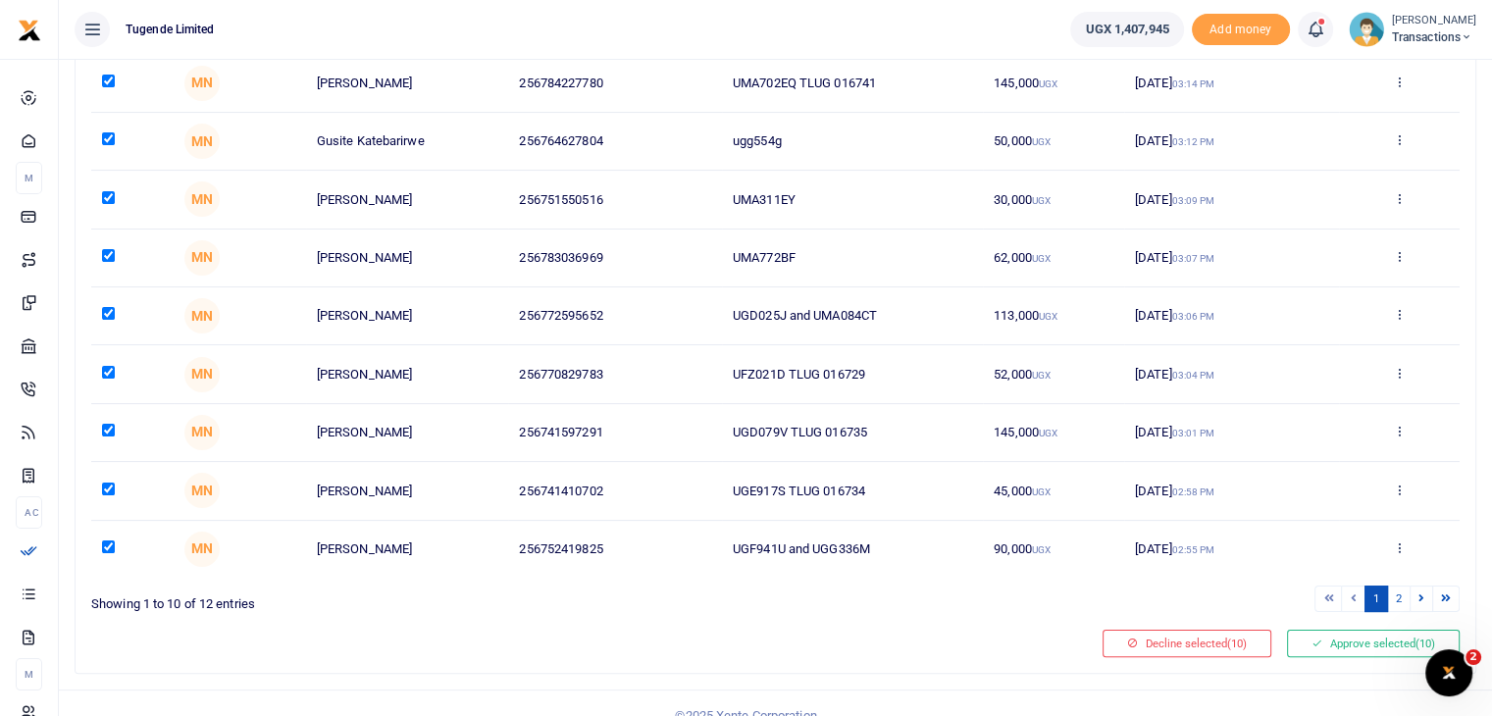
scroll to position [316, 0]
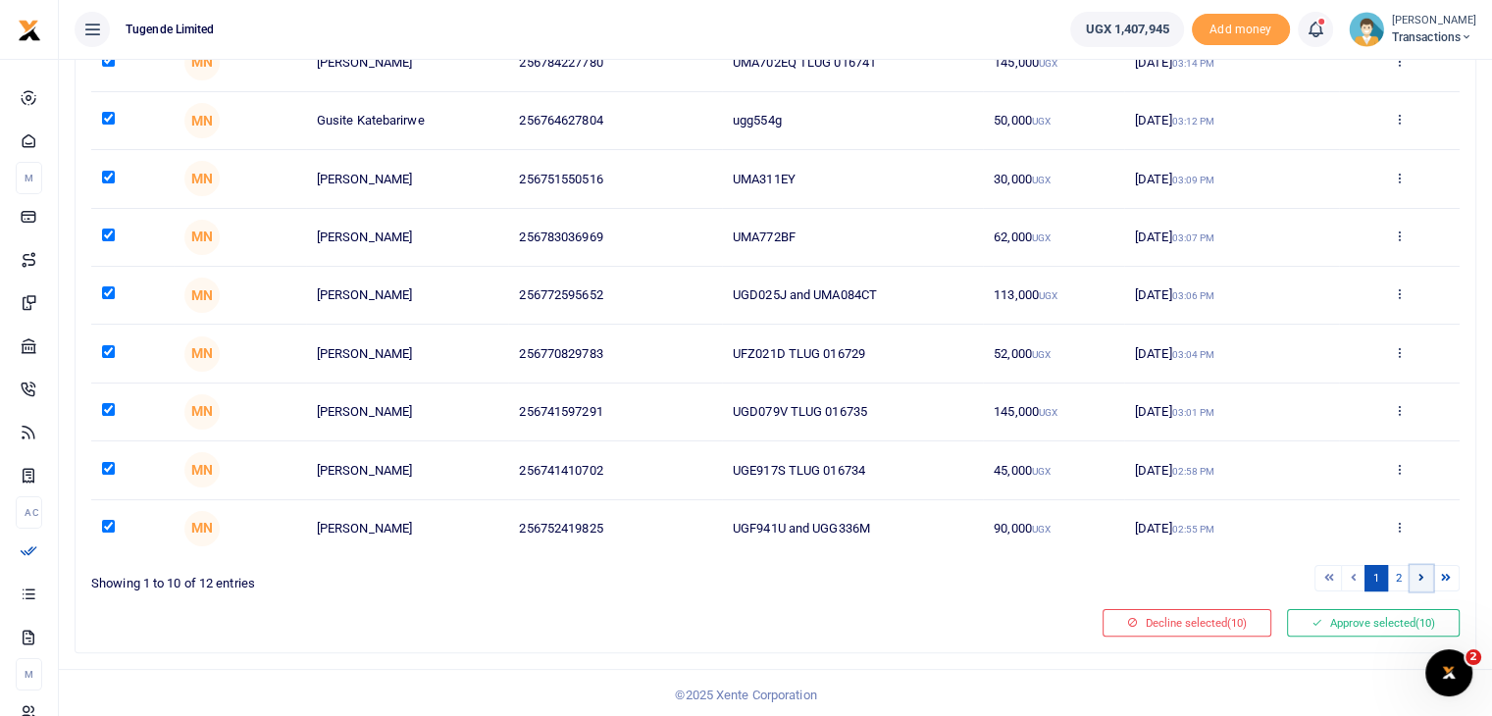
click at [1421, 573] on icon at bounding box center [1422, 577] width 6 height 11
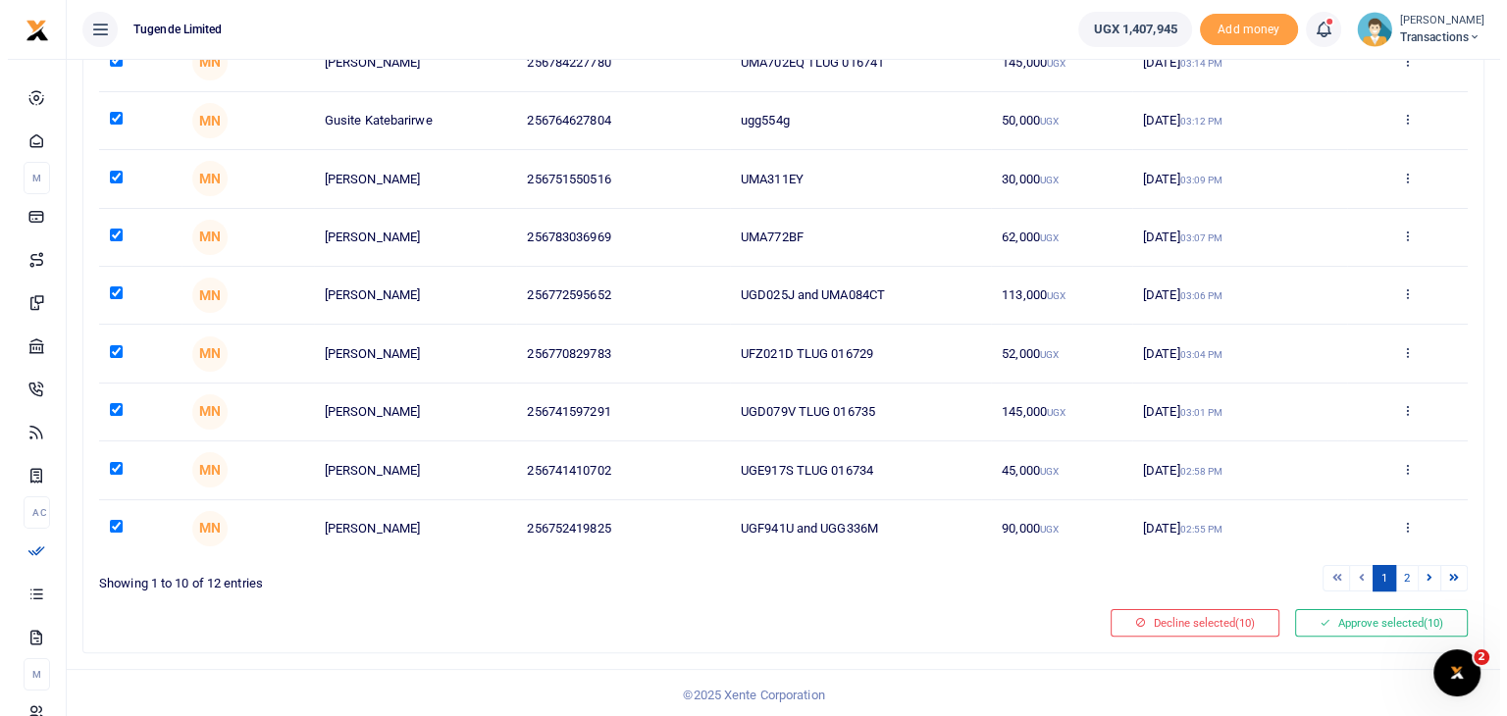
scroll to position [0, 0]
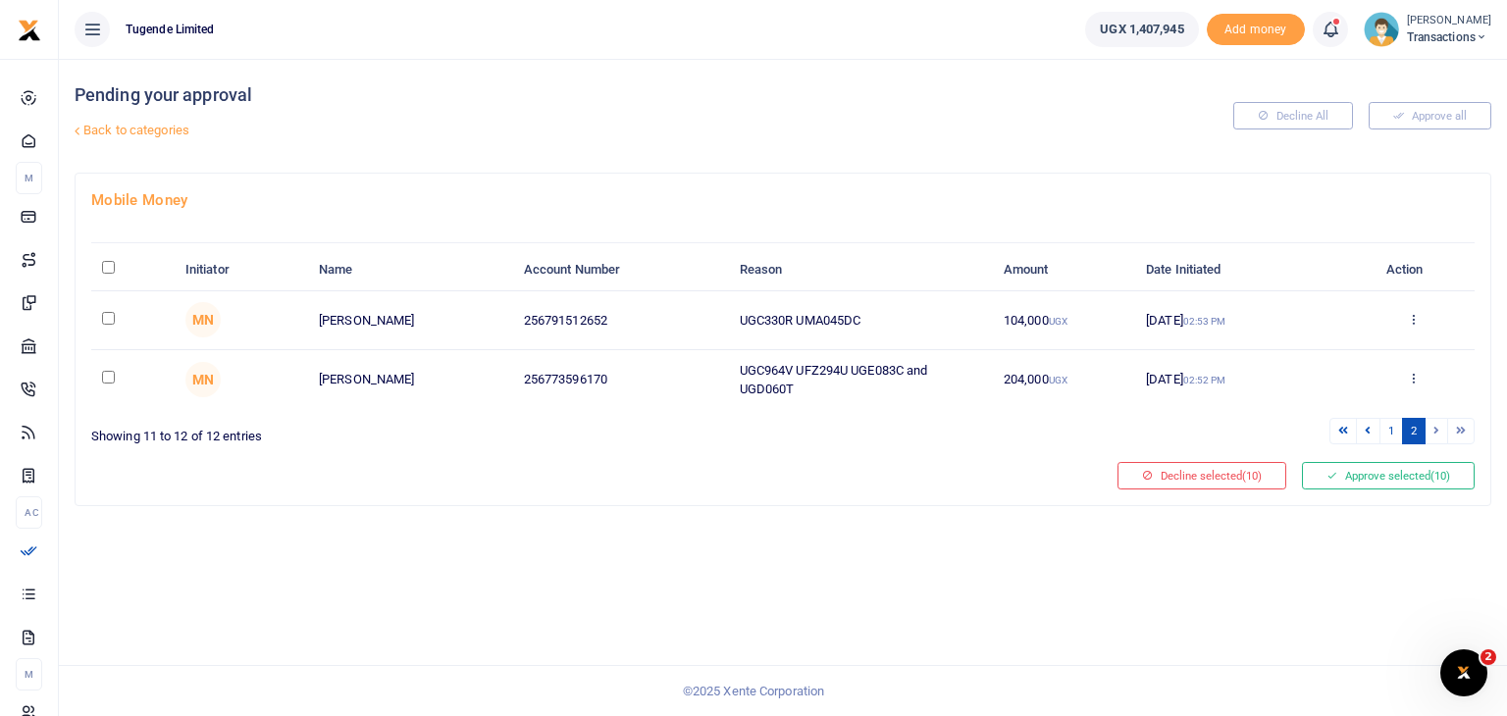
click at [106, 267] on input "\a \a : activate to sort column descending" at bounding box center [108, 267] width 13 height 13
checkbox input "true"
click at [1374, 475] on button "Approve selected (12)" at bounding box center [1388, 475] width 173 height 27
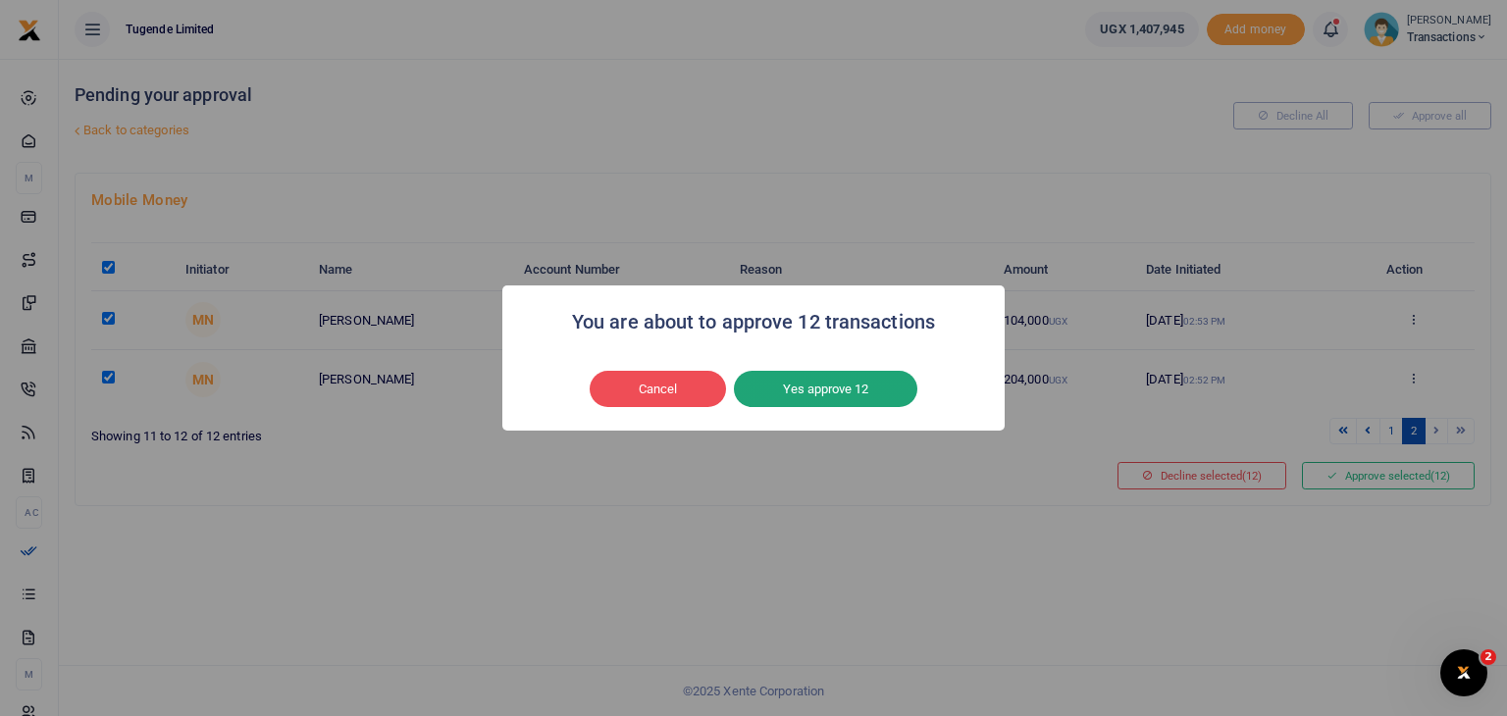
click at [859, 395] on button "Yes approve 12" at bounding box center [825, 389] width 183 height 37
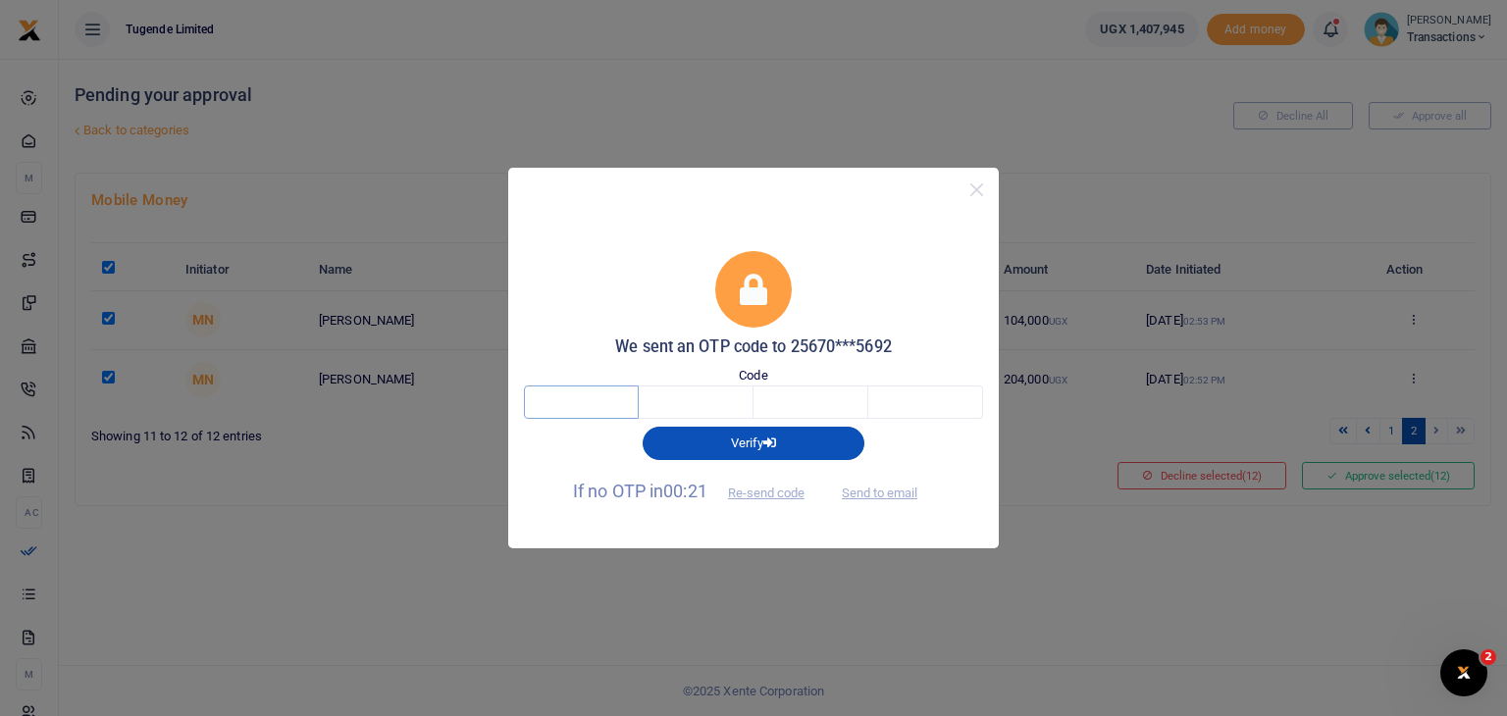
click at [590, 403] on input "text" at bounding box center [581, 402] width 115 height 33
type input "3"
type input "2"
type input "6"
type input "1"
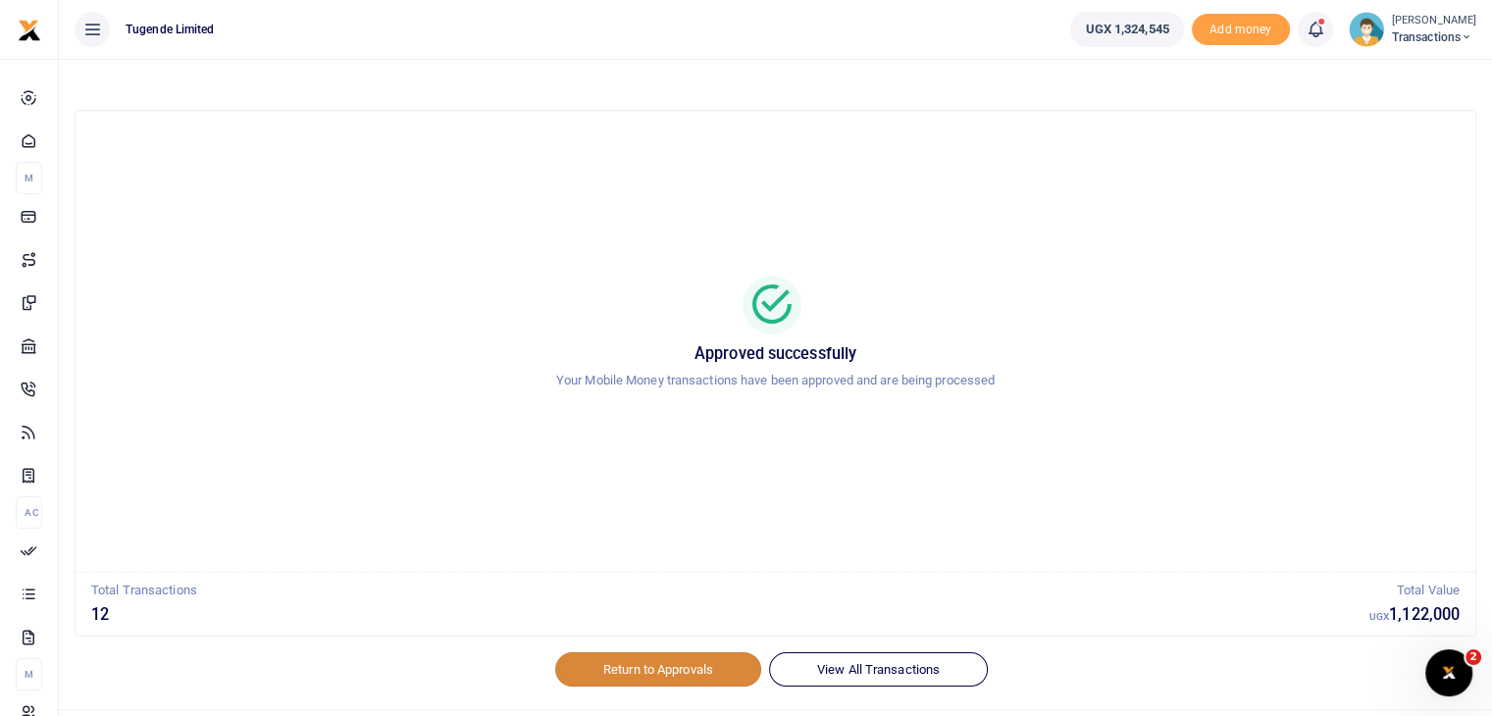
click at [676, 661] on link "Return to Approvals" at bounding box center [658, 668] width 206 height 33
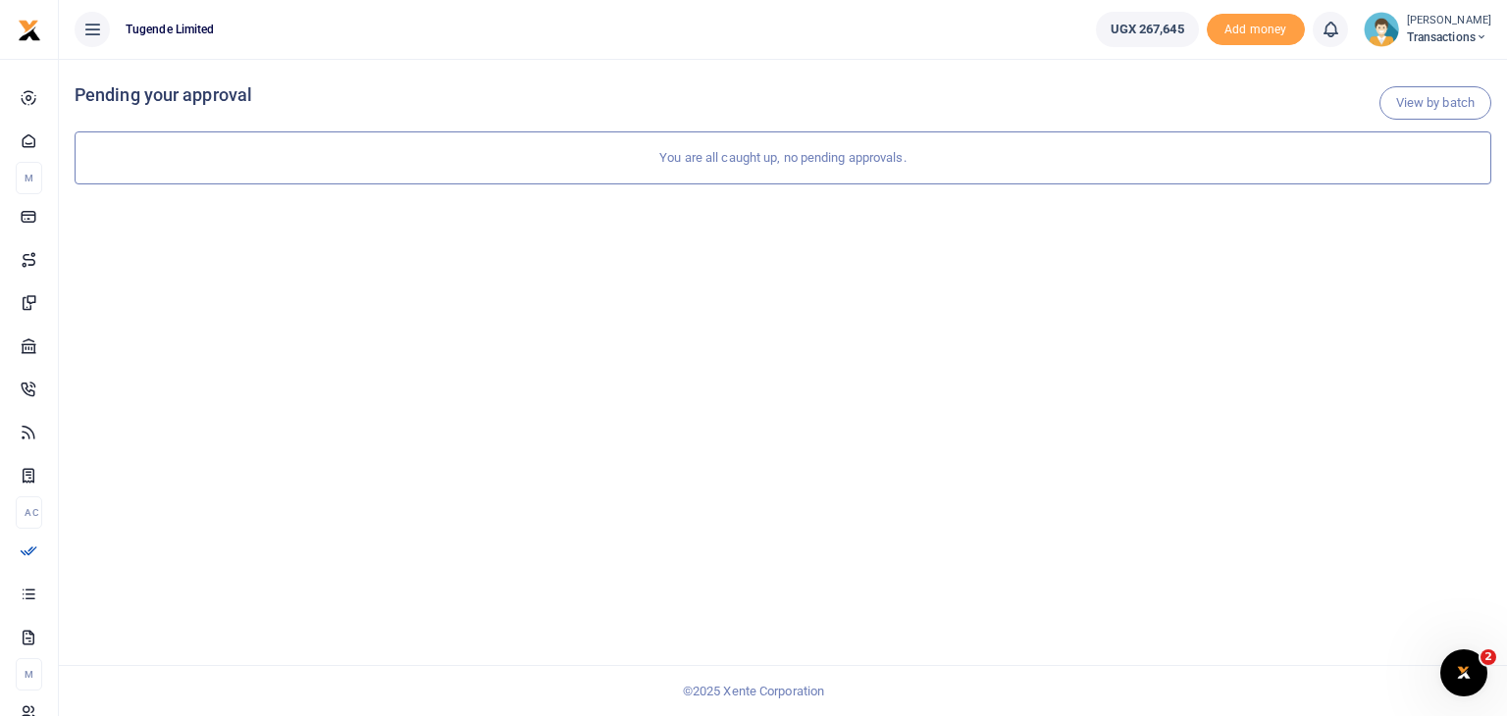
click at [1381, 26] on img at bounding box center [1381, 29] width 35 height 35
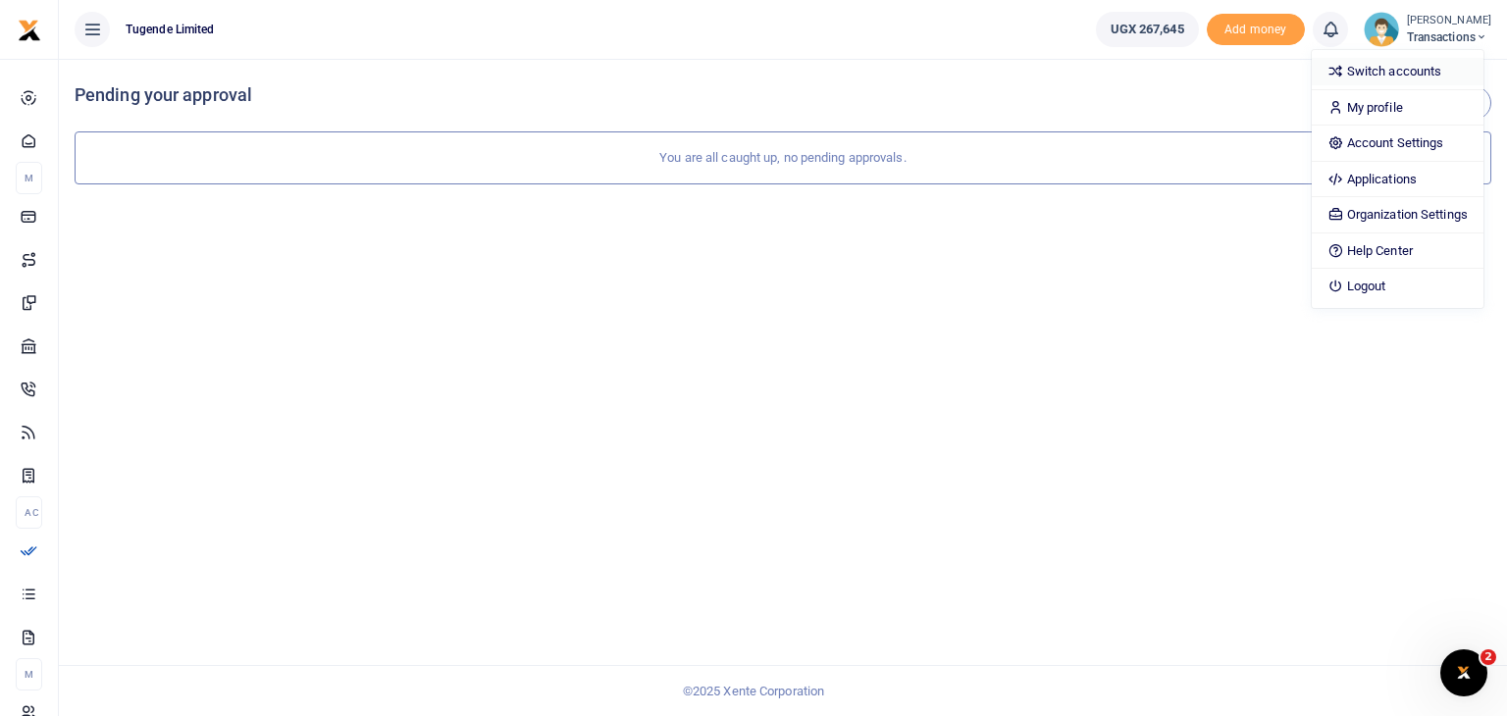
click at [1369, 76] on link "Switch accounts" at bounding box center [1398, 71] width 172 height 27
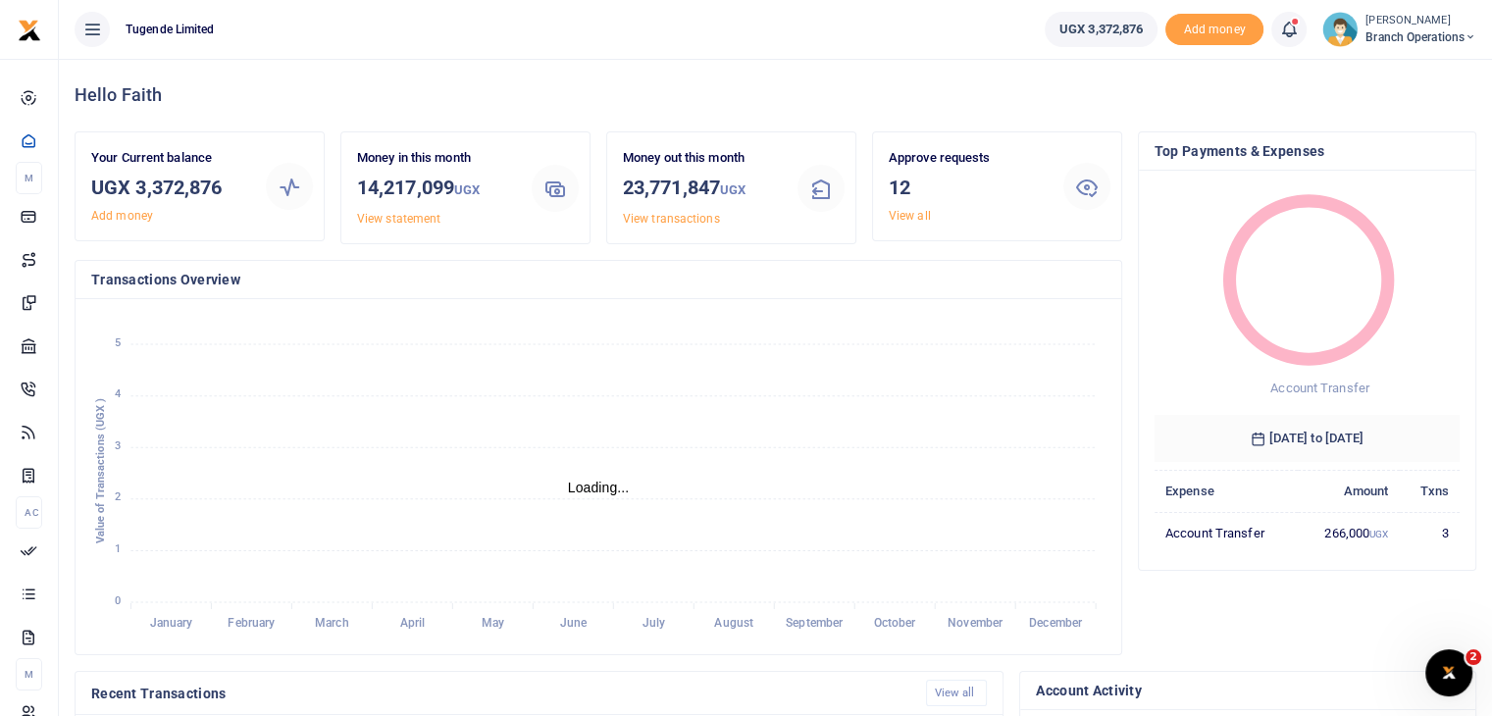
scroll to position [16, 16]
click at [919, 214] on link "View all" at bounding box center [910, 216] width 42 height 14
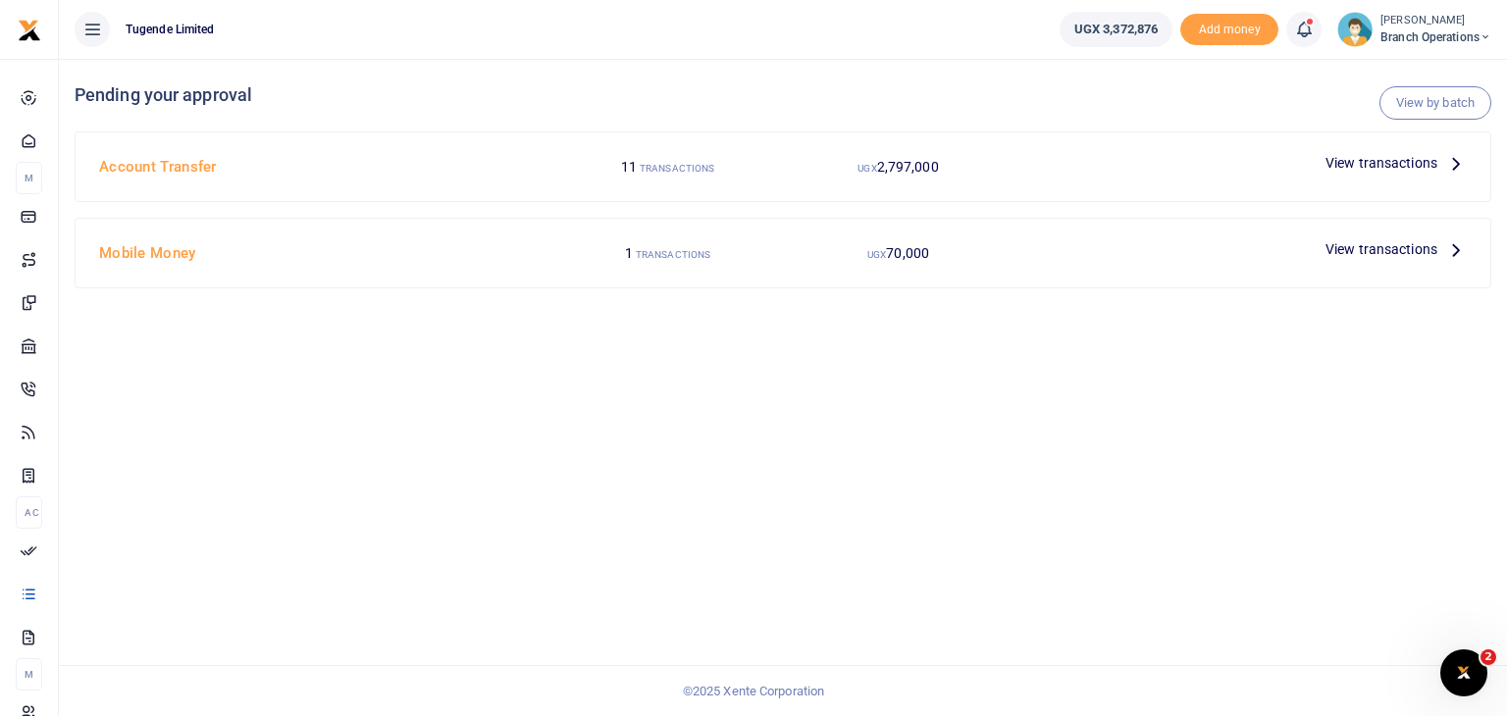
click at [1401, 252] on span "View transactions" at bounding box center [1381, 249] width 112 height 22
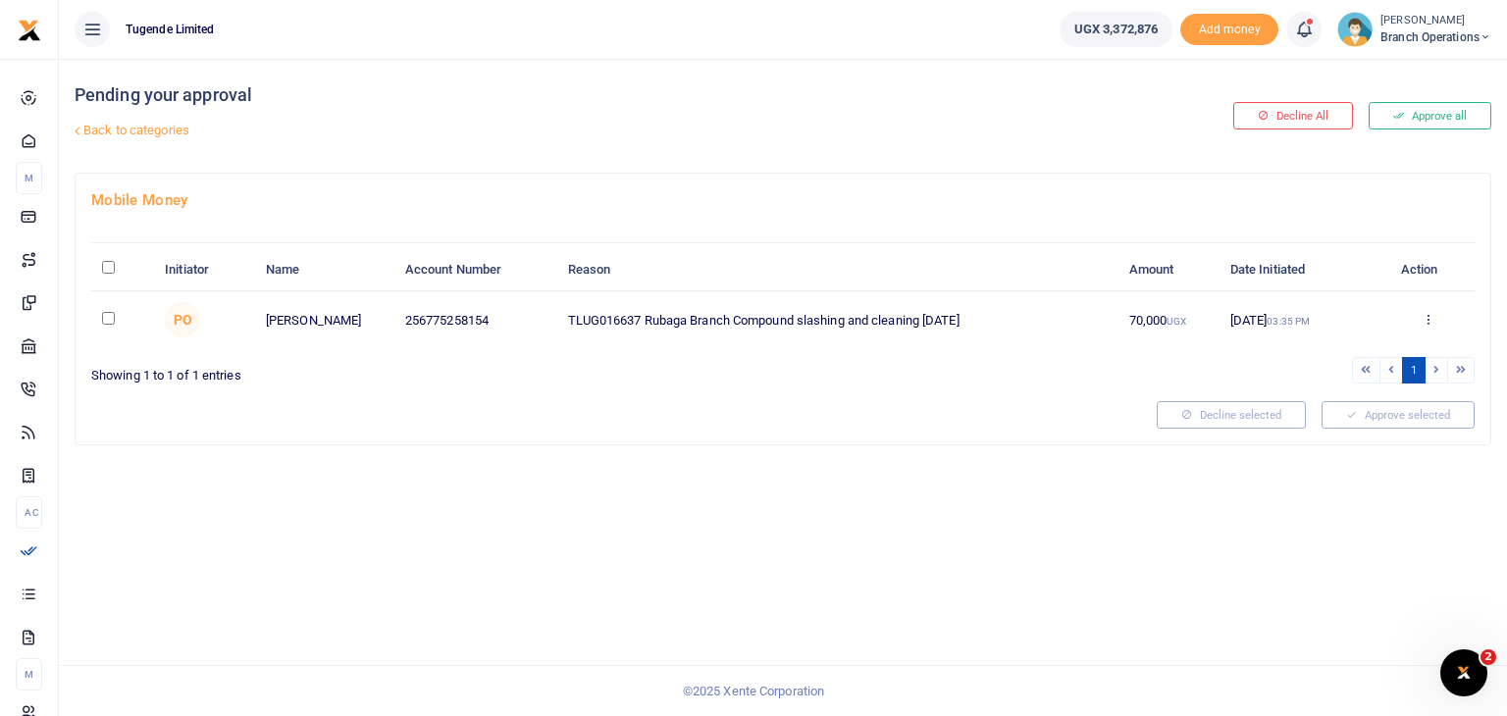
click at [173, 138] on link "Back to categories" at bounding box center [542, 130] width 944 height 33
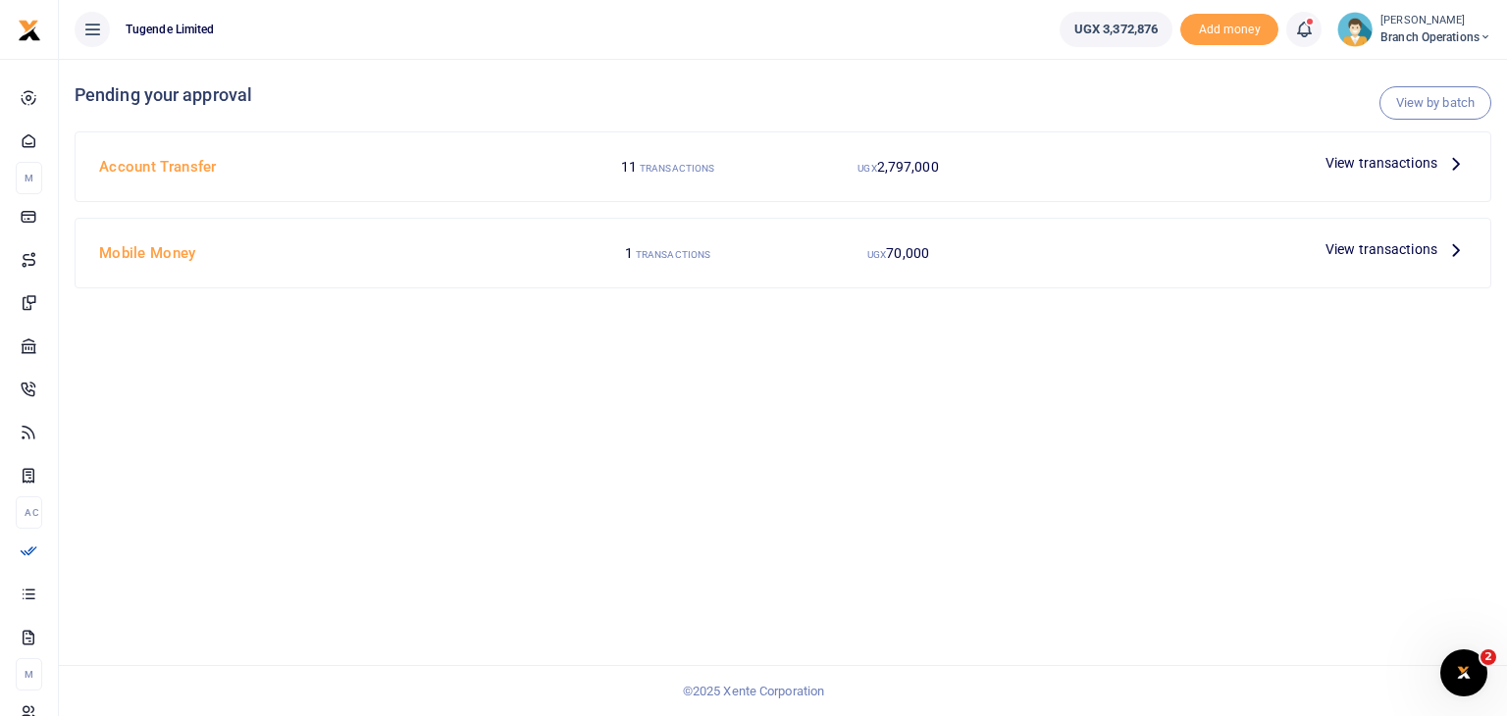
click at [1361, 166] on span "View transactions" at bounding box center [1381, 163] width 112 height 22
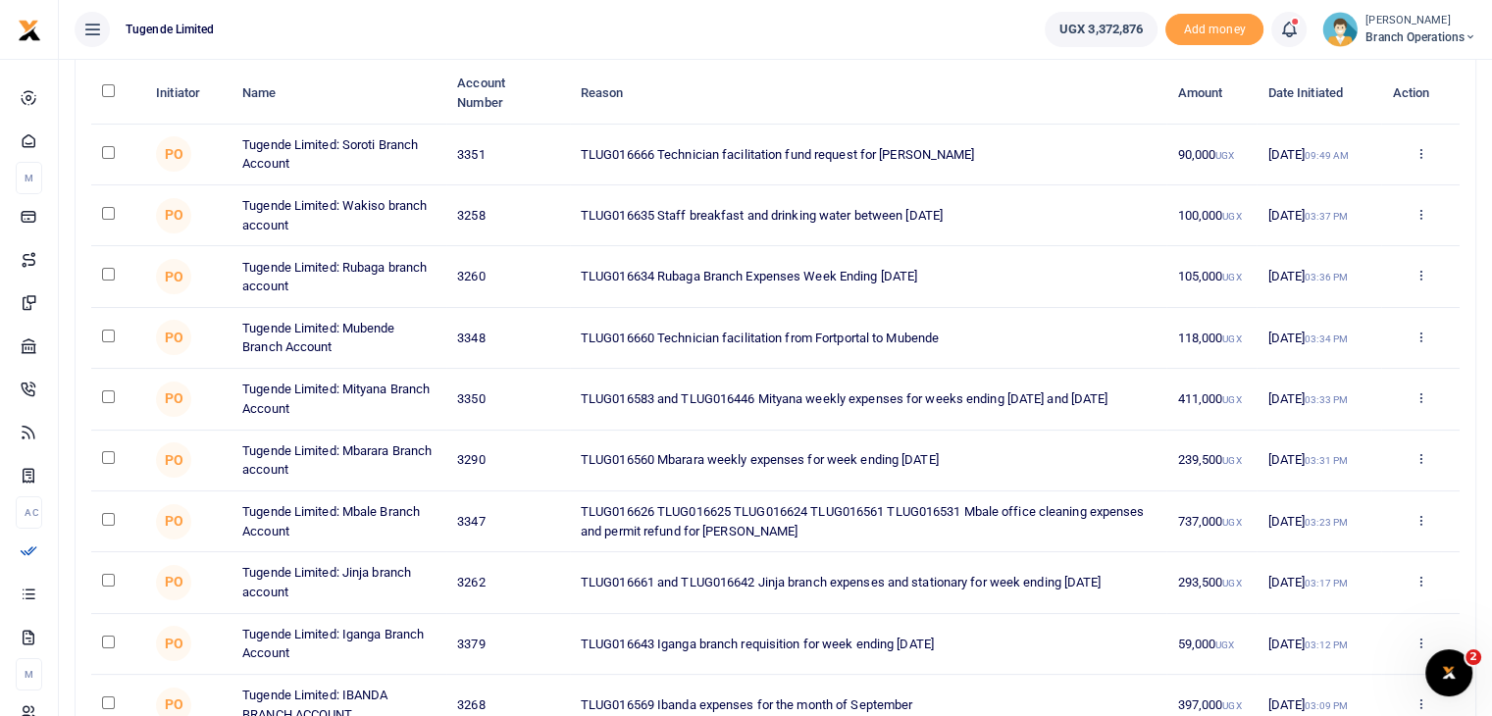
scroll to position [194, 0]
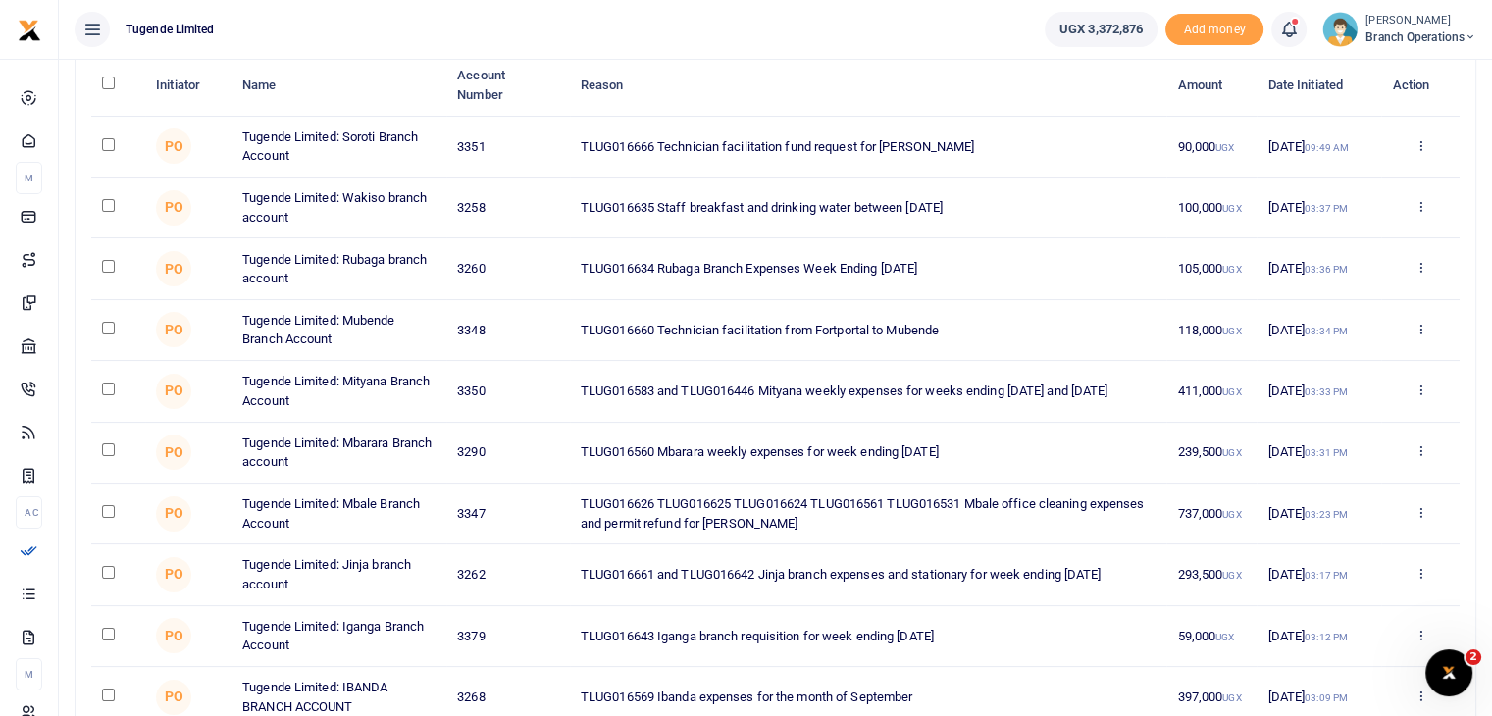
click at [106, 629] on input "checkbox" at bounding box center [108, 634] width 13 height 13
checkbox input "true"
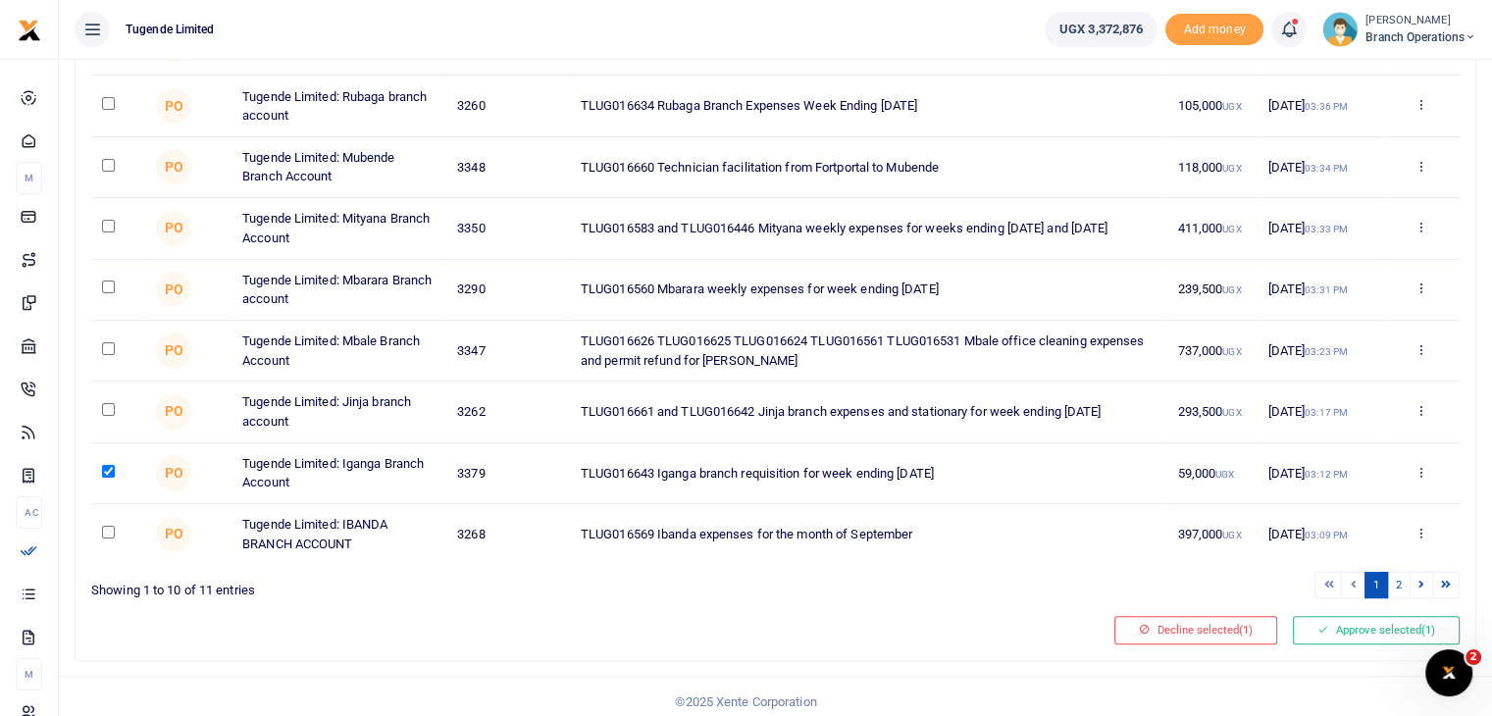
scroll to position [365, 0]
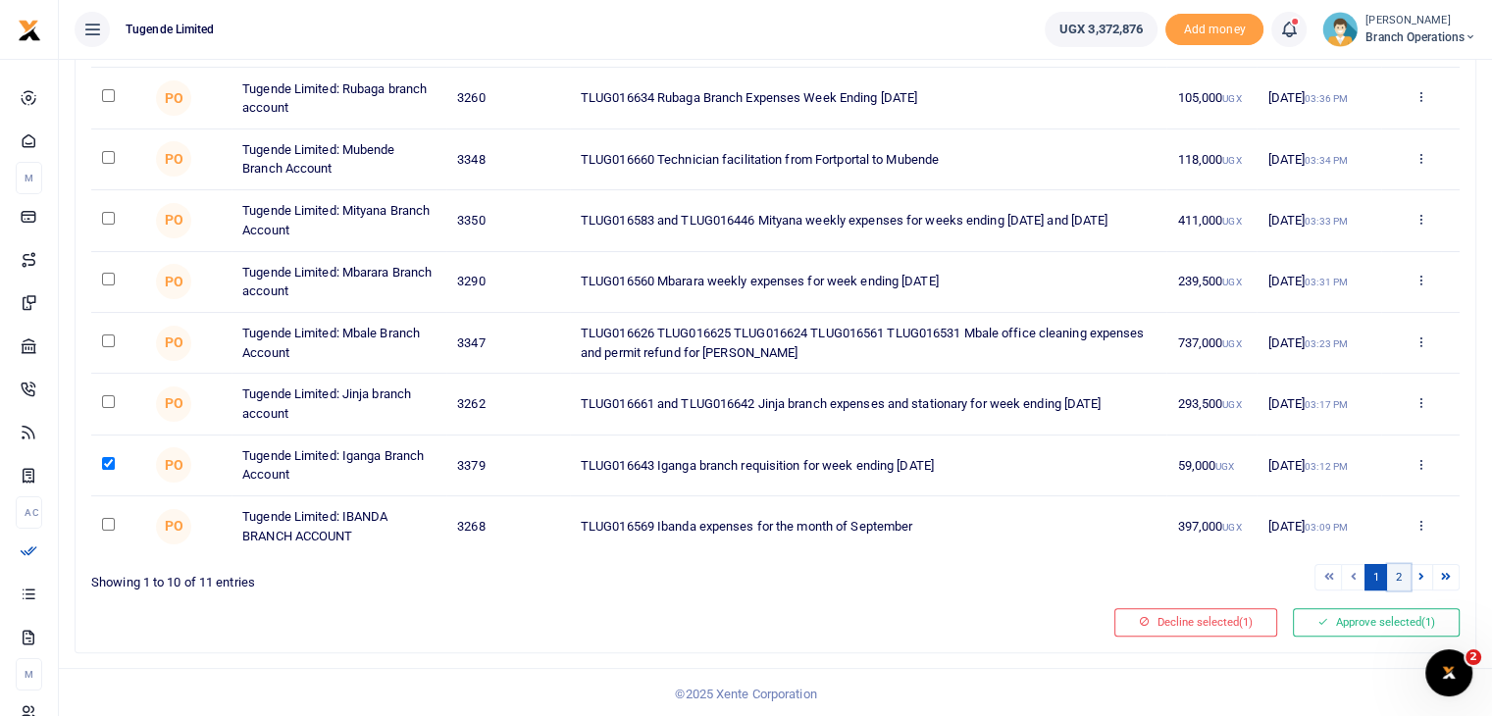
click at [1397, 581] on link "2" at bounding box center [1399, 577] width 24 height 26
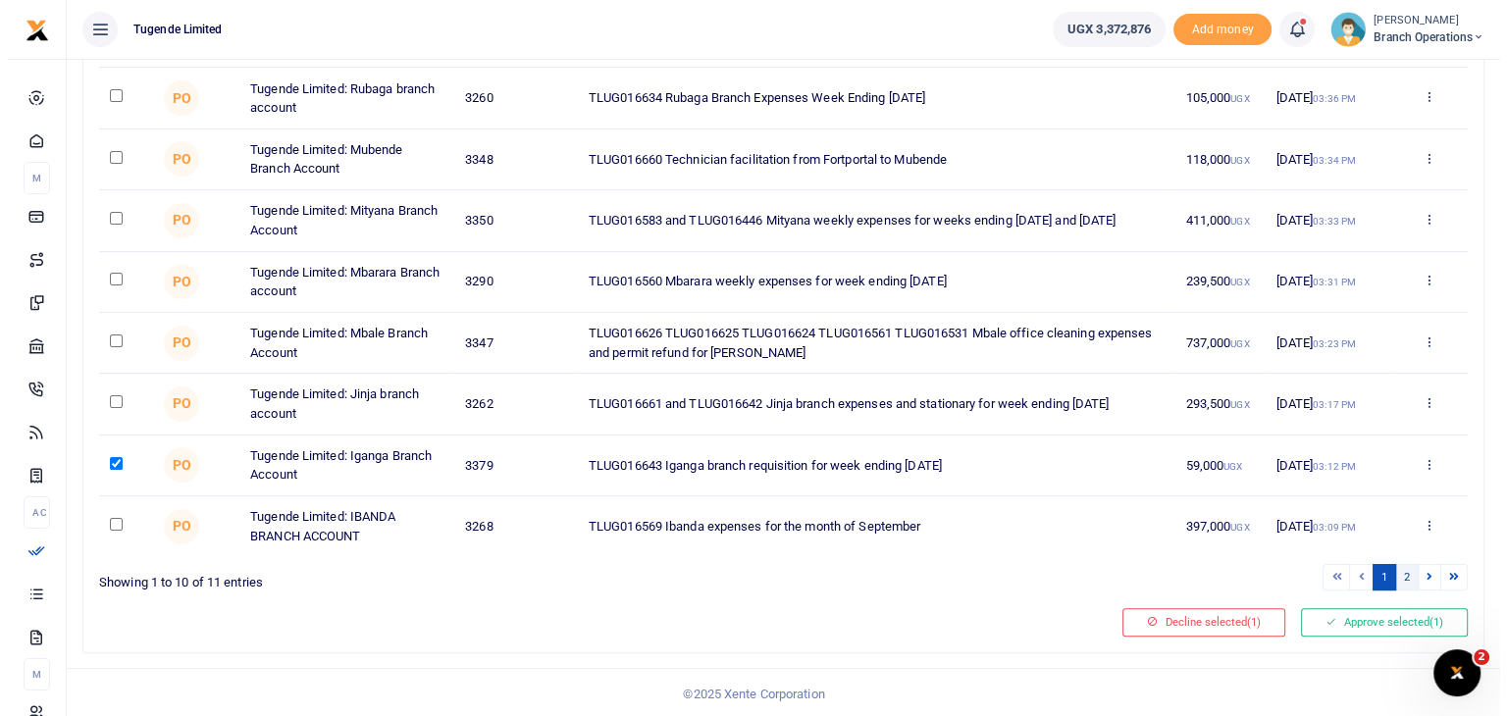
scroll to position [0, 0]
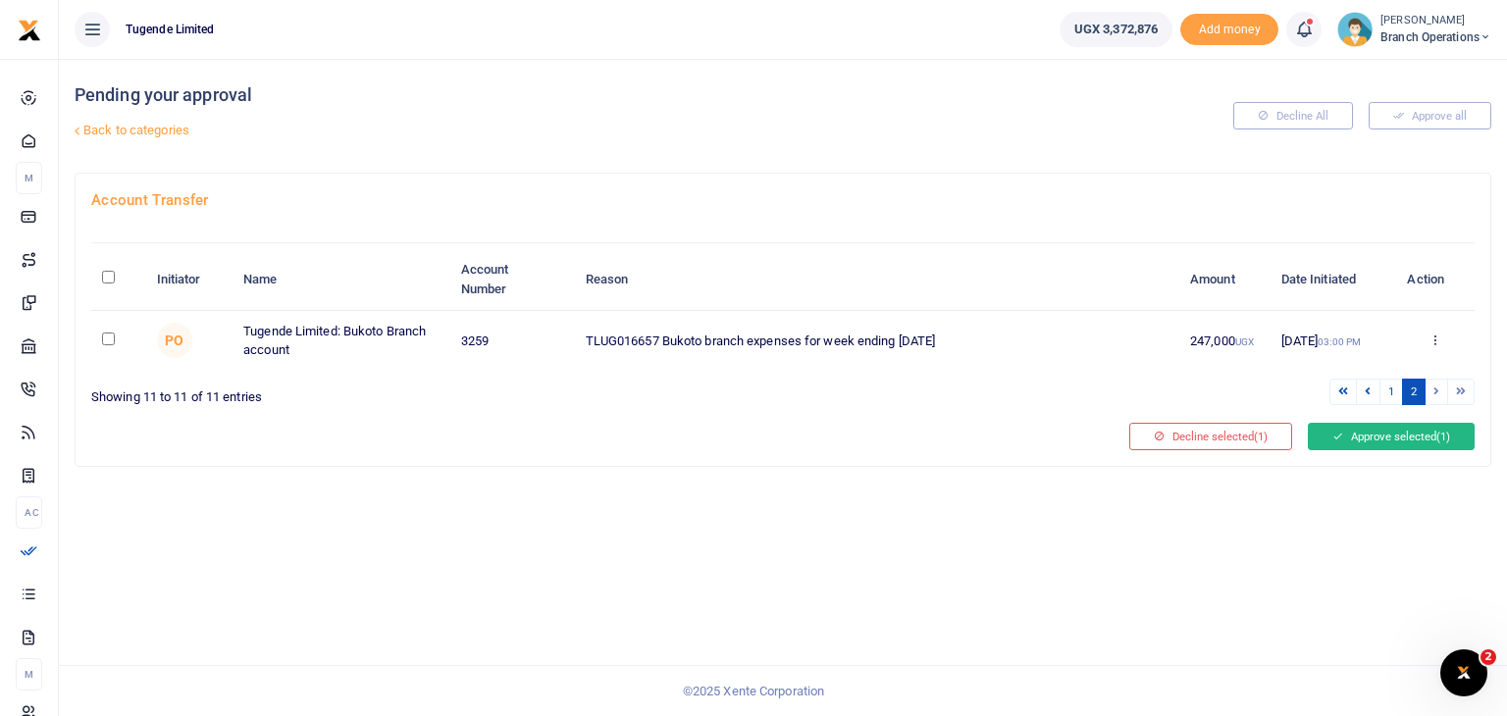
click at [1373, 436] on button "Approve selected (1)" at bounding box center [1391, 436] width 167 height 27
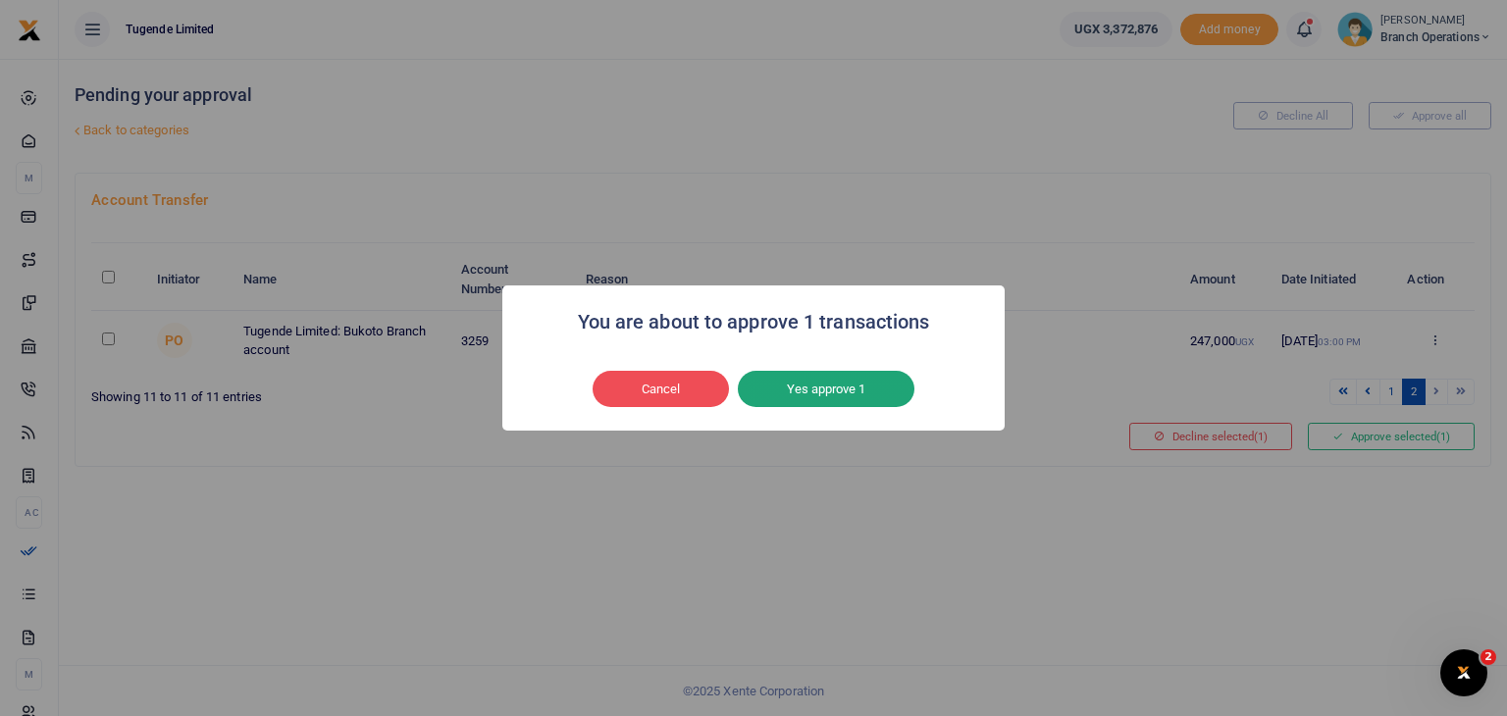
click at [837, 385] on button "Yes approve 1" at bounding box center [826, 389] width 177 height 37
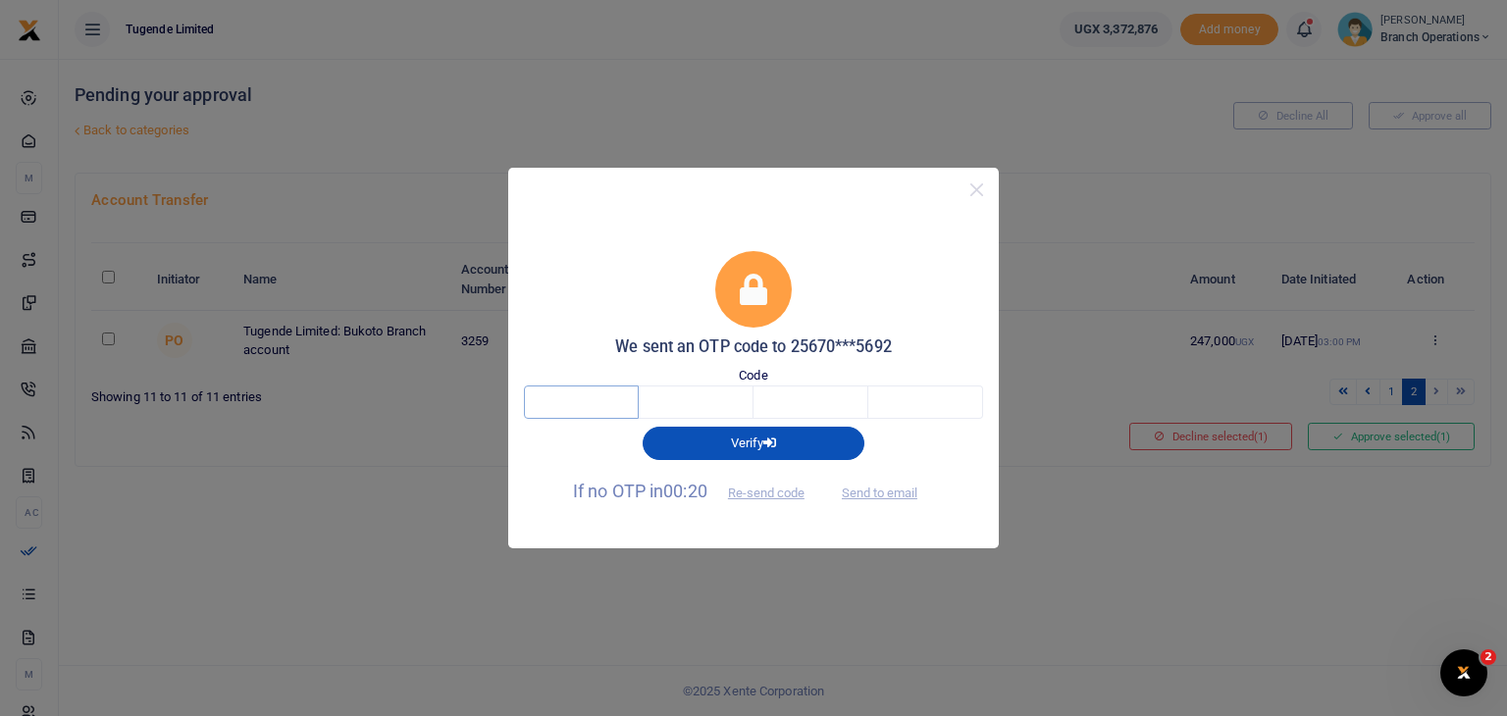
click at [581, 410] on input "text" at bounding box center [581, 402] width 115 height 33
type input "1"
type input "2"
type input "7"
type input "1"
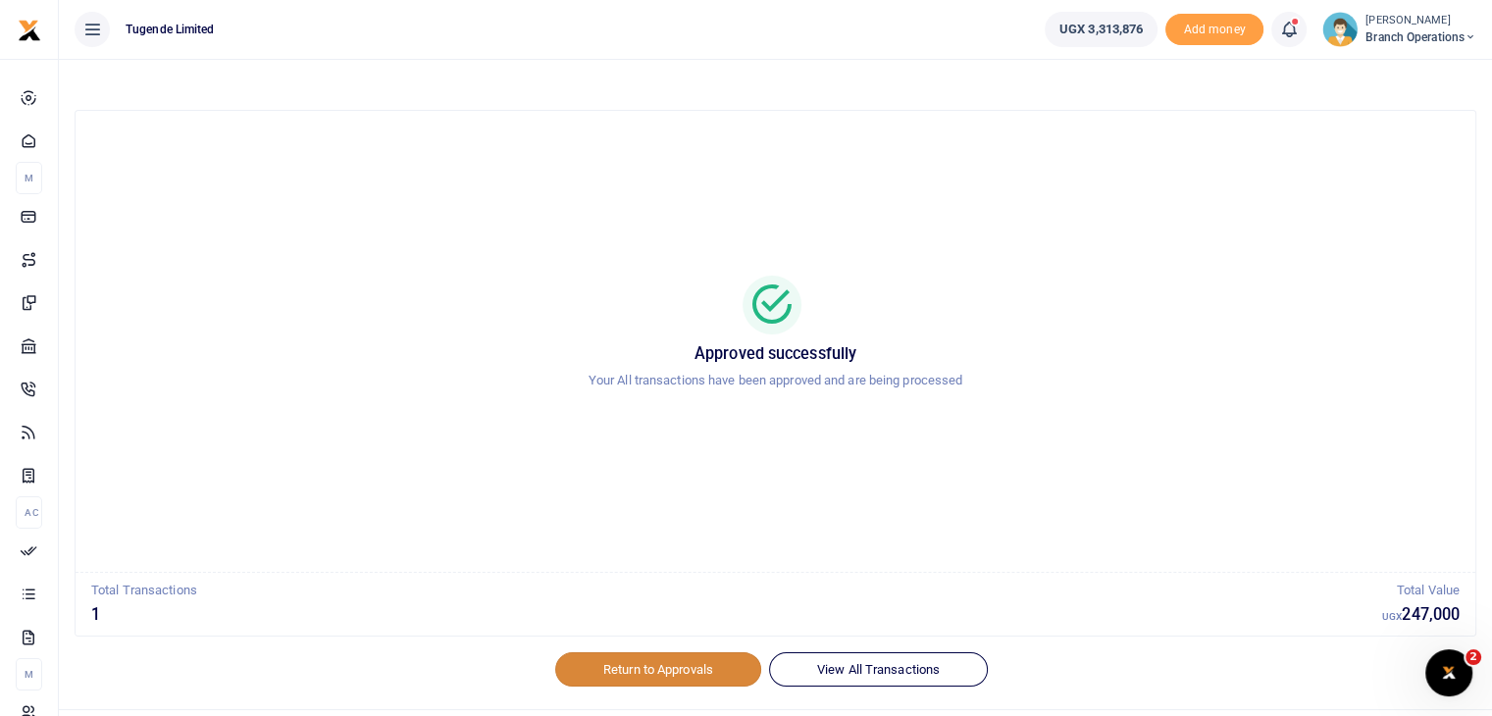
click at [647, 666] on link "Return to Approvals" at bounding box center [658, 668] width 206 height 33
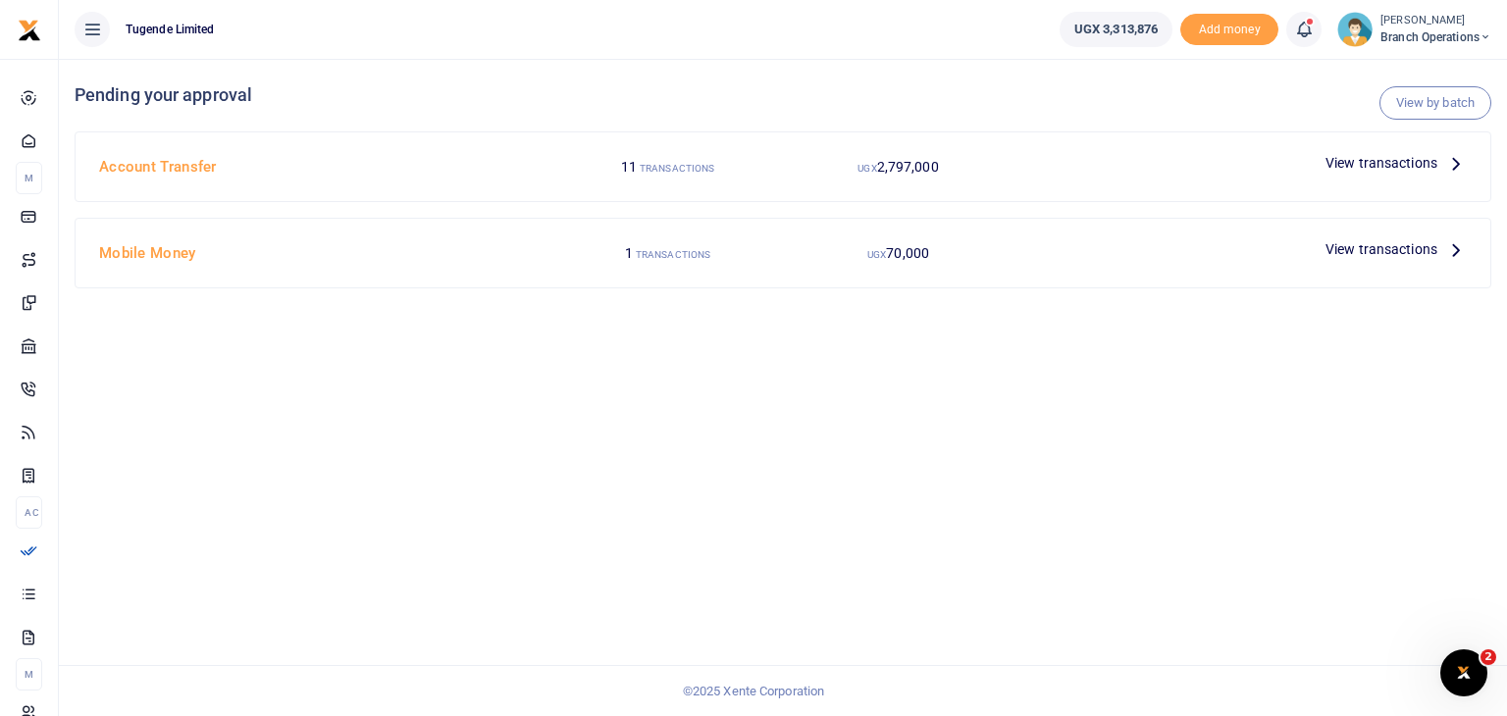
click at [1404, 165] on span "View transactions" at bounding box center [1381, 163] width 112 height 22
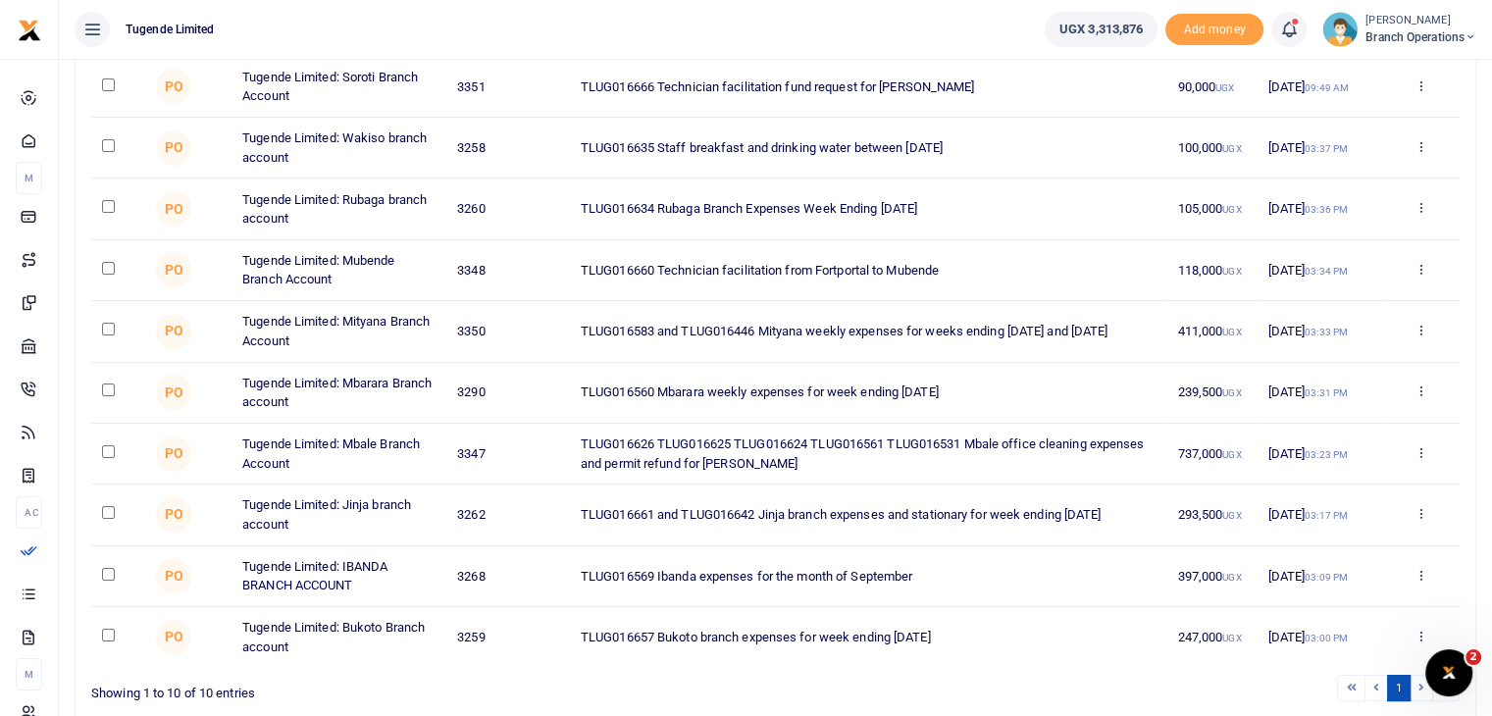
scroll to position [255, 0]
click at [110, 449] on input "checkbox" at bounding box center [108, 450] width 13 height 13
checkbox input "true"
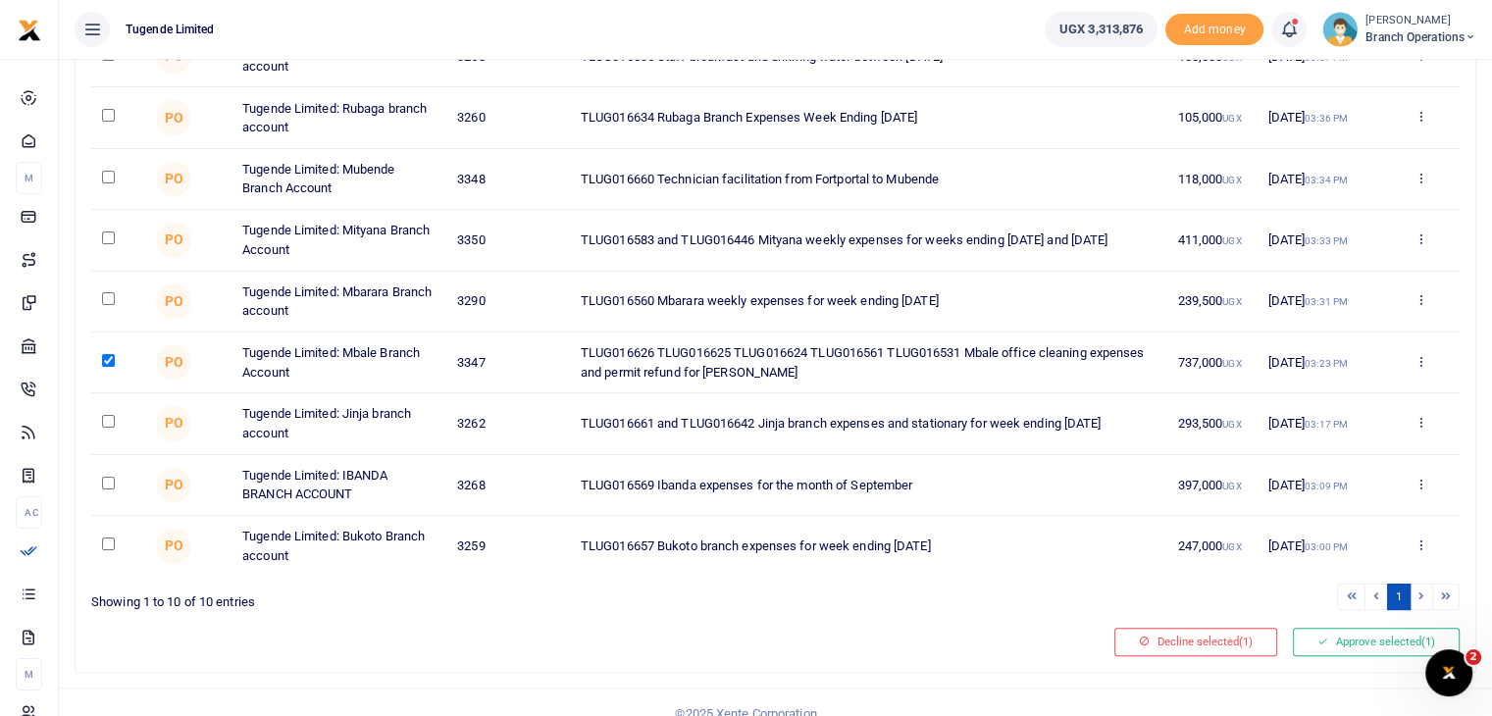
scroll to position [365, 0]
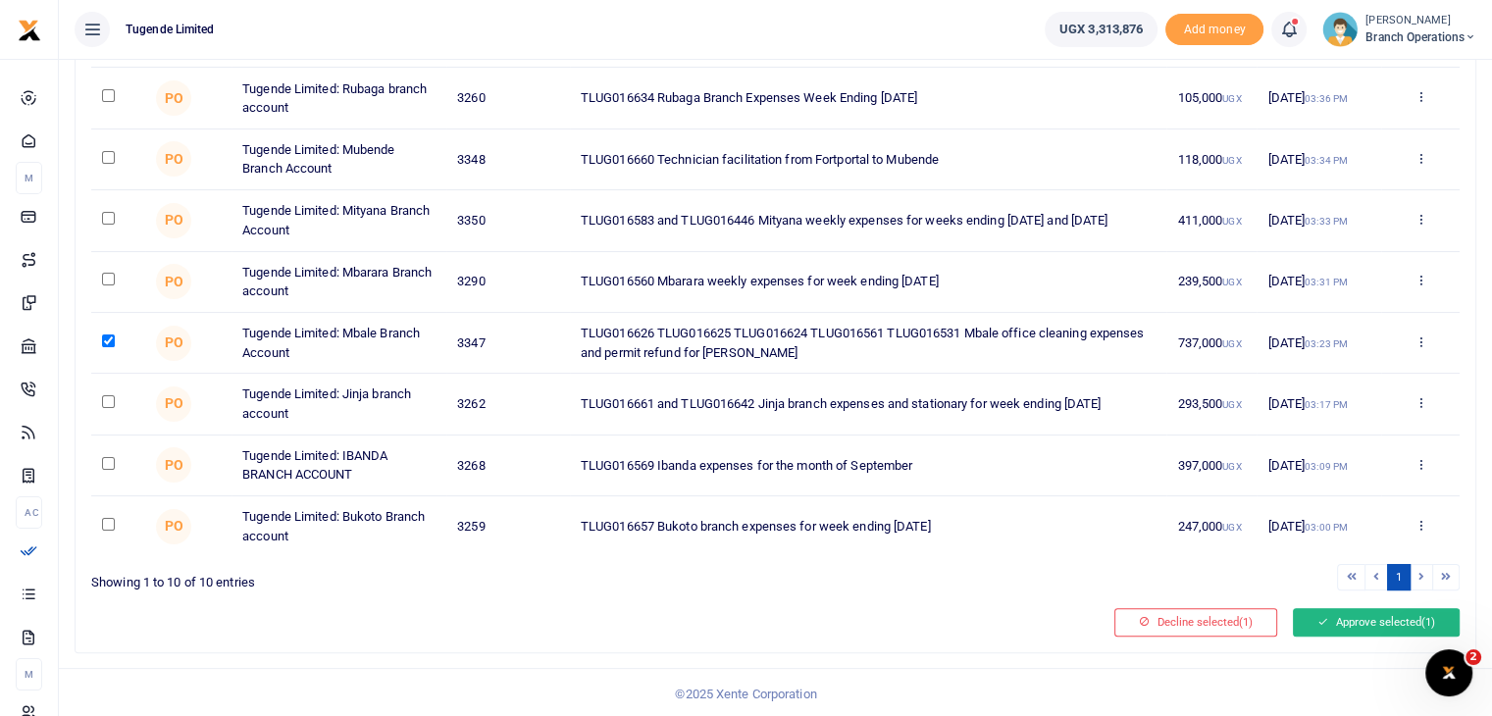
click at [1329, 629] on button "Approve selected (1)" at bounding box center [1376, 621] width 167 height 27
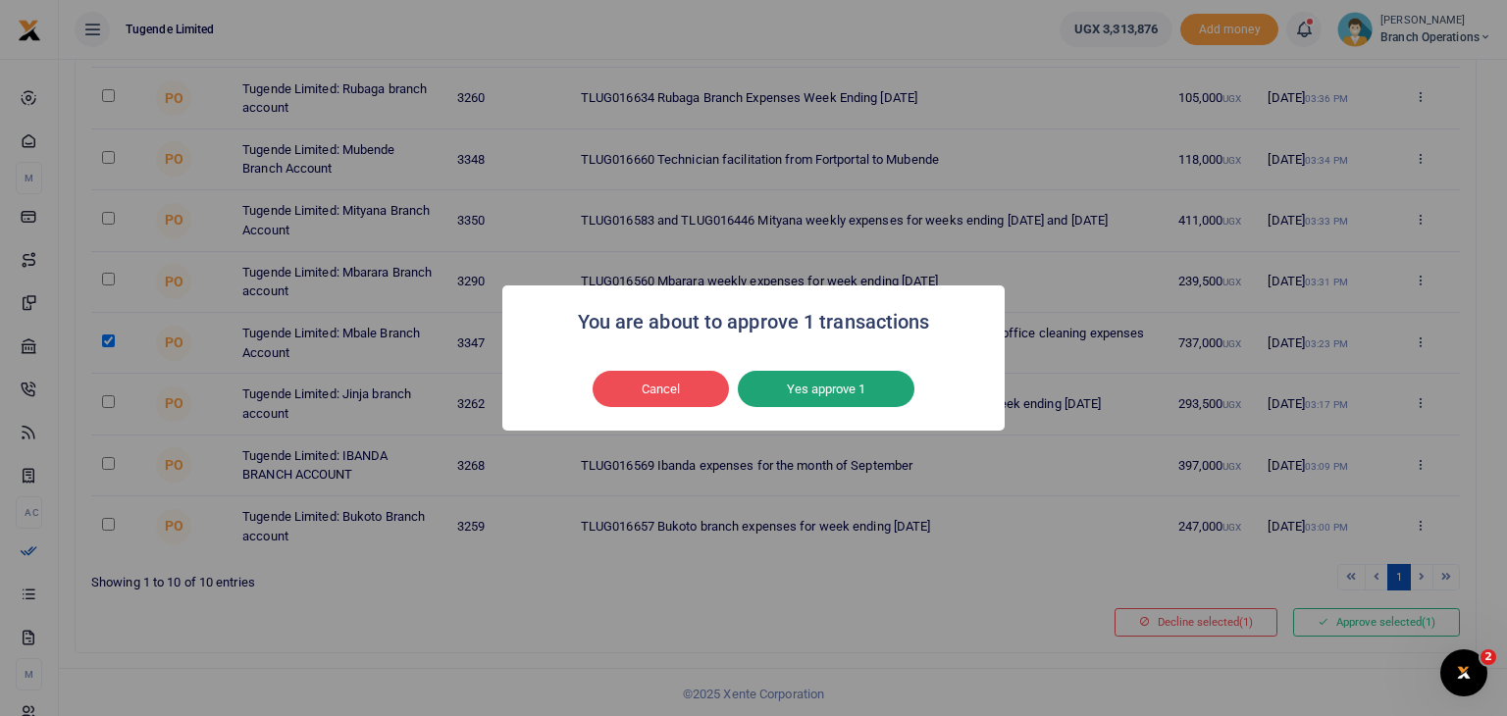
click at [828, 377] on button "Yes approve 1" at bounding box center [826, 389] width 177 height 37
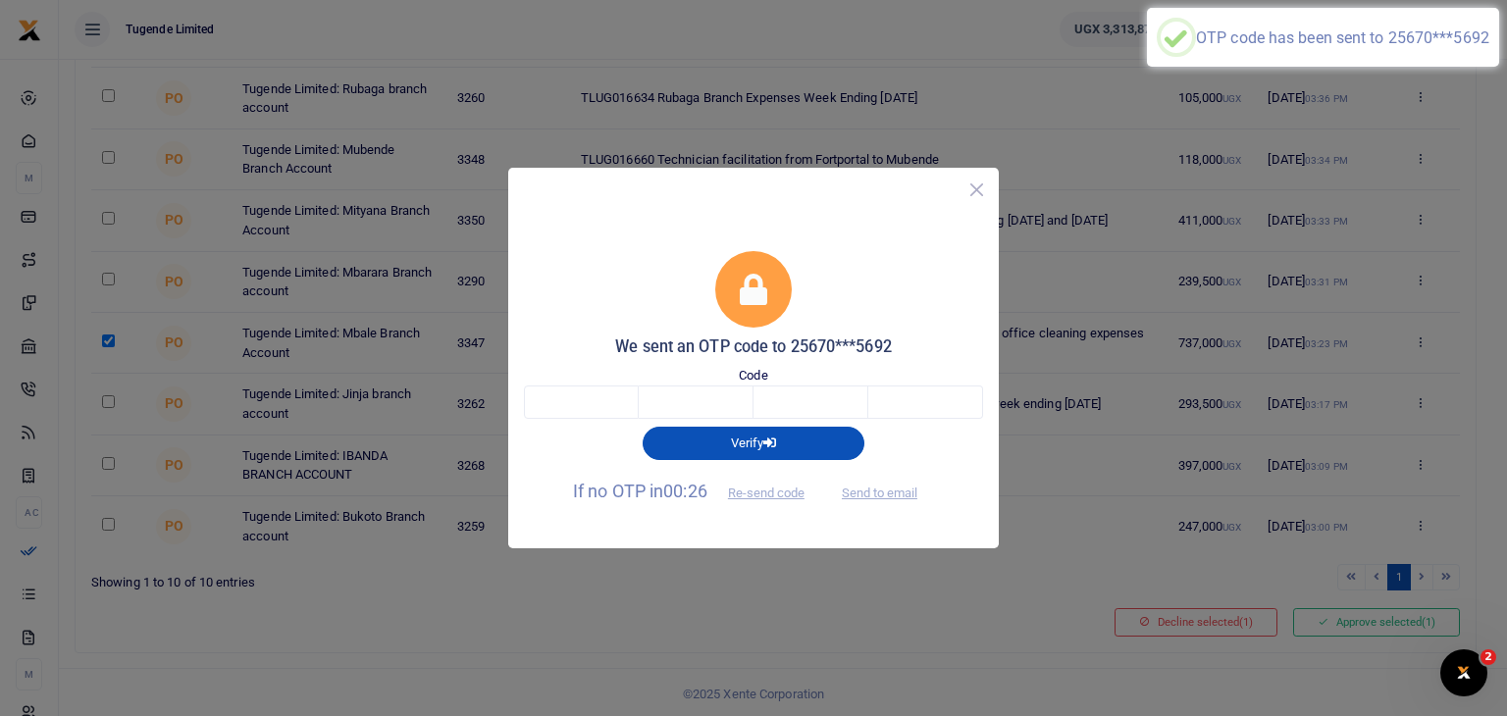
click at [973, 190] on button "Close" at bounding box center [976, 190] width 28 height 28
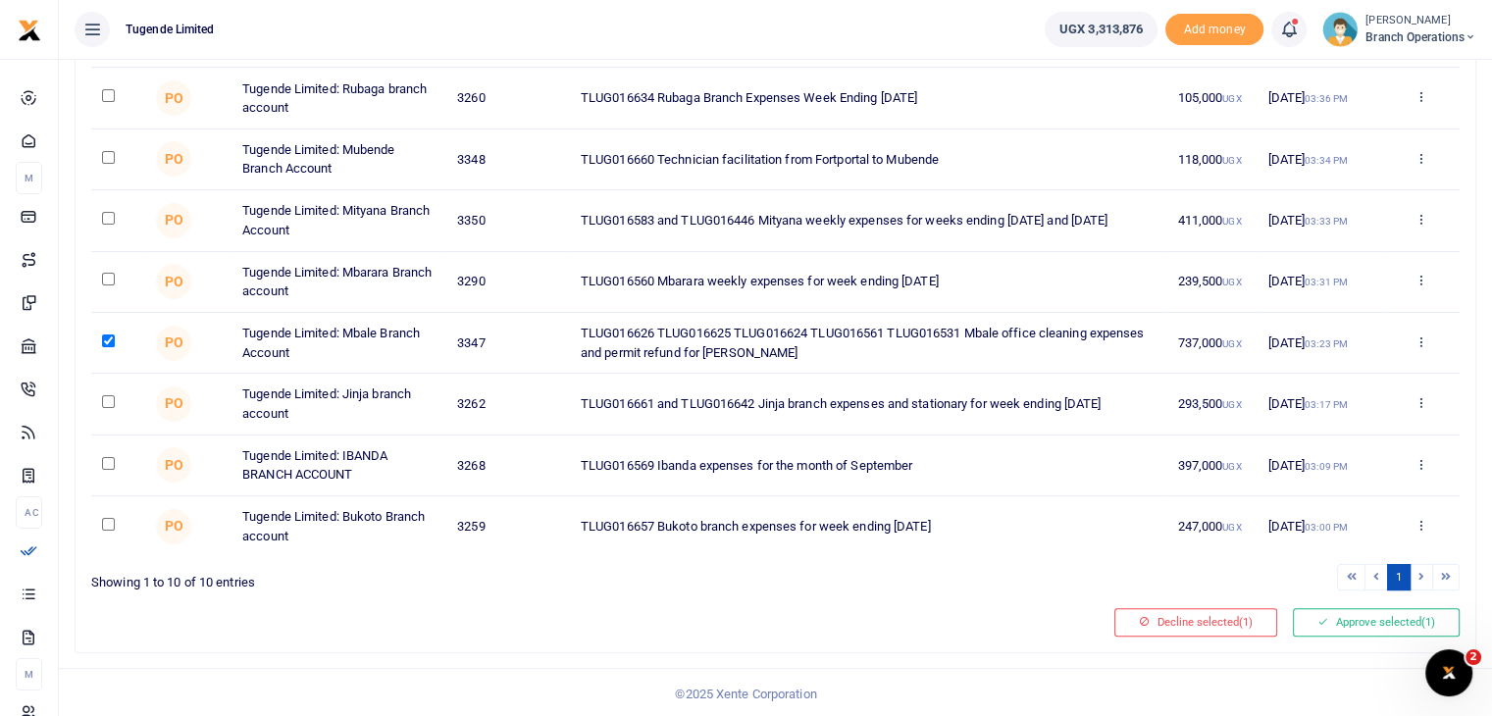
click at [105, 397] on input "checkbox" at bounding box center [108, 401] width 13 height 13
checkbox input "true"
click at [1350, 622] on button "Approve selected (2)" at bounding box center [1376, 621] width 167 height 27
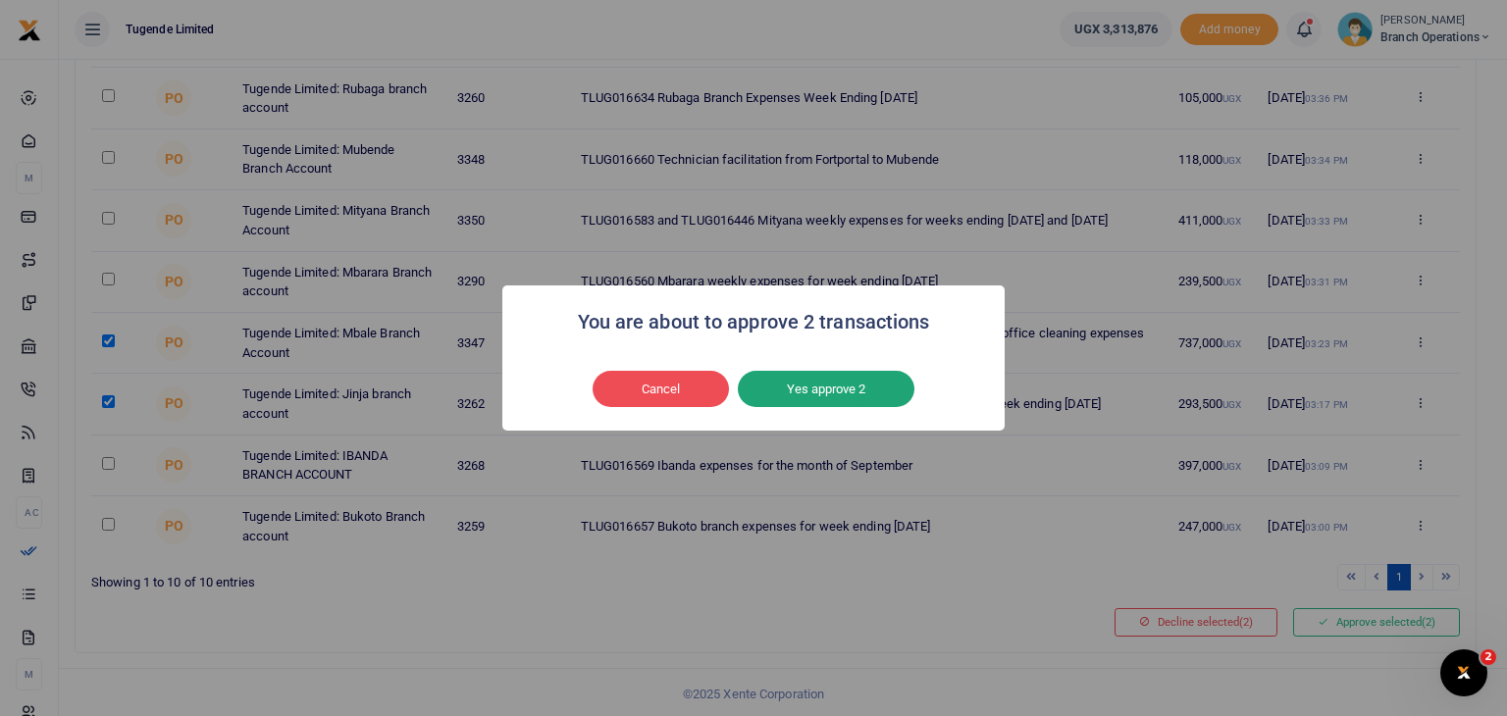
click at [829, 375] on button "Yes approve 2" at bounding box center [826, 389] width 177 height 37
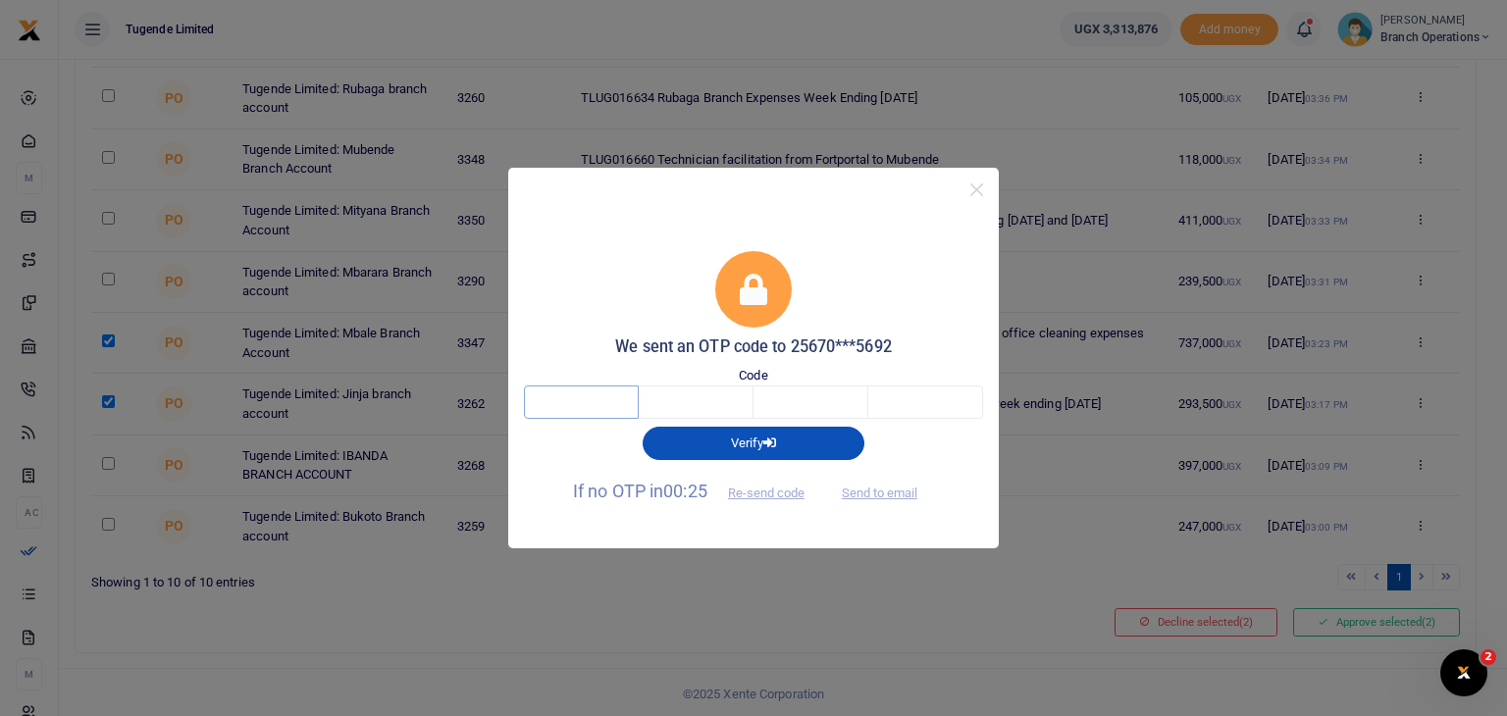
click at [589, 402] on input "text" at bounding box center [581, 402] width 115 height 33
type input "7"
type input "4"
type input "6"
type input "5"
